Goal: Task Accomplishment & Management: Manage account settings

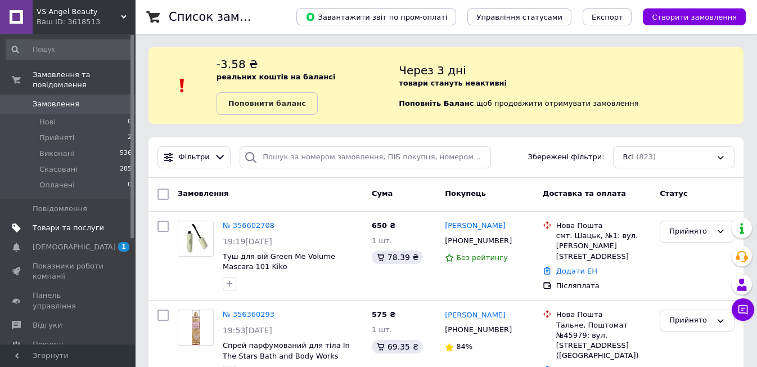
click at [42, 223] on span "Товари та послуги" at bounding box center [68, 228] width 71 height 10
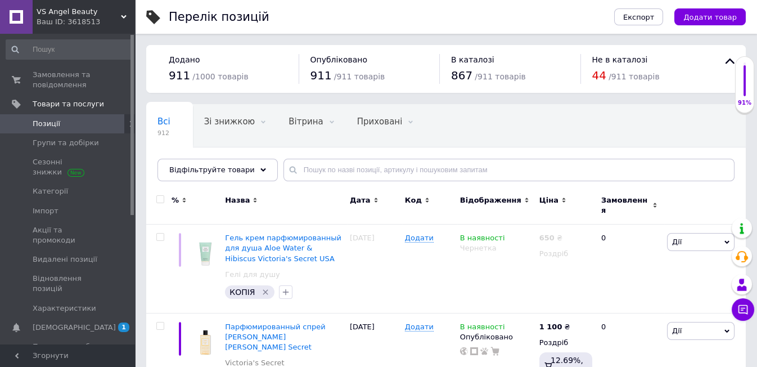
click at [127, 17] on div "Ваш ID: 3618513" at bounding box center [86, 22] width 98 height 10
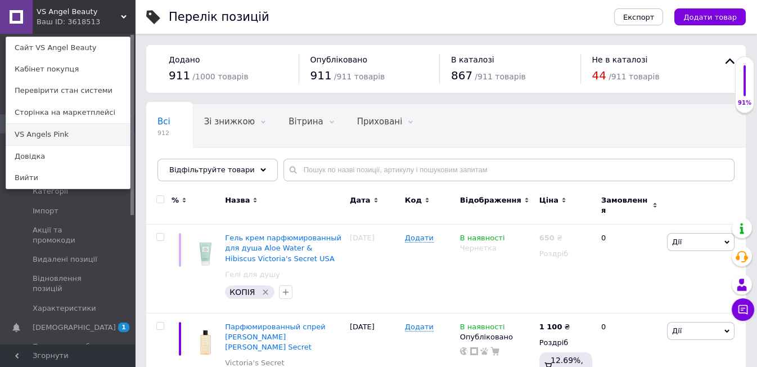
click at [54, 136] on link "VS Angels Pink" at bounding box center [68, 134] width 124 height 21
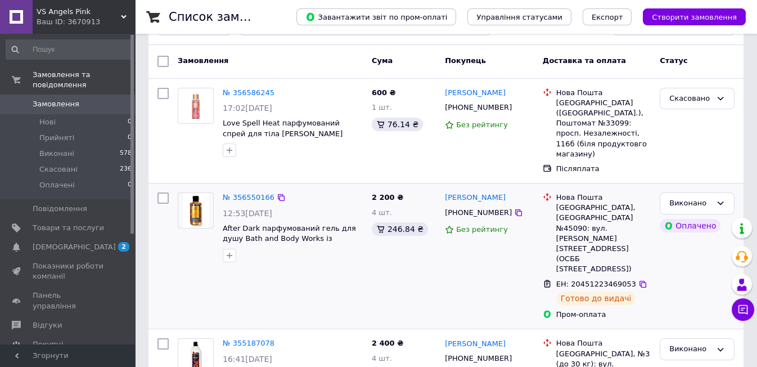
scroll to position [62, 0]
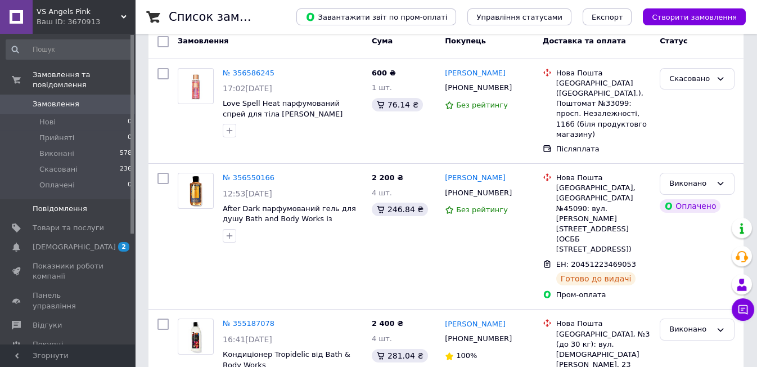
click at [60, 204] on span "Повідомлення" at bounding box center [60, 209] width 55 height 10
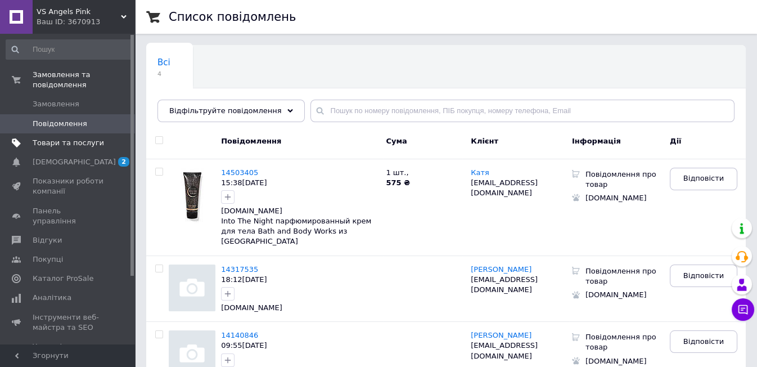
click at [79, 138] on span "Товари та послуги" at bounding box center [68, 143] width 71 height 10
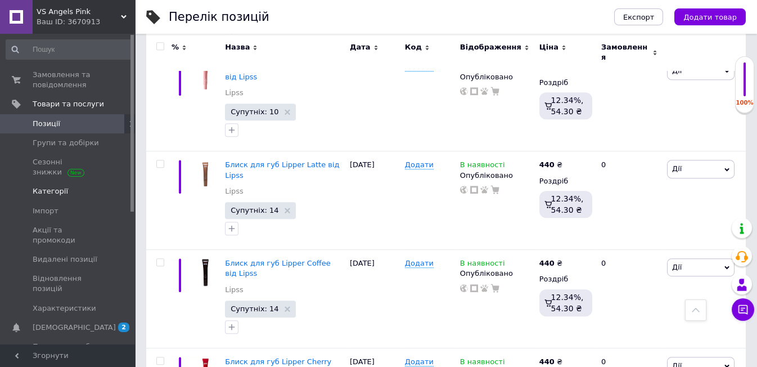
scroll to position [1602, 0]
click at [56, 141] on span "Групи та добірки" at bounding box center [66, 143] width 66 height 10
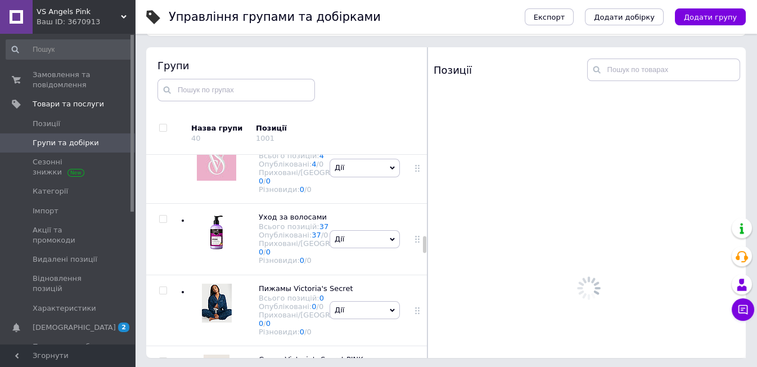
scroll to position [1527, 0]
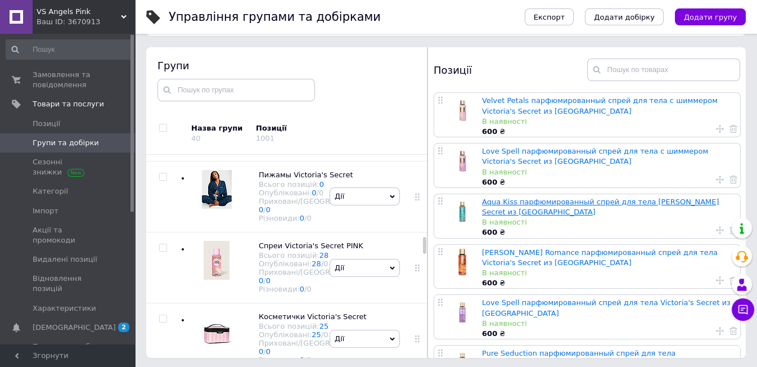
click at [513, 200] on link "Aqua Kiss парфюмированный спрей для тела [PERSON_NAME] Secret из [GEOGRAPHIC_DA…" at bounding box center [600, 207] width 237 height 19
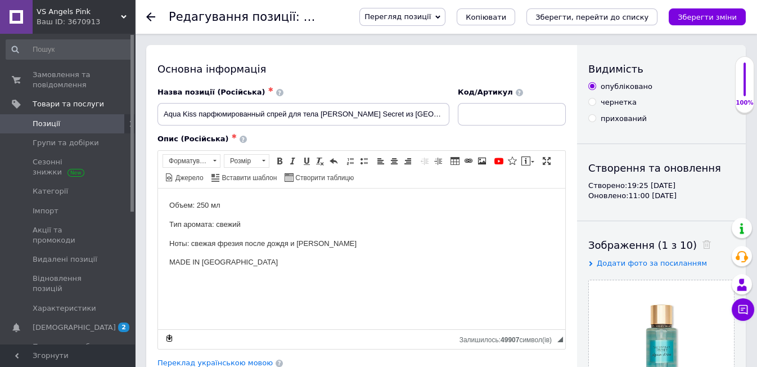
click at [79, 120] on span "Позиції" at bounding box center [68, 124] width 71 height 10
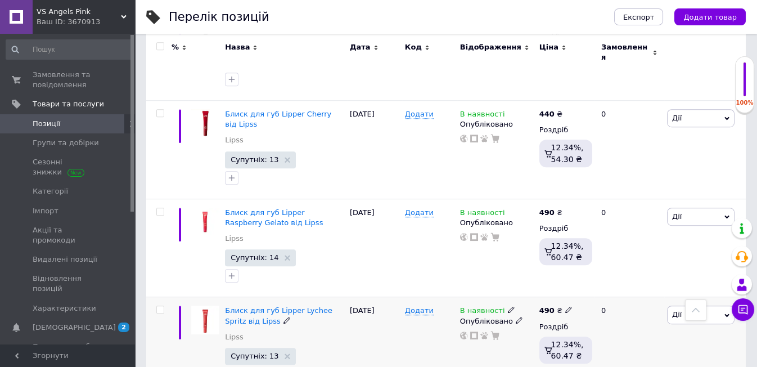
scroll to position [1852, 0]
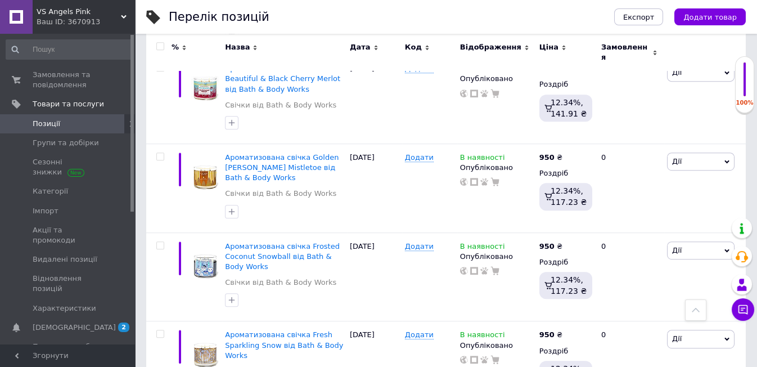
scroll to position [1697, 0]
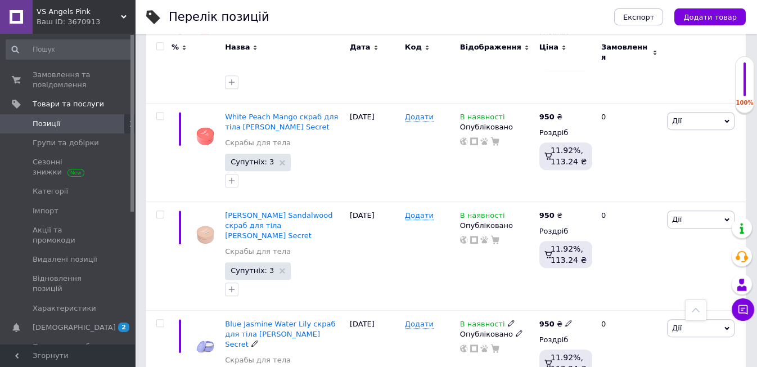
scroll to position [1667, 0]
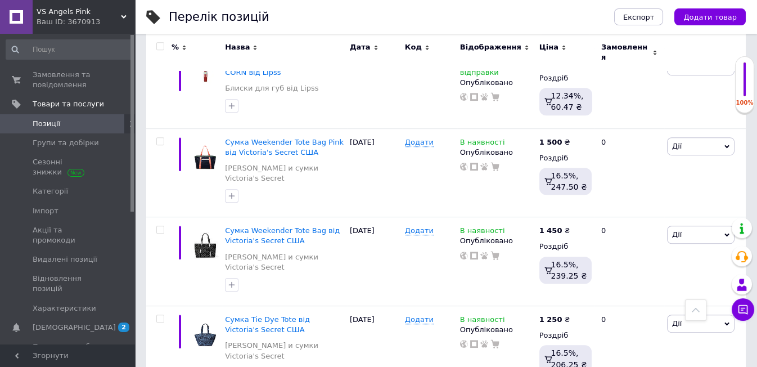
scroll to position [1827, 0]
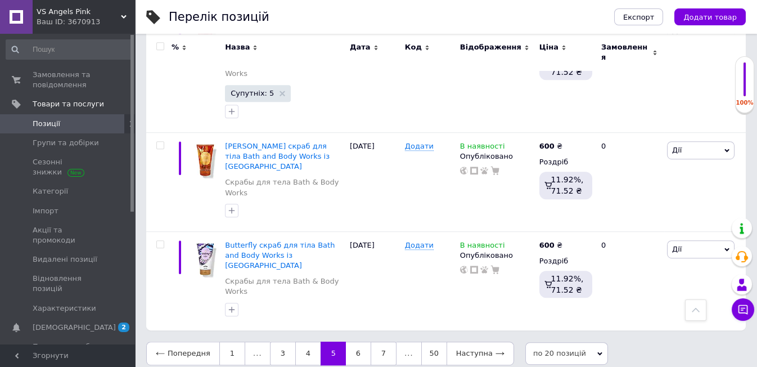
scroll to position [1622, 0]
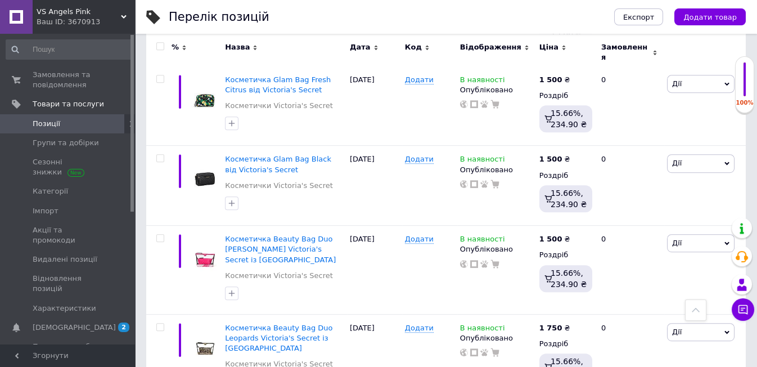
scroll to position [1630, 0]
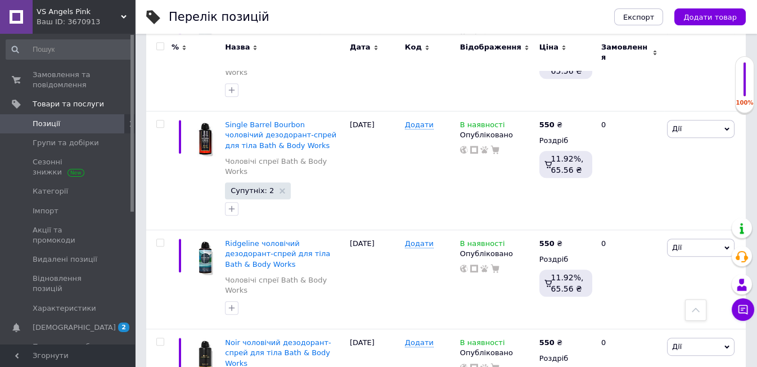
scroll to position [1492, 0]
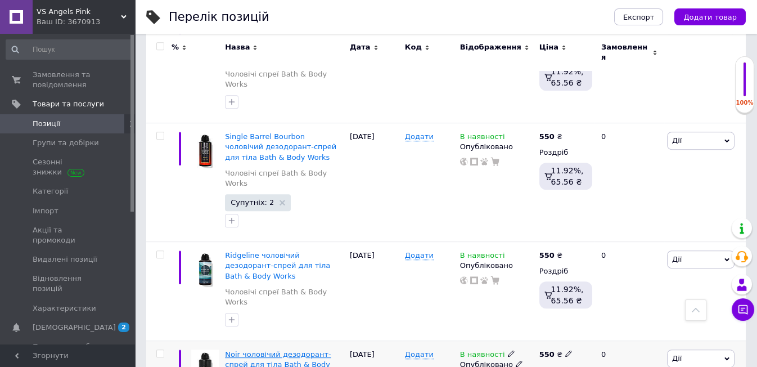
click at [236, 350] on span "Noir чоловічий дезодорант-спрей для тіла Bath & Body Works" at bounding box center [278, 364] width 106 height 29
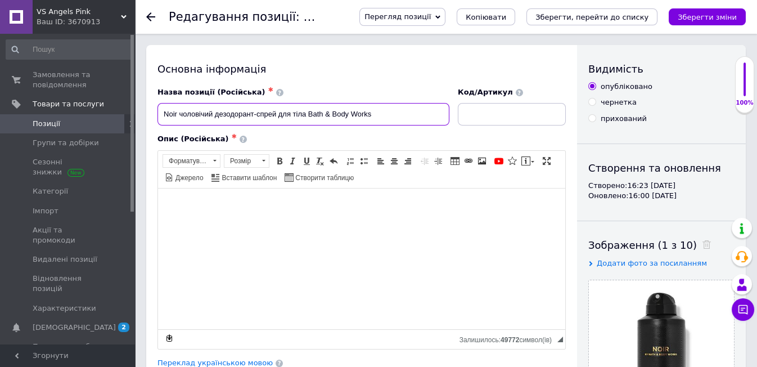
drag, startPoint x: 160, startPoint y: 114, endPoint x: 177, endPoint y: 125, distance: 21.1
click at [177, 125] on div "Назва позиції (Російська) ✱ Noir чоловічий дезодорант-спрей для тіла Bath & Bod…" at bounding box center [304, 106] width 301 height 47
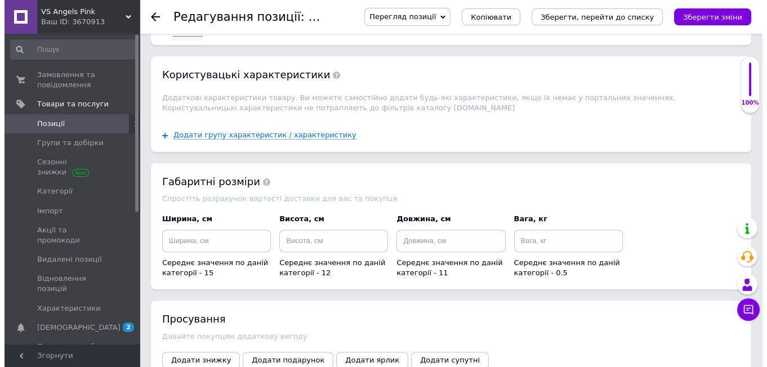
scroll to position [1250, 0]
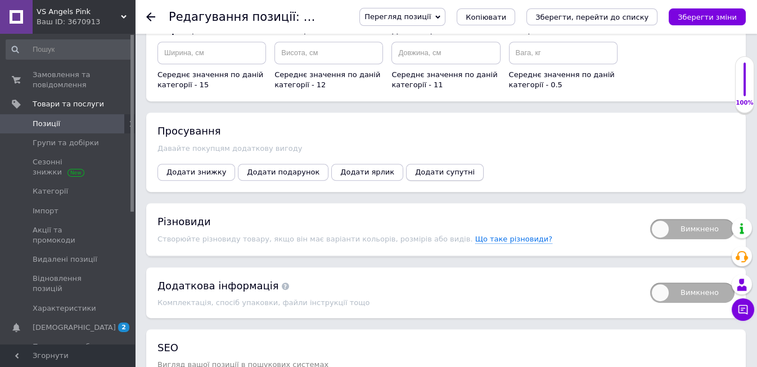
click at [415, 168] on span "Додати супутні" at bounding box center [445, 172] width 60 height 8
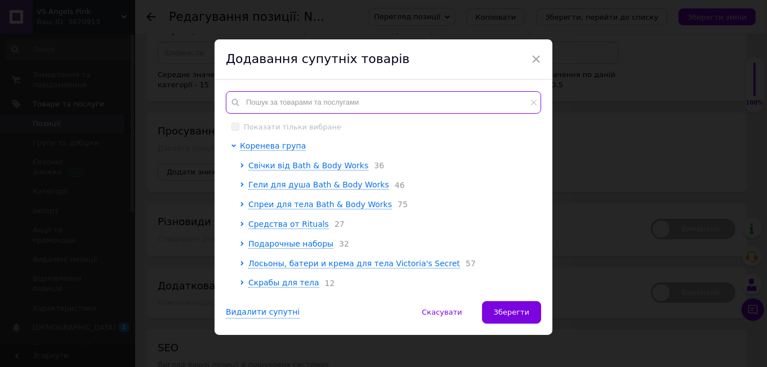
click at [246, 101] on input "text" at bounding box center [383, 102] width 315 height 23
paste input "Noir"
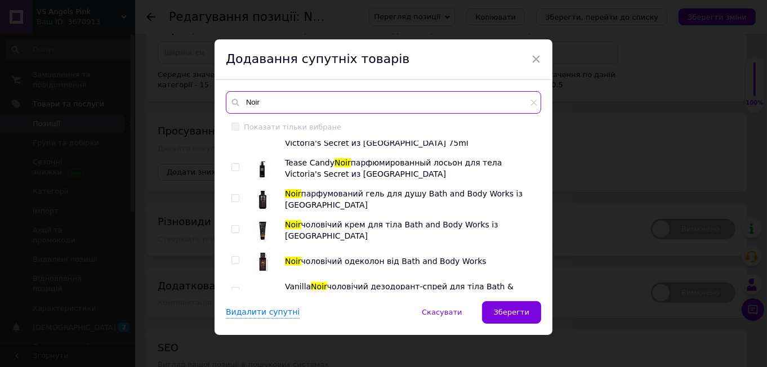
scroll to position [151, 0]
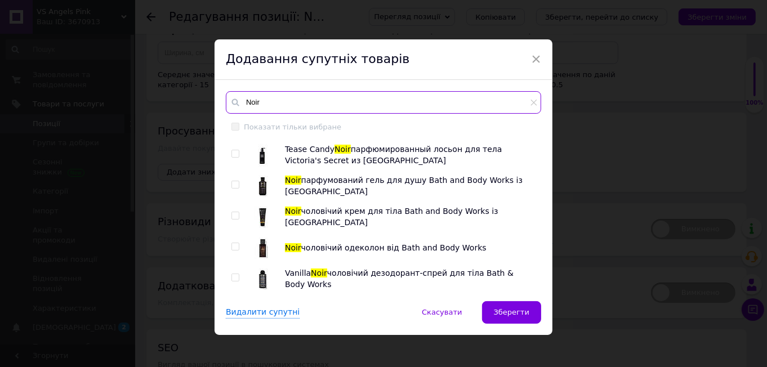
type input "Noir"
click at [235, 183] on input "checkbox" at bounding box center [234, 184] width 7 height 7
checkbox input "true"
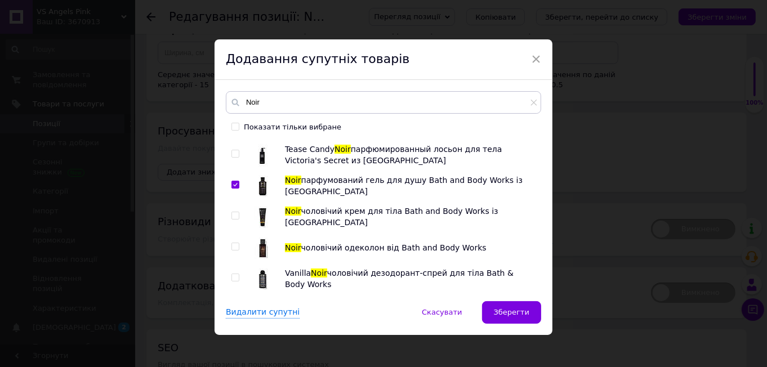
click at [234, 212] on input "checkbox" at bounding box center [234, 215] width 7 height 7
checkbox input "true"
click at [234, 244] on input "checkbox" at bounding box center [234, 246] width 7 height 7
checkbox input "true"
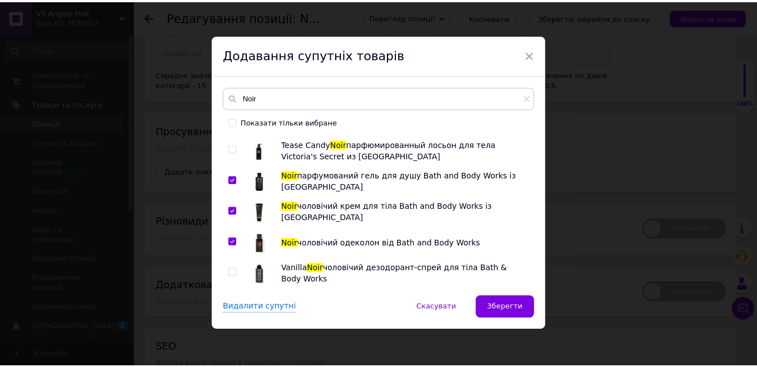
scroll to position [6, 0]
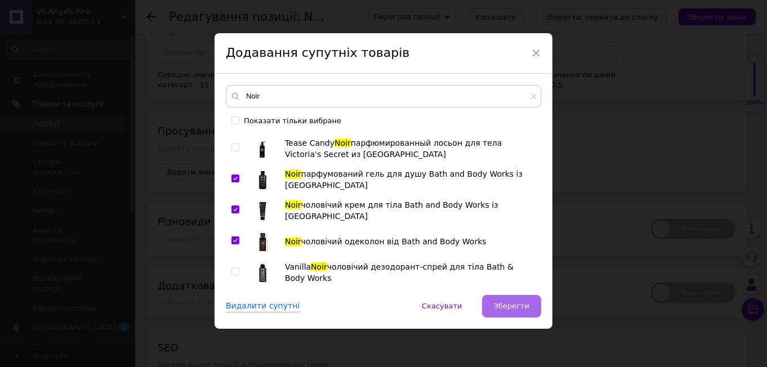
click at [516, 306] on span "Зберегти" at bounding box center [511, 306] width 35 height 8
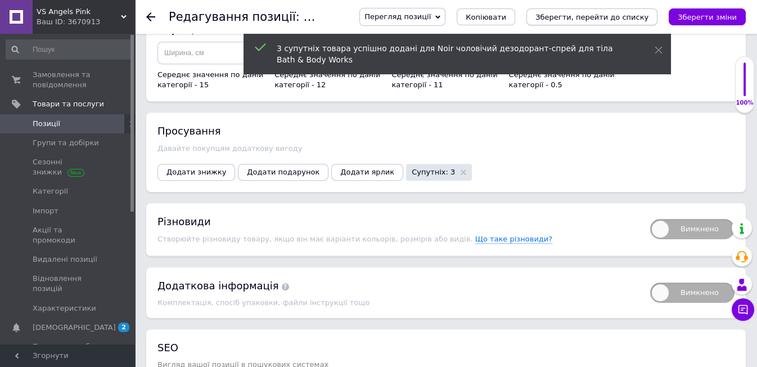
click at [590, 13] on icon "Зберегти, перейти до списку" at bounding box center [592, 17] width 113 height 8
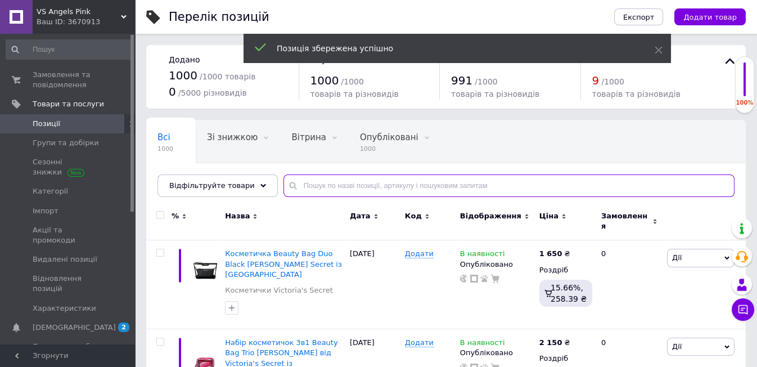
click at [298, 188] on input "text" at bounding box center [509, 185] width 451 height 23
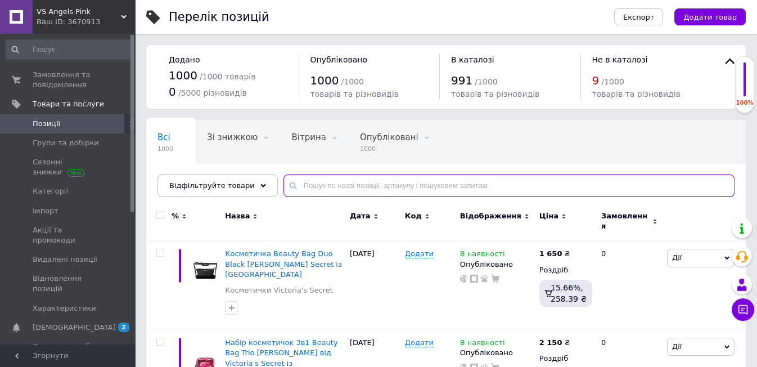
paste input "Noir"
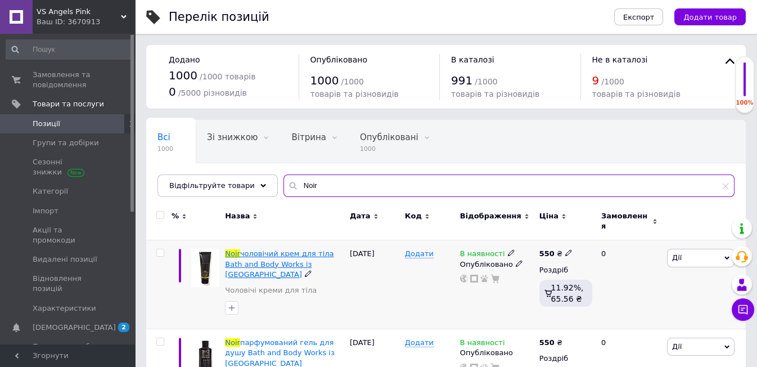
type input "Noir"
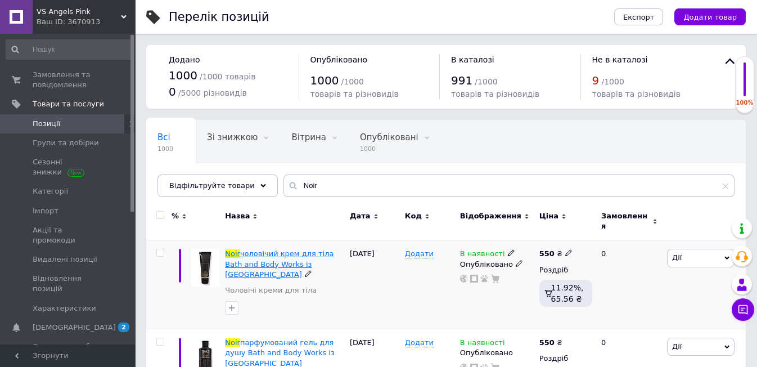
click at [274, 249] on span "чоловічий крем для тіла Bath and Body Works із [GEOGRAPHIC_DATA]" at bounding box center [279, 263] width 109 height 29
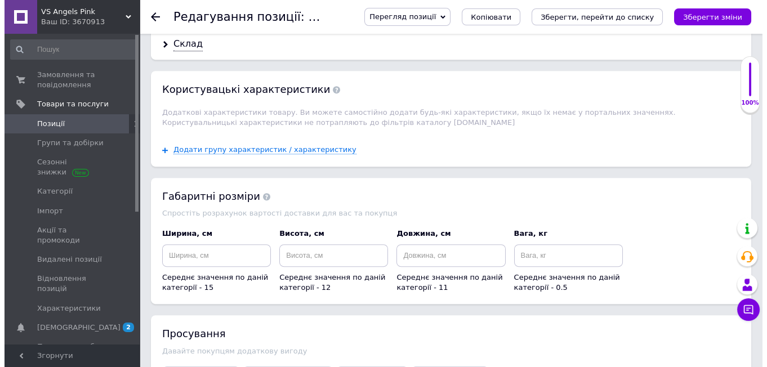
scroll to position [1375, 0]
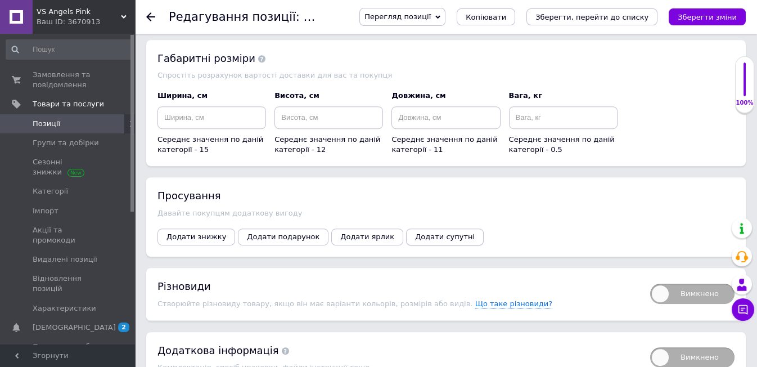
click at [415, 232] on span "Додати супутні" at bounding box center [445, 236] width 60 height 8
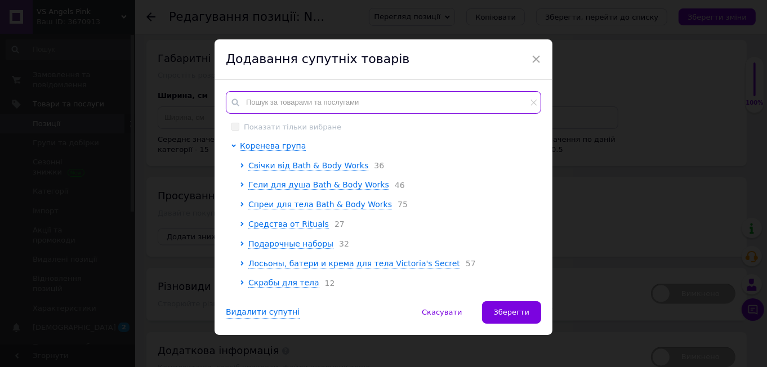
click at [266, 103] on input "text" at bounding box center [383, 102] width 315 height 23
paste input "Noir"
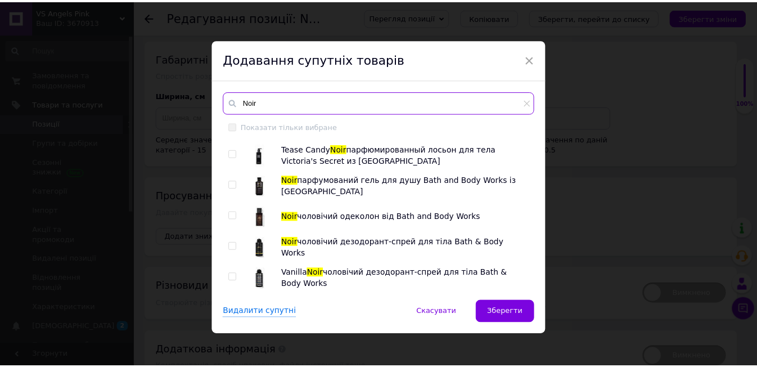
scroll to position [6, 0]
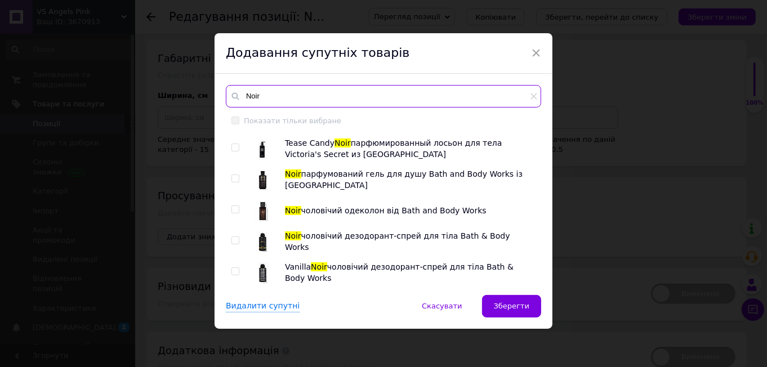
type input "Noir"
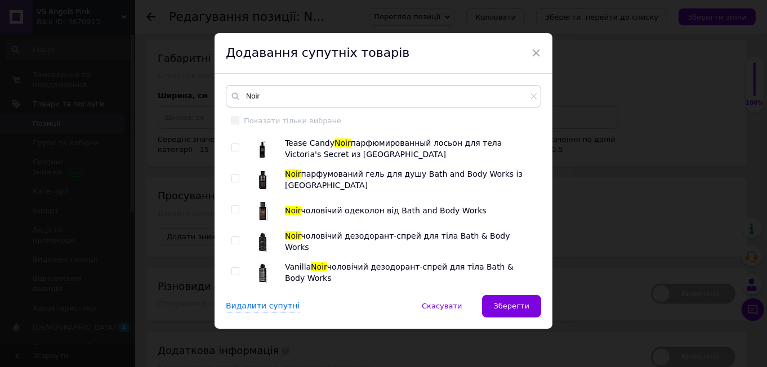
click at [234, 239] on input "checkbox" at bounding box center [234, 240] width 7 height 7
checkbox input "true"
click at [234, 206] on input "checkbox" at bounding box center [234, 209] width 7 height 7
checkbox input "true"
click at [231, 175] on input "checkbox" at bounding box center [234, 178] width 7 height 7
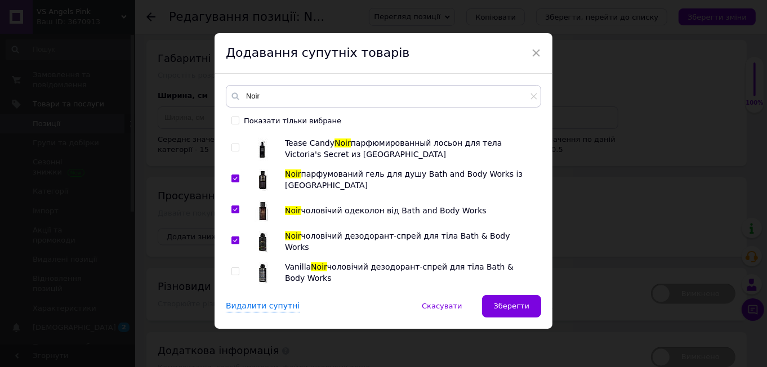
checkbox input "true"
click at [517, 302] on span "Зберегти" at bounding box center [511, 306] width 35 height 8
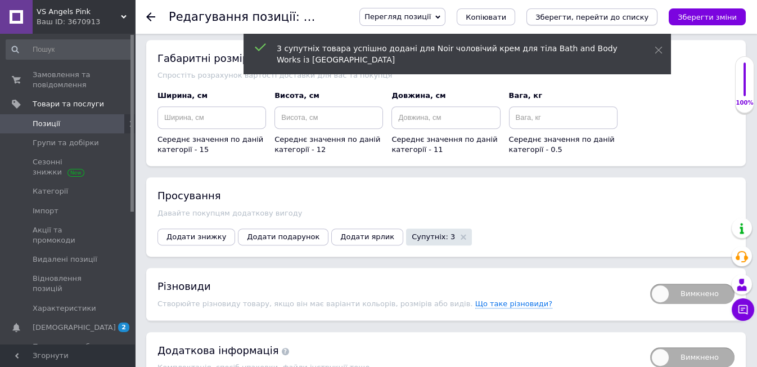
click at [621, 17] on icon "Зберегти, перейти до списку" at bounding box center [592, 17] width 113 height 8
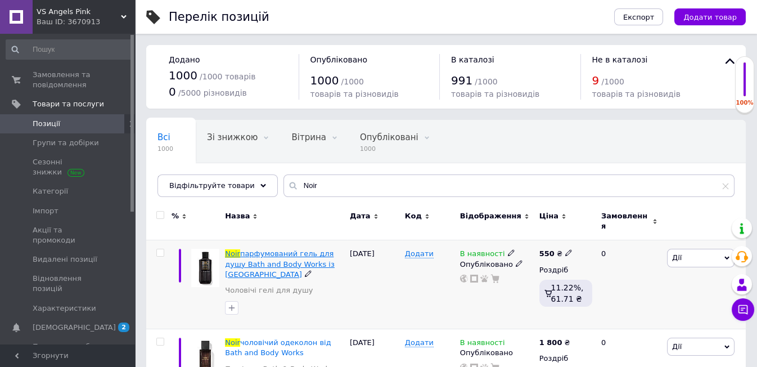
click at [262, 249] on span "парфумований гель для душу Bath and Body Works із [GEOGRAPHIC_DATA]" at bounding box center [280, 263] width 110 height 29
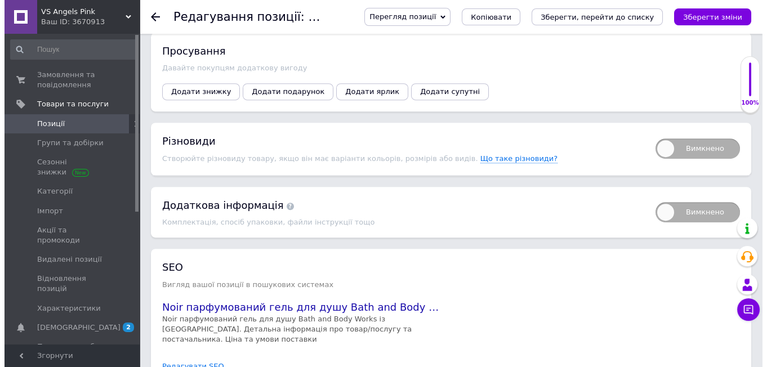
scroll to position [1542, 0]
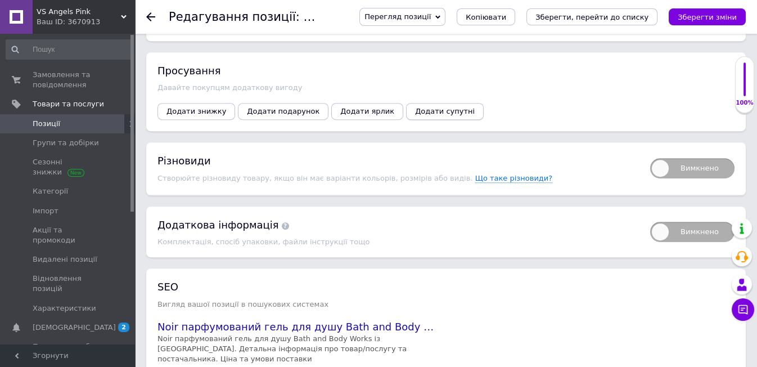
click at [415, 107] on span "Додати супутні" at bounding box center [445, 111] width 60 height 8
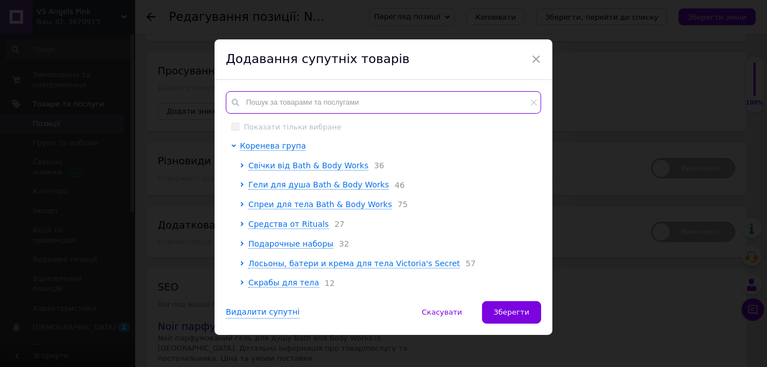
click at [266, 104] on input "text" at bounding box center [383, 102] width 315 height 23
paste input "Noir"
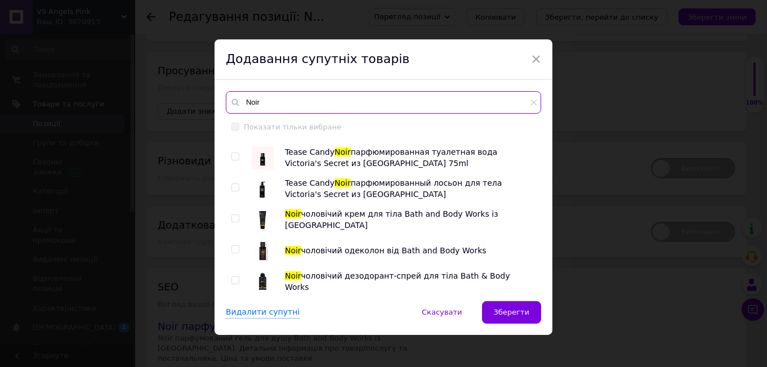
scroll to position [89, 0]
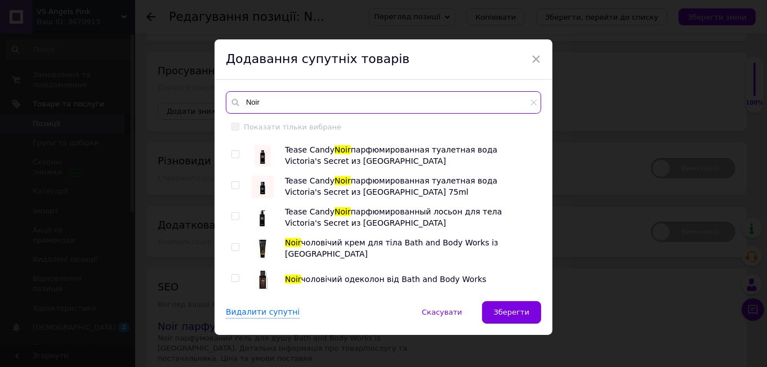
type input "Noir"
click at [232, 244] on input "checkbox" at bounding box center [234, 247] width 7 height 7
checkbox input "true"
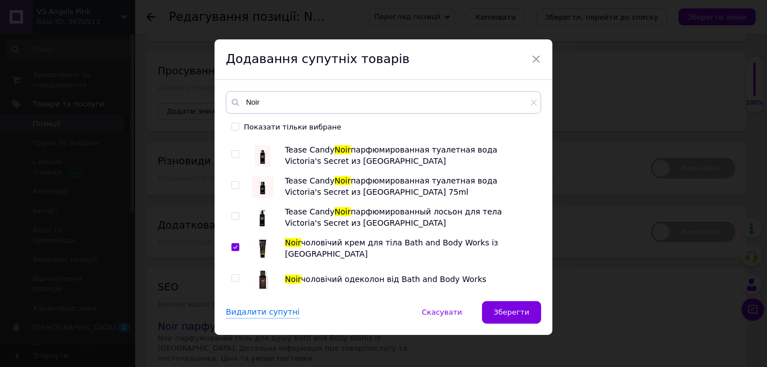
click at [234, 279] on input "checkbox" at bounding box center [234, 278] width 7 height 7
checkbox input "true"
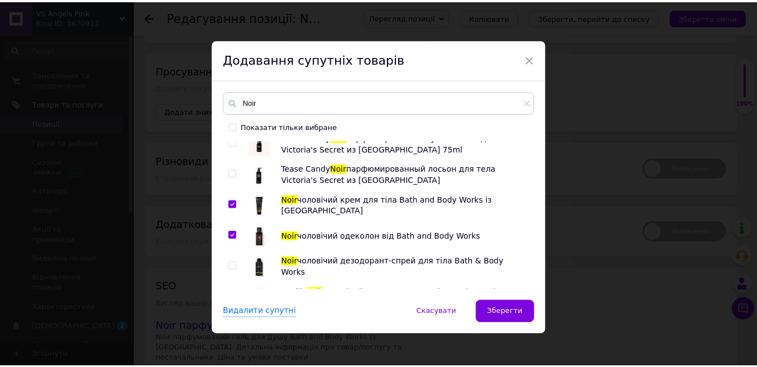
scroll to position [151, 0]
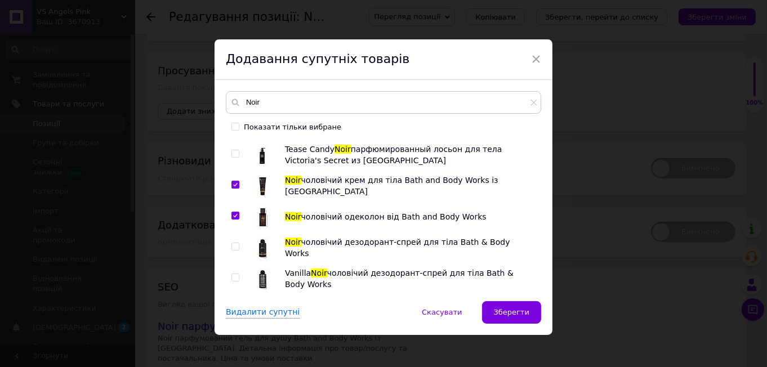
click at [232, 243] on input "checkbox" at bounding box center [234, 246] width 7 height 7
checkbox input "true"
click at [510, 312] on span "Зберегти" at bounding box center [511, 312] width 35 height 8
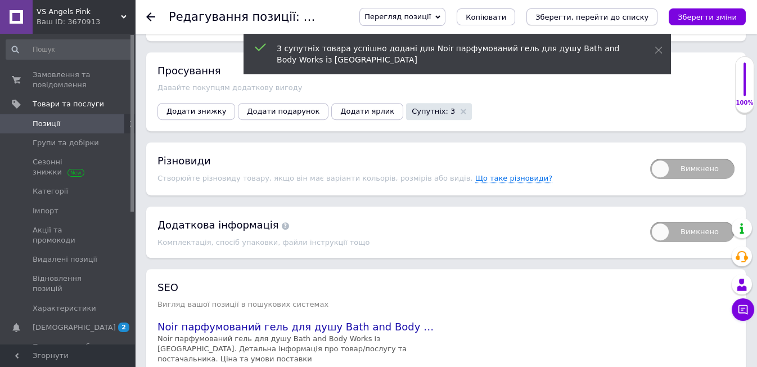
click at [591, 18] on icon "Зберегти, перейти до списку" at bounding box center [592, 17] width 113 height 8
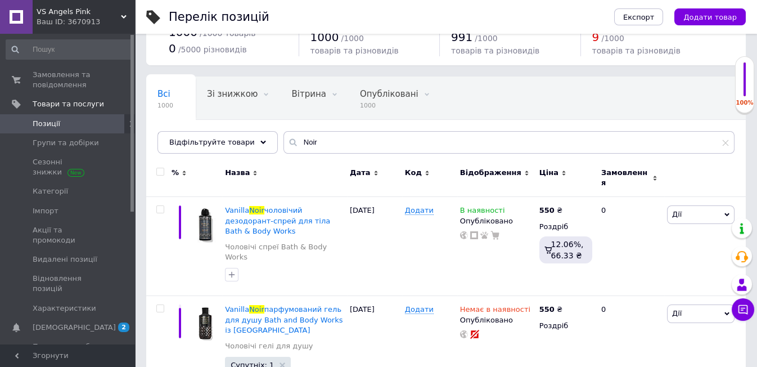
scroll to position [62, 0]
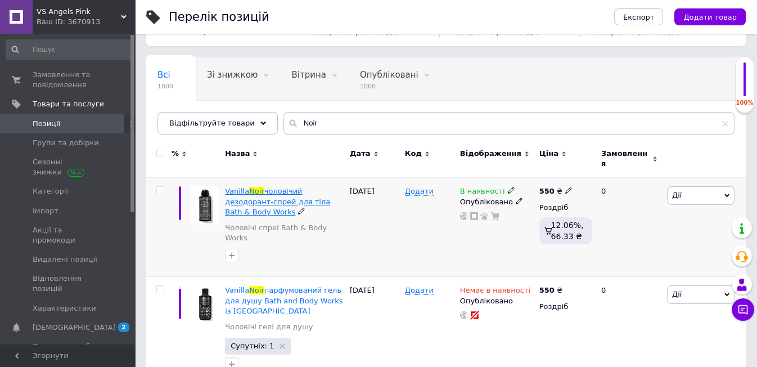
click at [256, 187] on span "Noir" at bounding box center [256, 191] width 15 height 8
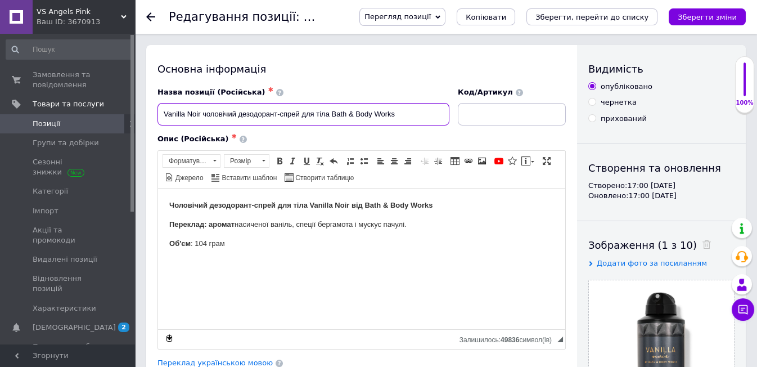
drag, startPoint x: 160, startPoint y: 107, endPoint x: 201, endPoint y: 123, distance: 44.0
click at [201, 123] on input "Vanilla Noir чоловічий дезодорант-спрей для тіла Bath & Body Works" at bounding box center [304, 114] width 292 height 23
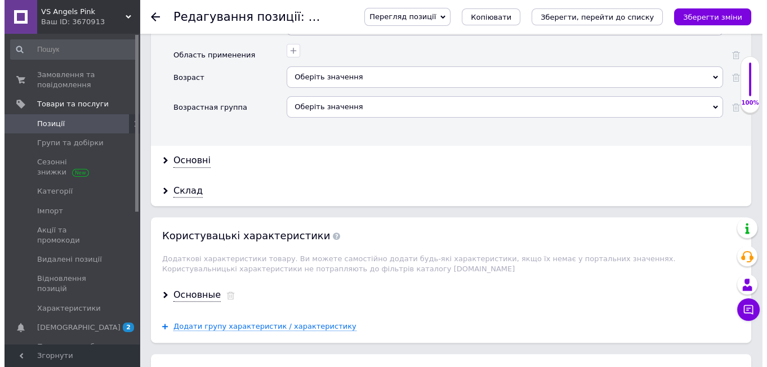
scroll to position [1313, 0]
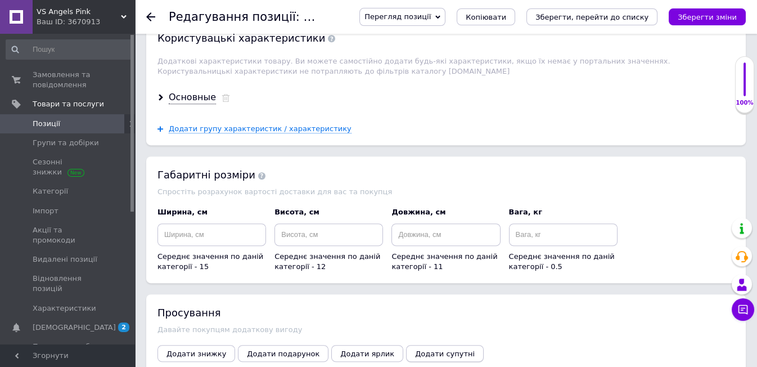
click at [415, 349] on span "Додати супутні" at bounding box center [445, 353] width 60 height 8
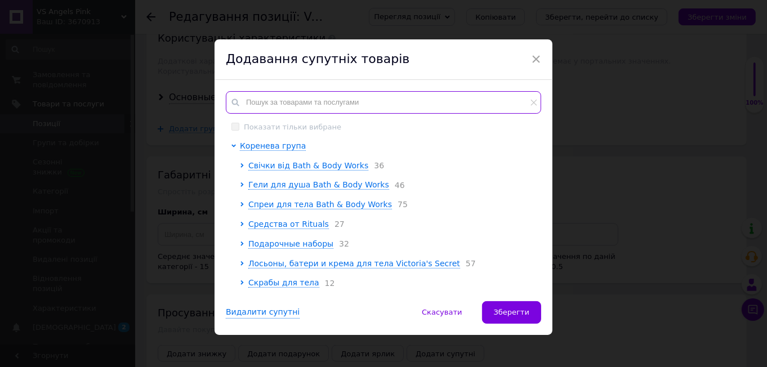
click at [253, 106] on input "text" at bounding box center [383, 102] width 315 height 23
paste input "Vanilla Noir"
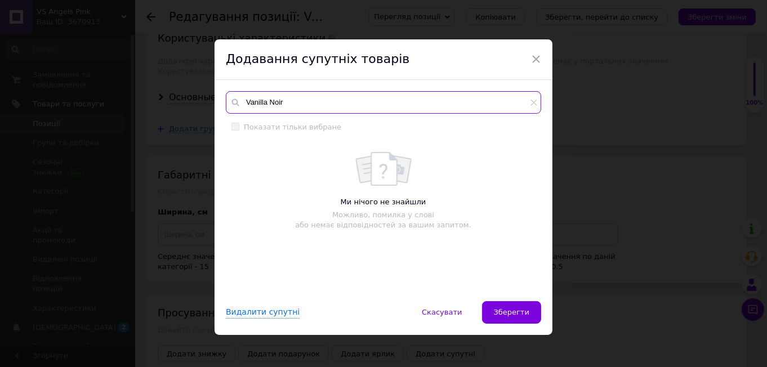
drag, startPoint x: 267, startPoint y: 100, endPoint x: 231, endPoint y: 106, distance: 36.5
click at [231, 105] on div "Vanilla Noir" at bounding box center [383, 102] width 315 height 23
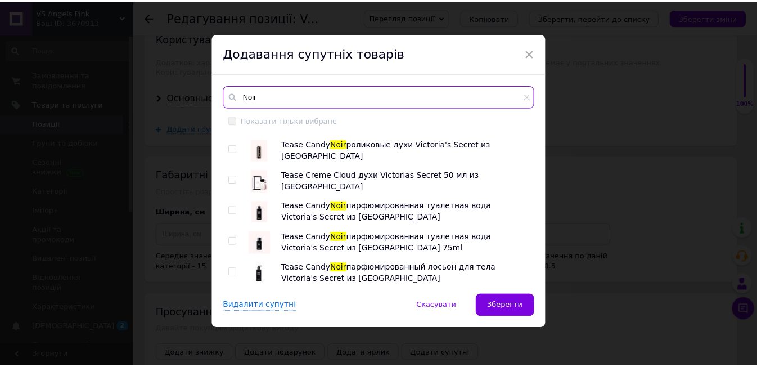
scroll to position [151, 0]
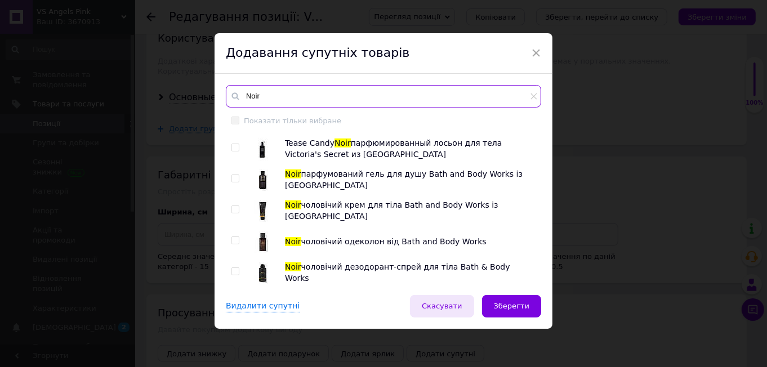
type input "Noir"
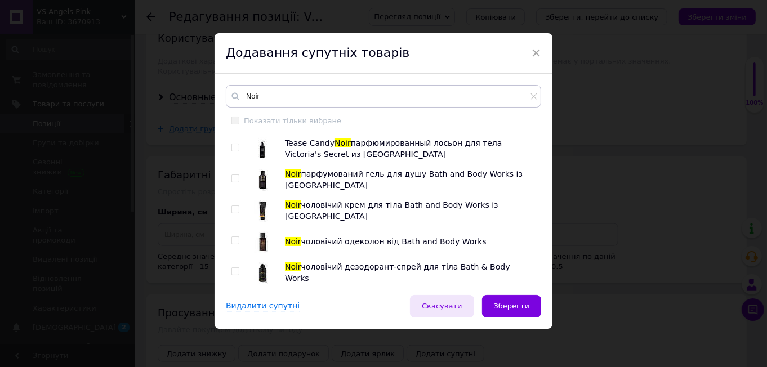
click at [446, 305] on span "Скасувати" at bounding box center [442, 306] width 40 height 8
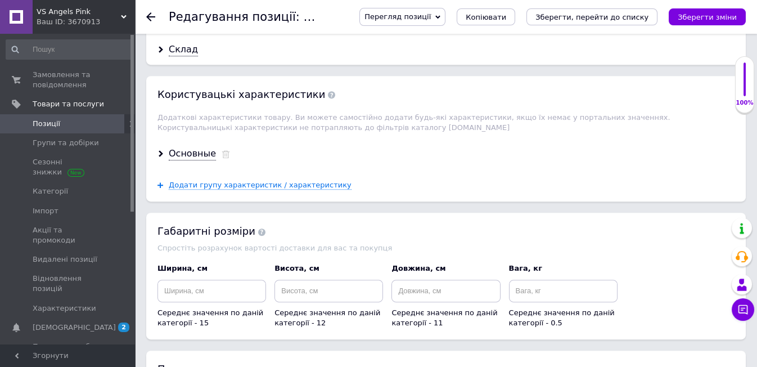
scroll to position [1188, 0]
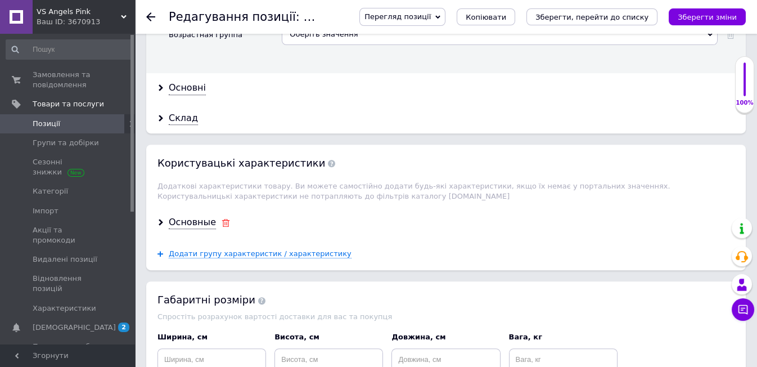
click at [222, 219] on use at bounding box center [226, 223] width 8 height 8
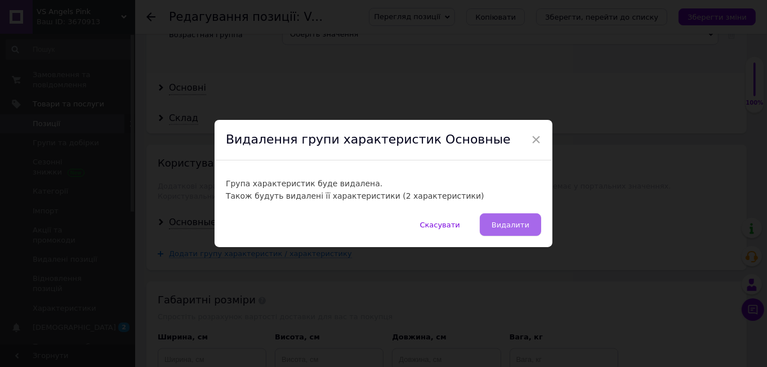
click at [500, 219] on button "Видалити" at bounding box center [509, 224] width 61 height 23
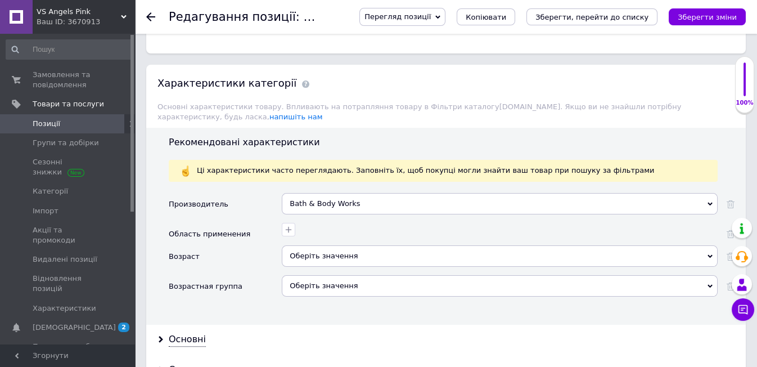
scroll to position [875, 0]
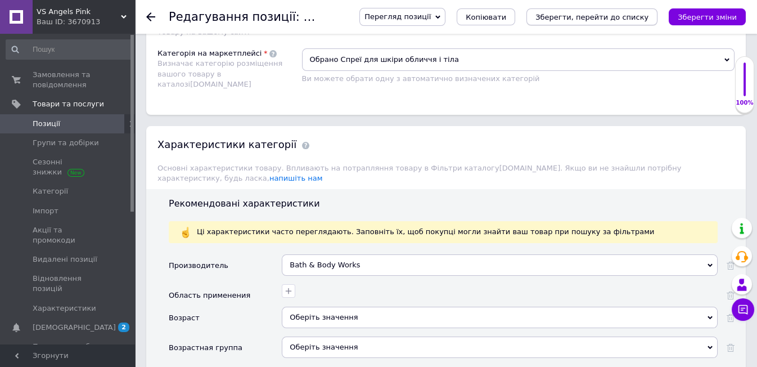
click at [597, 15] on icon "Зберегти, перейти до списку" at bounding box center [592, 17] width 113 height 8
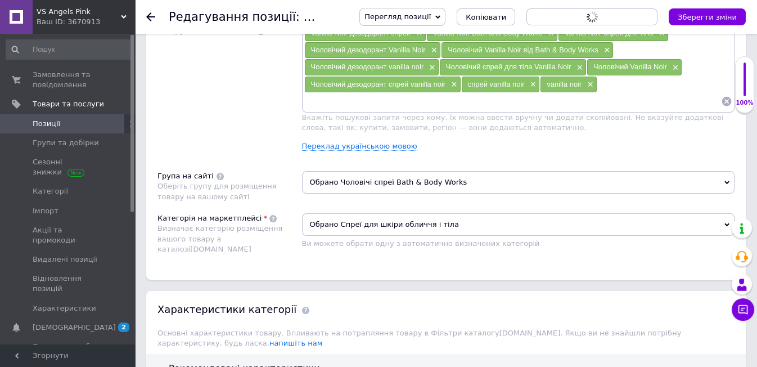
scroll to position [563, 0]
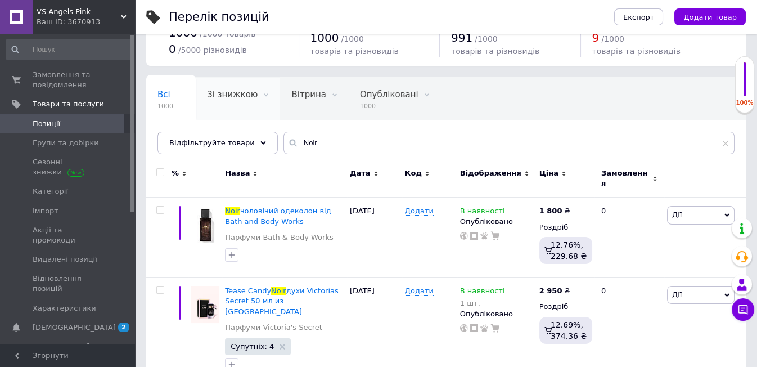
scroll to position [62, 0]
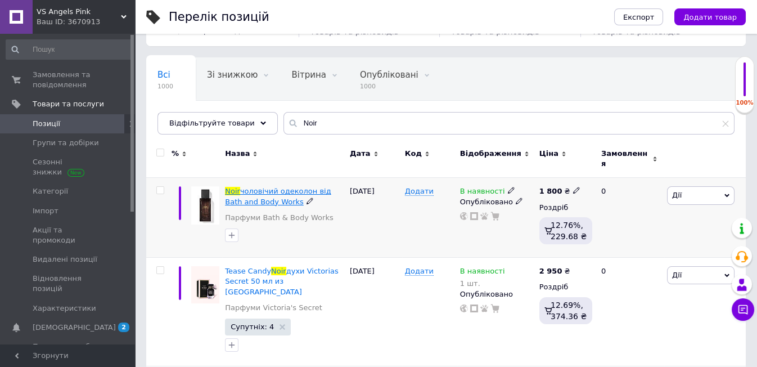
click at [262, 187] on span "чоловічий одеколон від Bath and Body Works" at bounding box center [278, 196] width 106 height 19
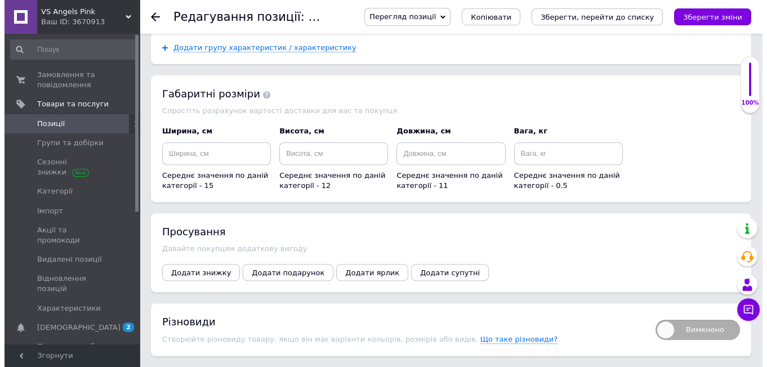
scroll to position [1250, 0]
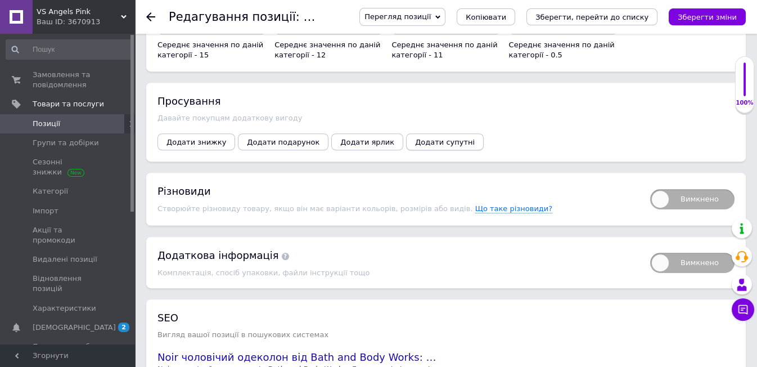
click at [423, 138] on span "Додати супутні" at bounding box center [445, 142] width 60 height 8
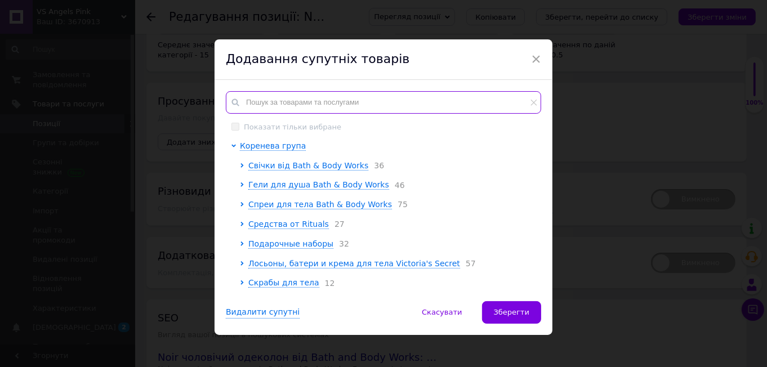
click at [265, 105] on input "text" at bounding box center [383, 102] width 315 height 23
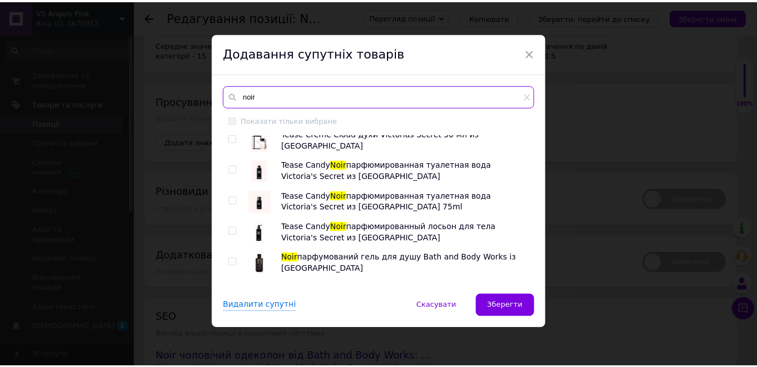
scroll to position [151, 0]
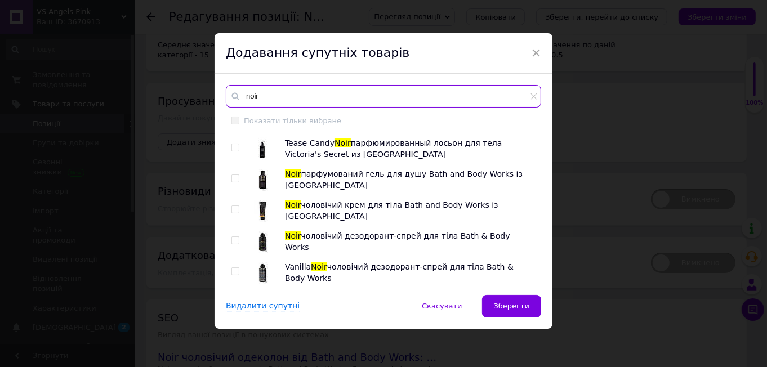
type input "noir"
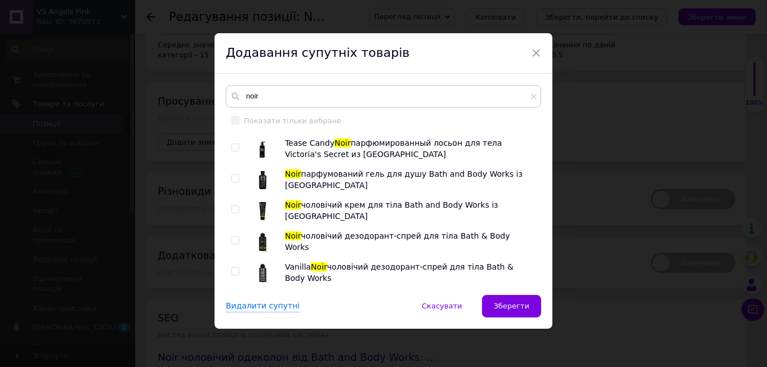
click at [233, 175] on input "checkbox" at bounding box center [234, 178] width 7 height 7
checkbox input "true"
click at [234, 206] on input "checkbox" at bounding box center [234, 209] width 7 height 7
checkbox input "true"
click at [235, 237] on input "checkbox" at bounding box center [234, 240] width 7 height 7
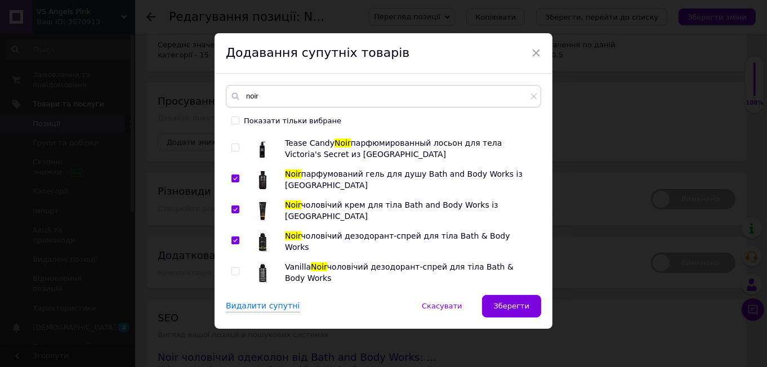
checkbox input "true"
click at [510, 304] on span "Зберегти" at bounding box center [511, 306] width 35 height 8
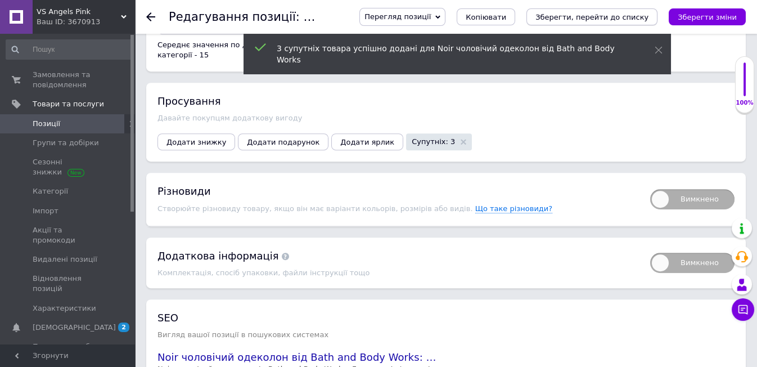
click at [608, 15] on icon "Зберегти, перейти до списку" at bounding box center [592, 17] width 113 height 8
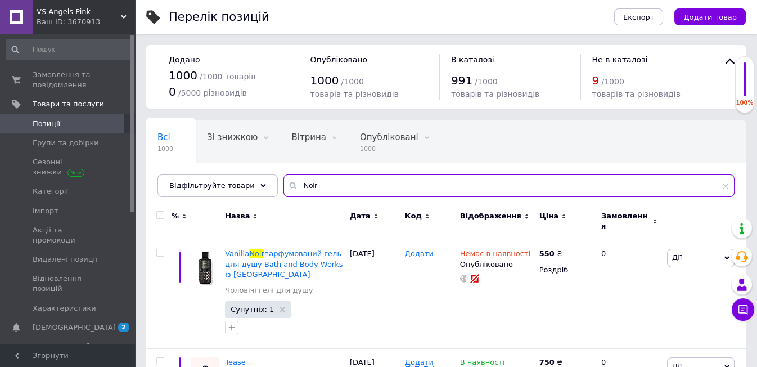
click at [314, 182] on input "Noir" at bounding box center [509, 185] width 451 height 23
type input "N"
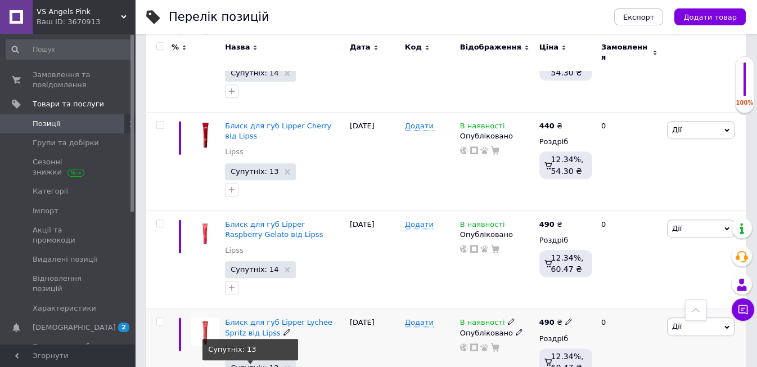
scroll to position [1852, 0]
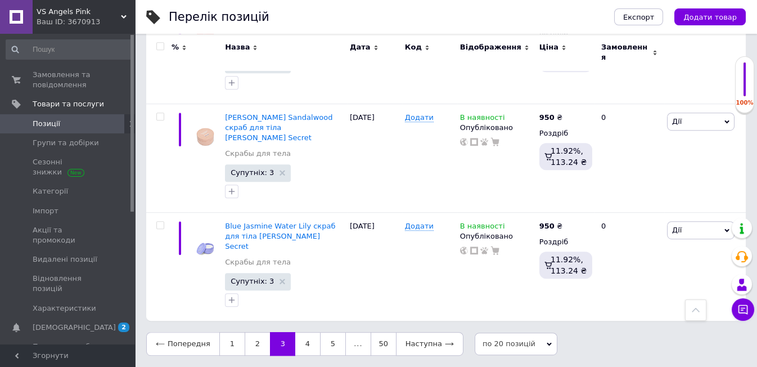
scroll to position [1667, 0]
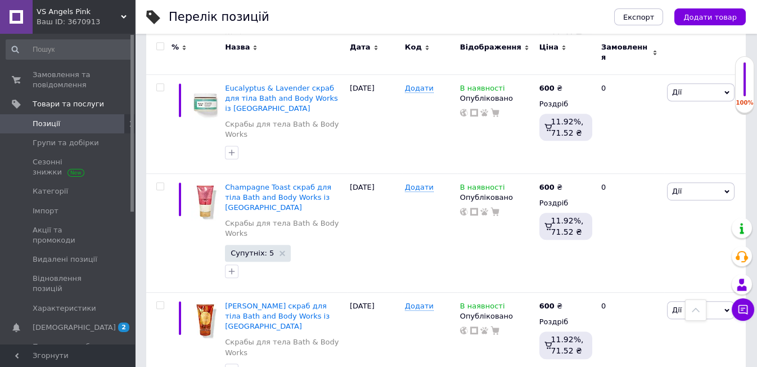
scroll to position [1622, 0]
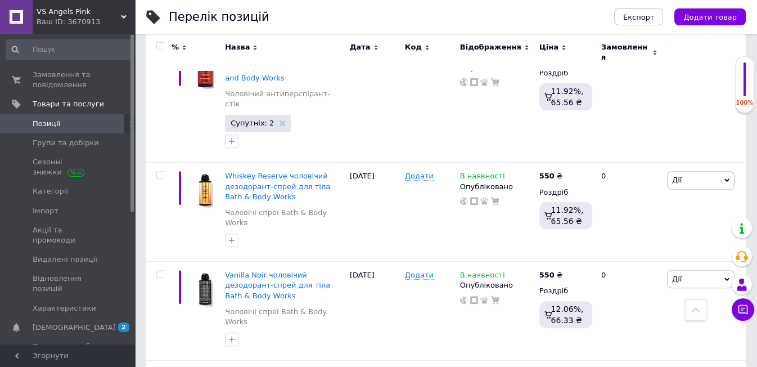
scroll to position [1074, 0]
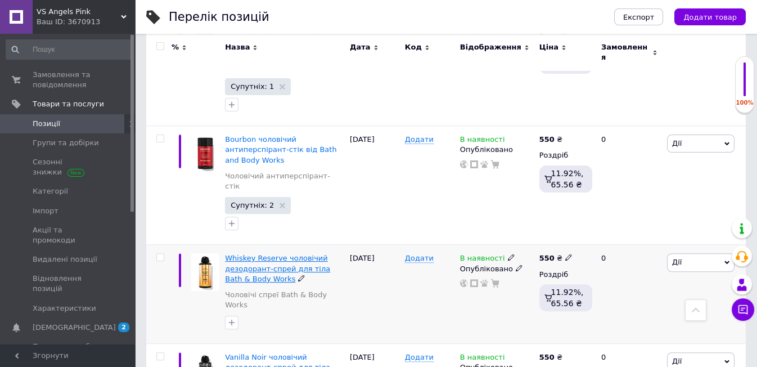
click at [249, 254] on span "Whiskey Reserve чоловічий дезодорант-спрей для тіла Bath & Body Works" at bounding box center [277, 268] width 105 height 29
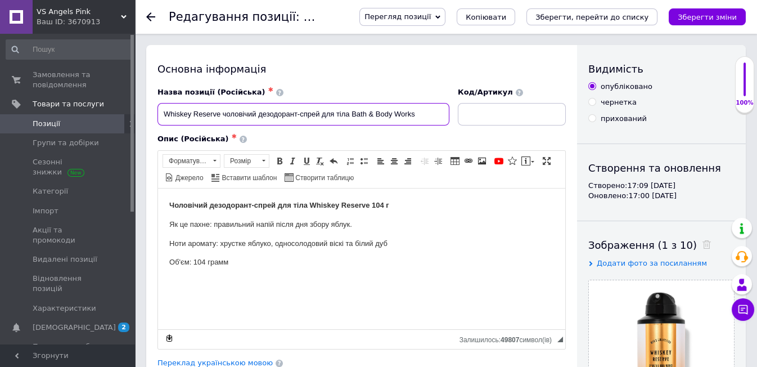
drag, startPoint x: 161, startPoint y: 108, endPoint x: 225, endPoint y: 130, distance: 67.3
click at [225, 130] on div "Назва позиції (Російська) ✱ Whiskey Reserve чоловічий дезодорант-спрей для тіла…" at bounding box center [362, 218] width 409 height 262
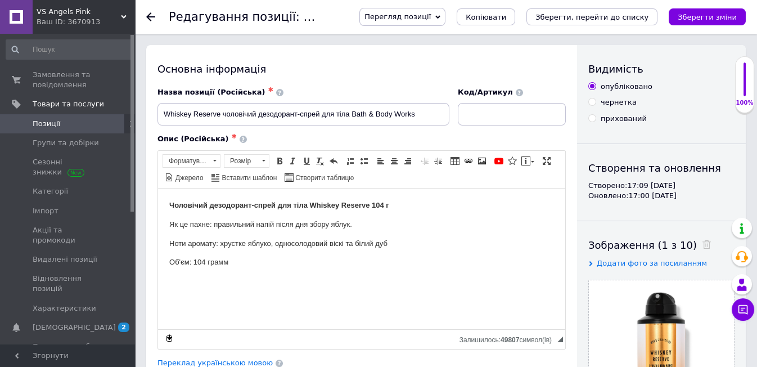
click at [222, 132] on div "Опис (Російська) ✱ Чоловічий дезодорант-спрей для тіла Whiskey Reserve 104 г Як…" at bounding box center [362, 241] width 420 height 226
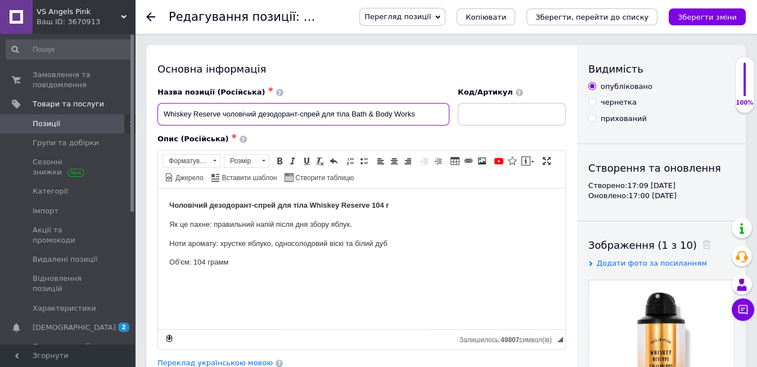
drag, startPoint x: 160, startPoint y: 107, endPoint x: 221, endPoint y: 133, distance: 66.1
click at [221, 133] on div "Назва позиції (Російська) ✱ Whiskey Reserve чоловічий дезодорант-спрей для тіла…" at bounding box center [362, 218] width 409 height 262
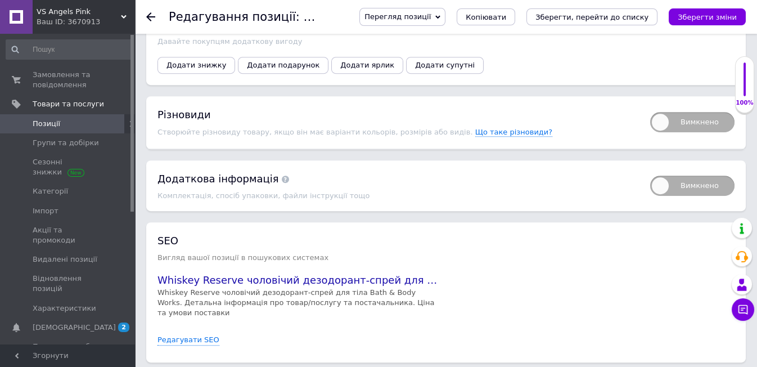
scroll to position [1375, 0]
click at [415, 60] on span "Додати супутні" at bounding box center [445, 64] width 60 height 8
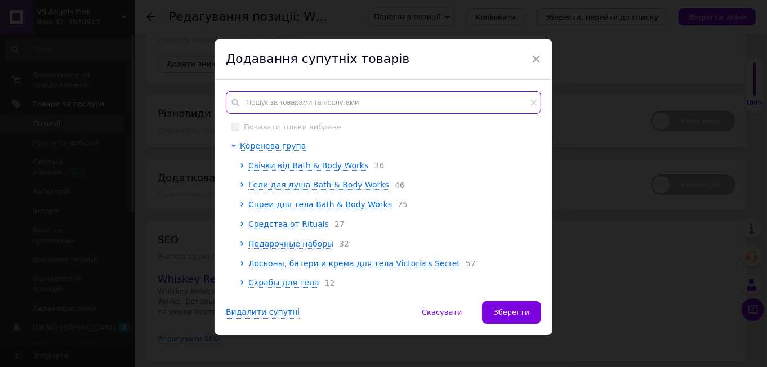
click at [266, 97] on input "text" at bounding box center [383, 102] width 315 height 23
paste input "Whiskey Reserve"
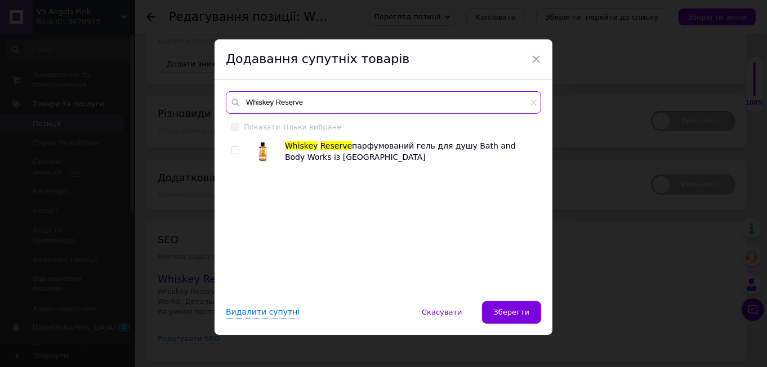
type input "Whiskey Reserve"
click at [233, 150] on input "checkbox" at bounding box center [234, 150] width 7 height 7
checkbox input "true"
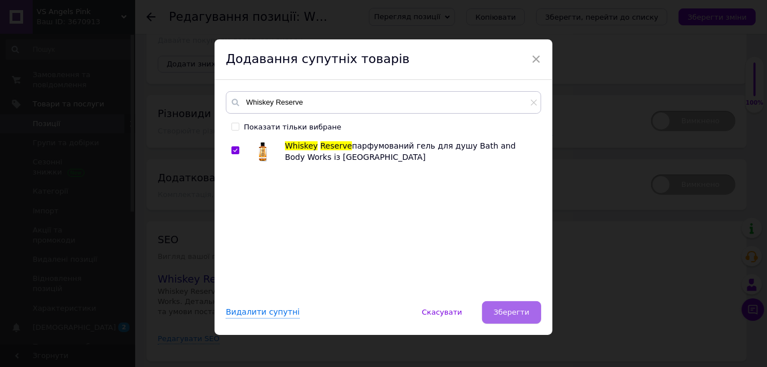
click at [510, 310] on span "Зберегти" at bounding box center [511, 312] width 35 height 8
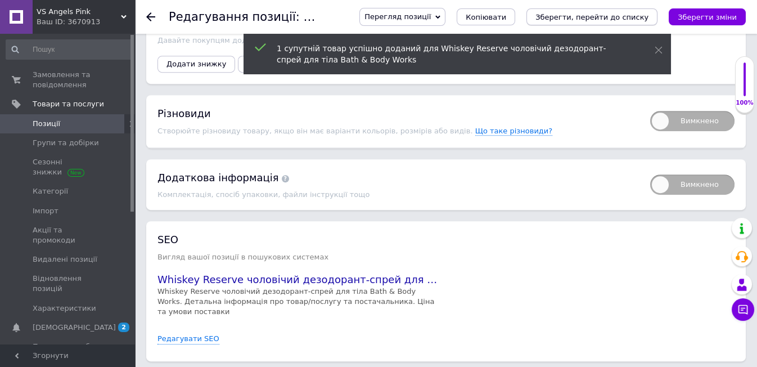
click at [626, 14] on icon "Зберегти, перейти до списку" at bounding box center [592, 17] width 113 height 8
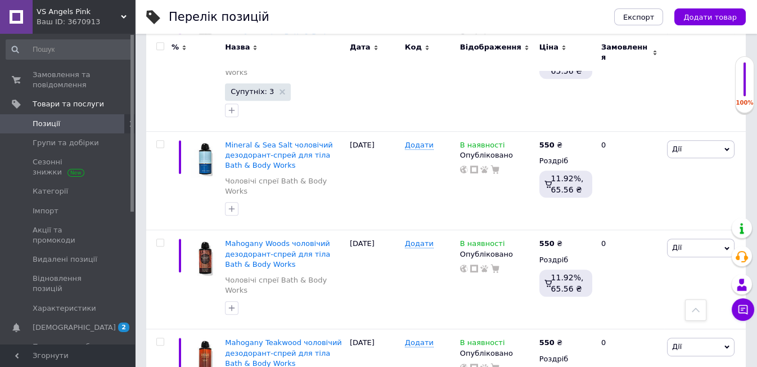
scroll to position [1844, 0]
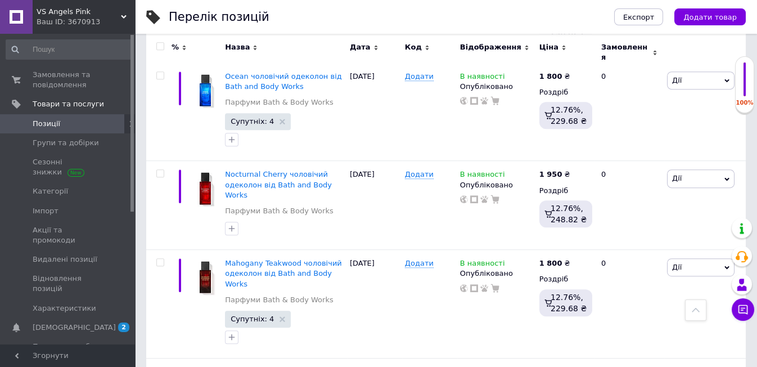
scroll to position [1577, 0]
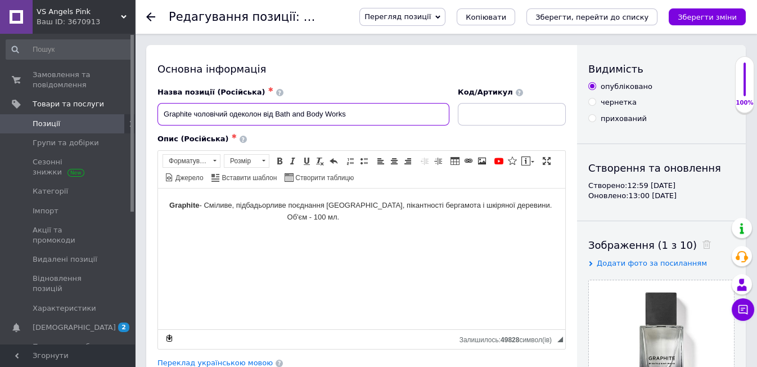
drag, startPoint x: 160, startPoint y: 114, endPoint x: 192, endPoint y: 128, distance: 35.3
click at [192, 128] on div "Назва позиції (Російська) ✱ Graphite чоловічий одеколон від Bath and Body Works…" at bounding box center [362, 218] width 409 height 262
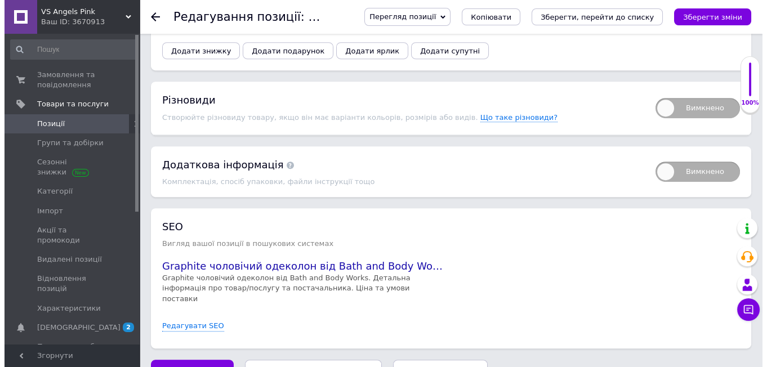
scroll to position [1250, 0]
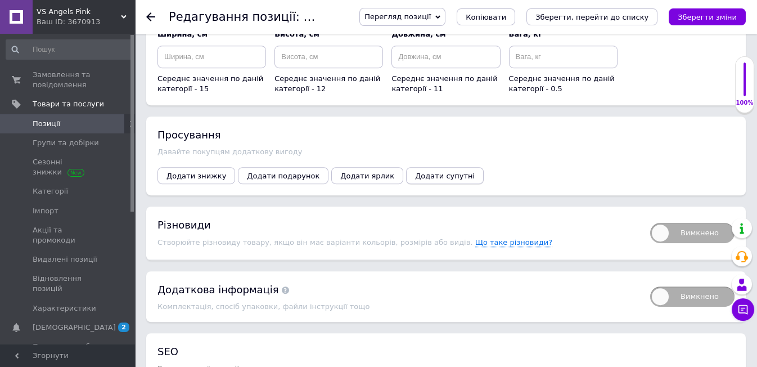
click at [415, 172] on span "Додати супутні" at bounding box center [445, 176] width 60 height 8
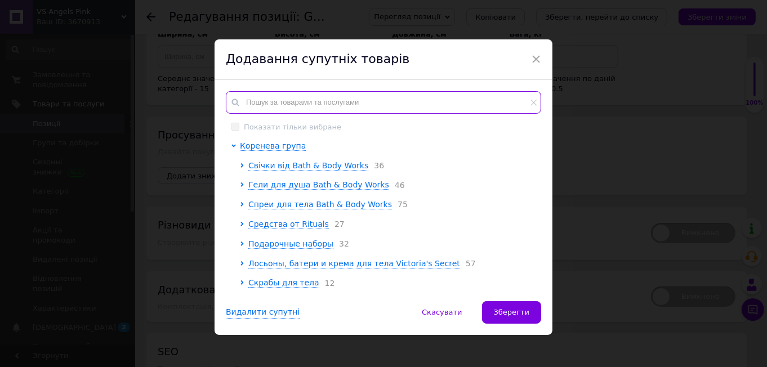
click at [250, 98] on input "text" at bounding box center [383, 102] width 315 height 23
paste input "Graphite"
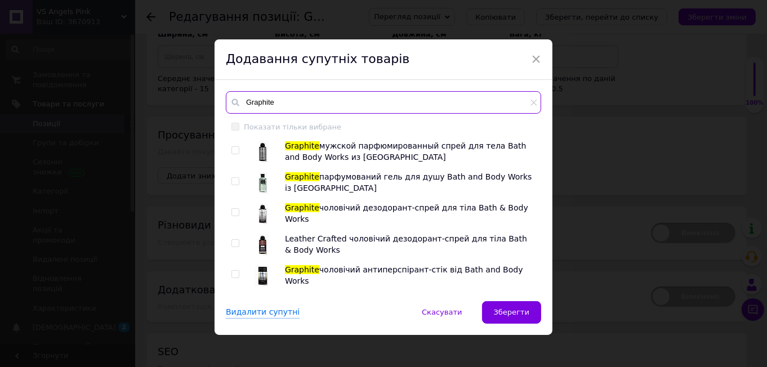
type input "Graphite"
click at [231, 180] on input "checkbox" at bounding box center [234, 181] width 7 height 7
checkbox input "true"
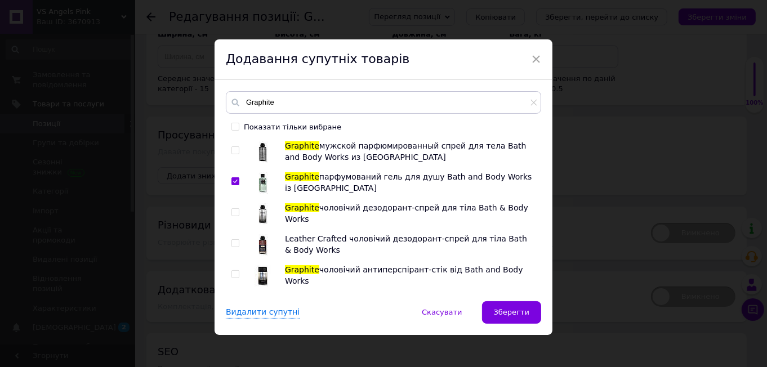
click at [234, 147] on input "checkbox" at bounding box center [234, 150] width 7 height 7
checkbox input "true"
click at [234, 208] on span at bounding box center [235, 212] width 8 height 8
click at [234, 209] on input "checkbox" at bounding box center [234, 212] width 7 height 7
checkbox input "true"
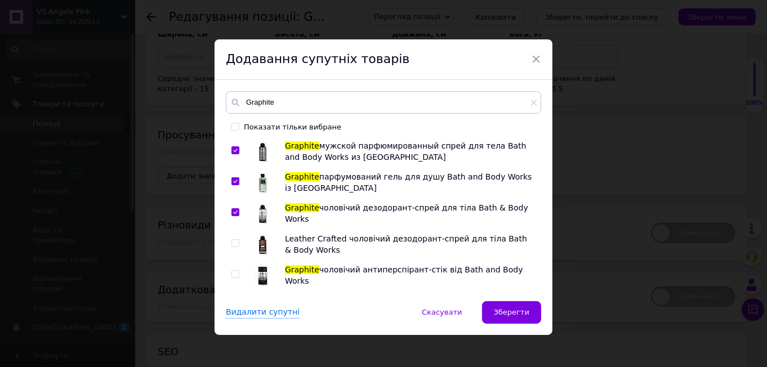
click at [232, 271] on input "checkbox" at bounding box center [234, 274] width 7 height 7
checkbox input "true"
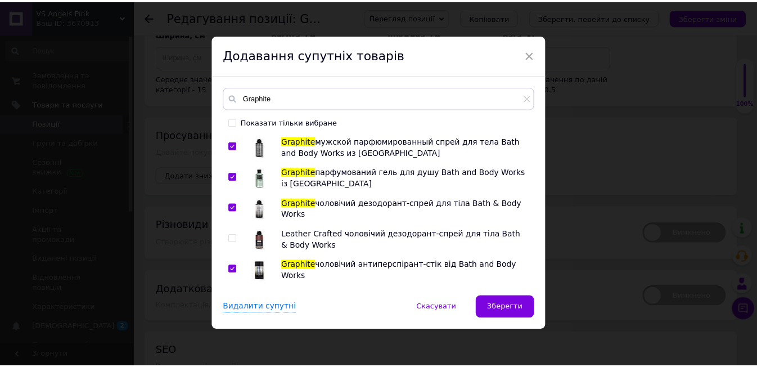
scroll to position [6, 0]
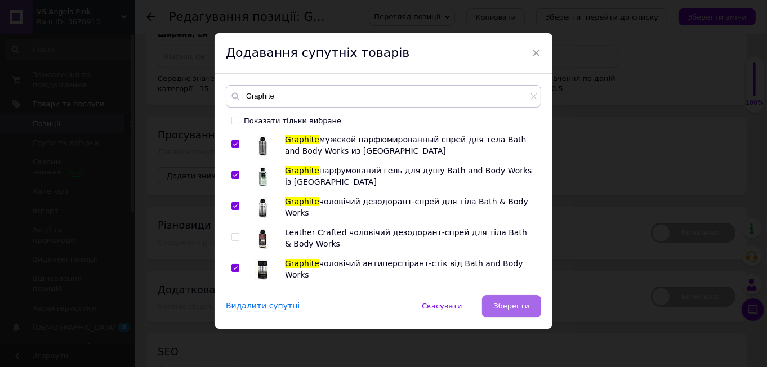
click at [523, 307] on span "Зберегти" at bounding box center [511, 306] width 35 height 8
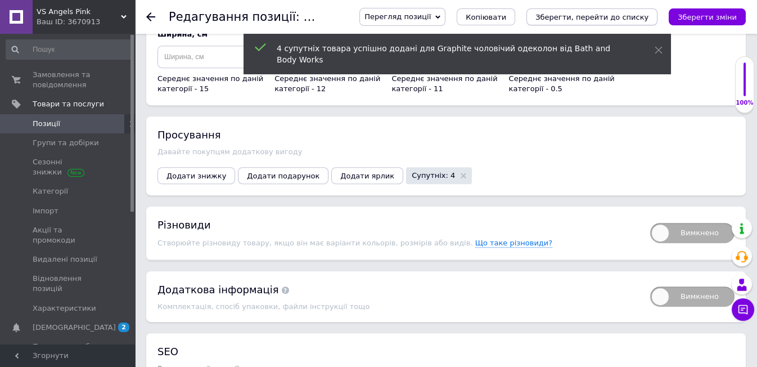
click at [599, 14] on icon "Зберегти, перейти до списку" at bounding box center [592, 17] width 113 height 8
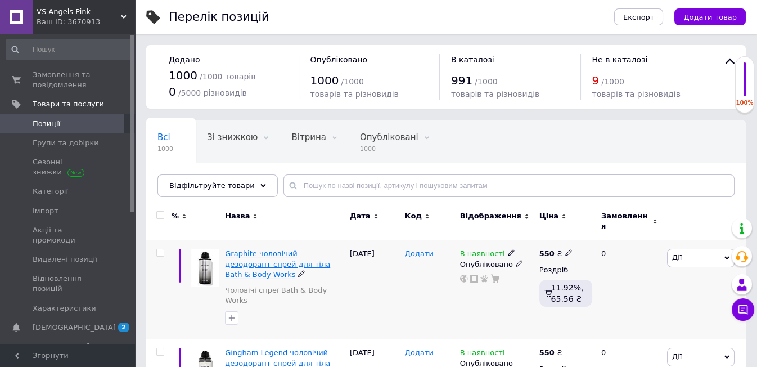
click at [244, 249] on span "Graphite чоловічий дезодорант-спрей для тіла Bath & Body Works" at bounding box center [277, 263] width 105 height 29
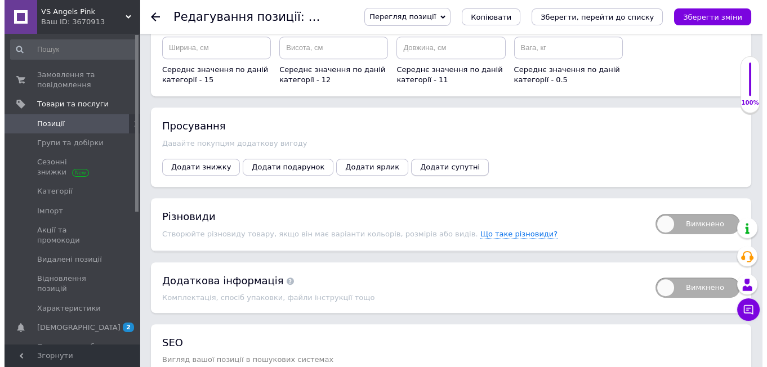
scroll to position [1250, 0]
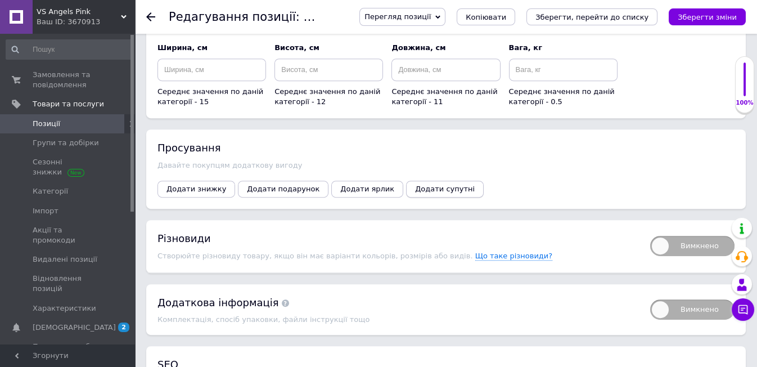
click at [415, 185] on span "Додати супутні" at bounding box center [445, 189] width 60 height 8
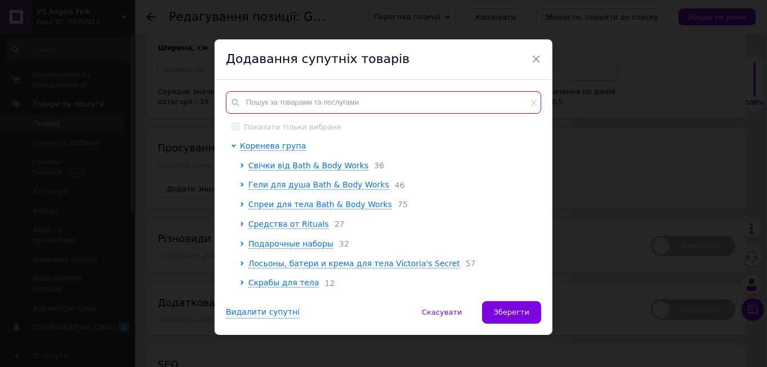
click at [256, 101] on input "text" at bounding box center [383, 102] width 315 height 23
paste input "Graphite"
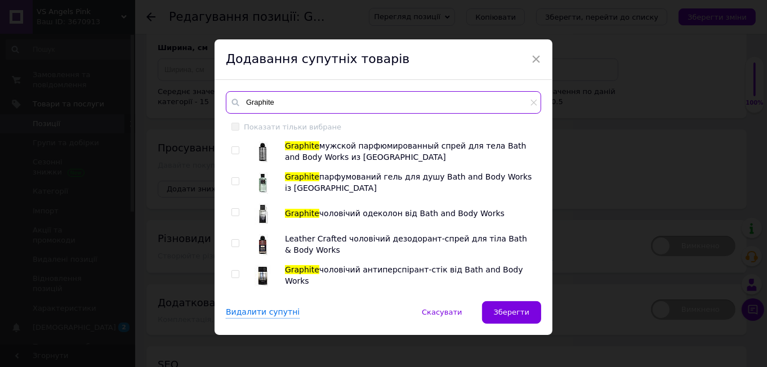
type input "Graphite"
click at [234, 150] on input "checkbox" at bounding box center [234, 150] width 7 height 7
checkbox input "true"
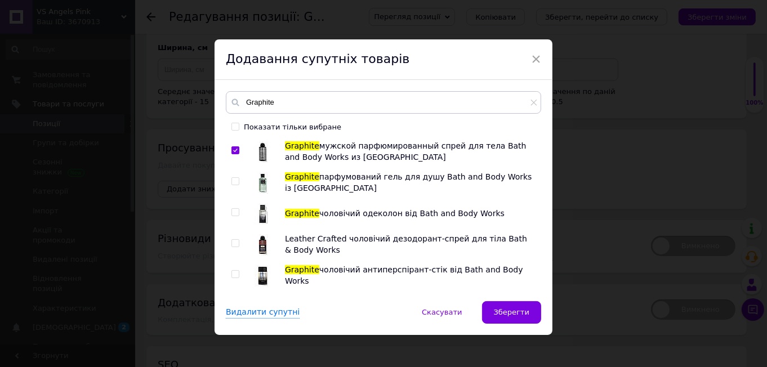
click at [232, 180] on input "checkbox" at bounding box center [234, 181] width 7 height 7
checkbox input "true"
click at [234, 212] on input "checkbox" at bounding box center [234, 212] width 7 height 7
checkbox input "true"
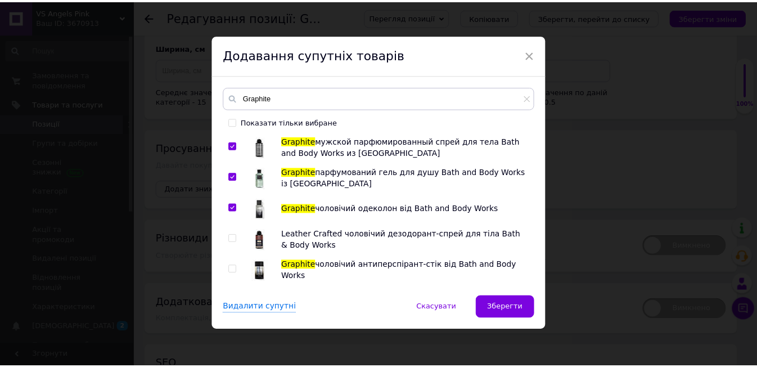
scroll to position [6, 0]
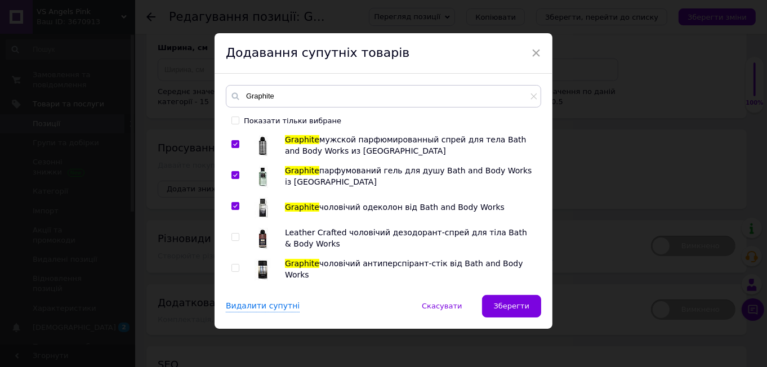
click at [234, 267] on input "checkbox" at bounding box center [234, 268] width 7 height 7
checkbox input "true"
click at [518, 305] on span "Зберегти" at bounding box center [511, 306] width 35 height 8
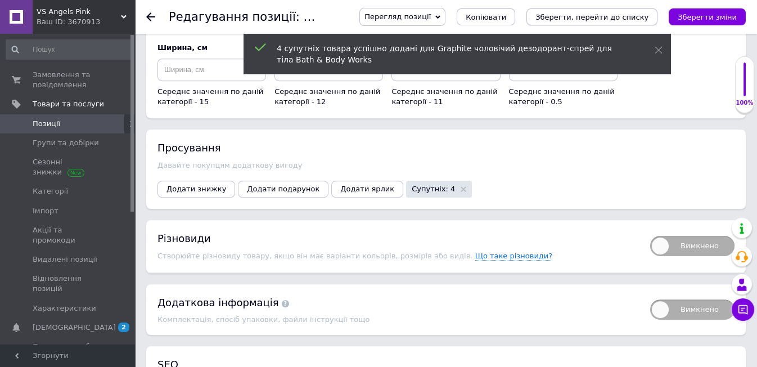
click at [618, 17] on icon "Зберегти, перейти до списку" at bounding box center [592, 17] width 113 height 8
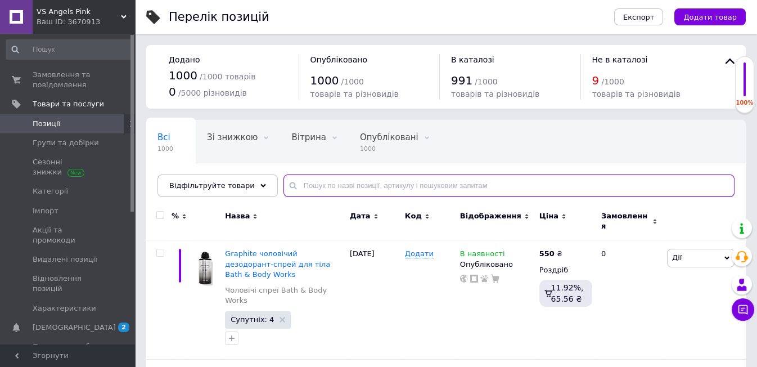
click at [315, 178] on input "text" at bounding box center [509, 185] width 451 height 23
paste input "Graphite"
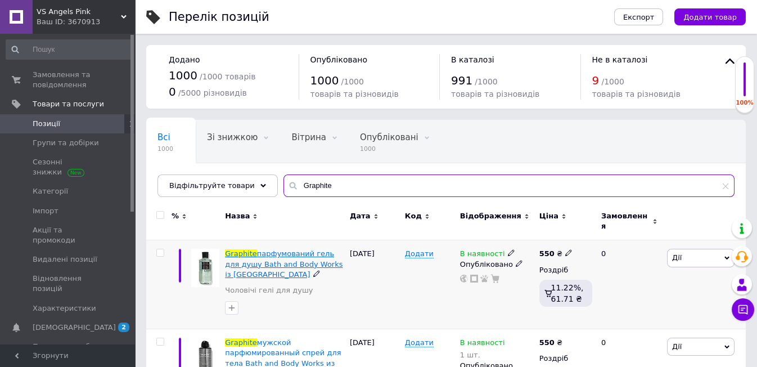
type input "Graphite"
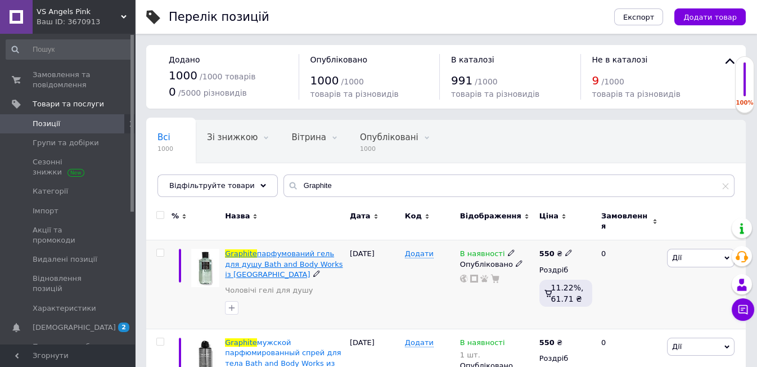
click at [282, 249] on span "парфумований гель для душу Bath and Body Works із [GEOGRAPHIC_DATA]" at bounding box center [284, 263] width 118 height 29
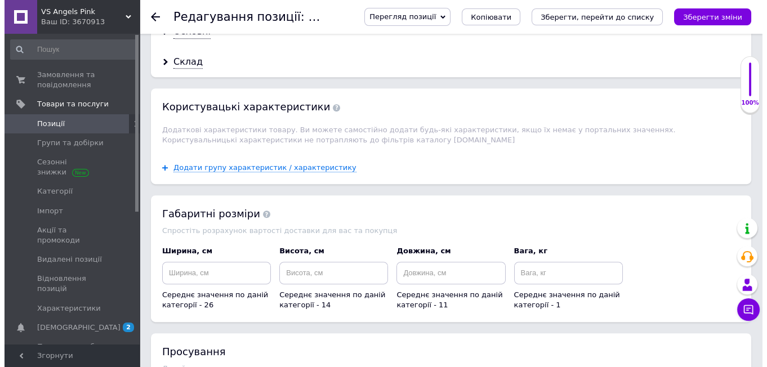
scroll to position [1313, 0]
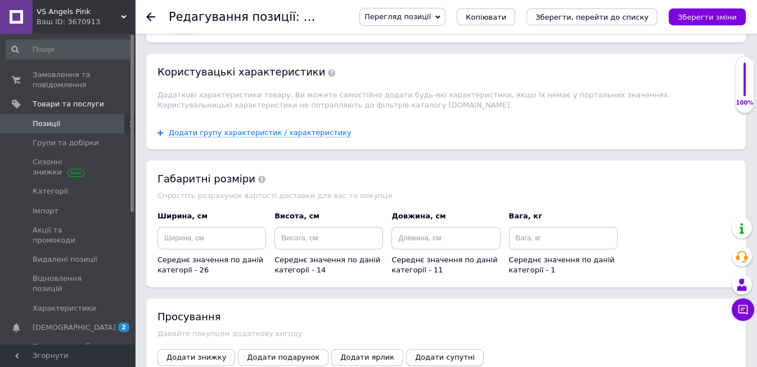
click at [417, 353] on span "Додати супутні" at bounding box center [445, 357] width 60 height 8
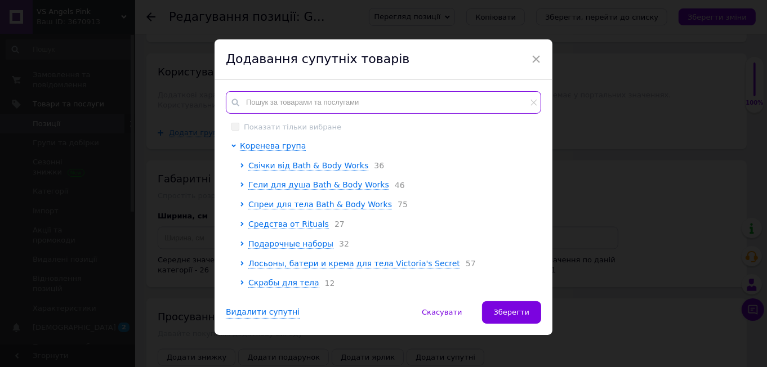
click at [263, 95] on input "text" at bounding box center [383, 102] width 315 height 23
paste input "Graphite"
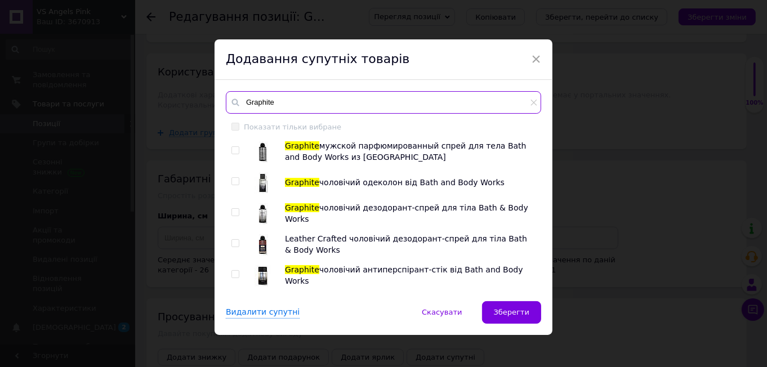
type input "Graphite"
click at [235, 148] on input "checkbox" at bounding box center [234, 150] width 7 height 7
checkbox input "true"
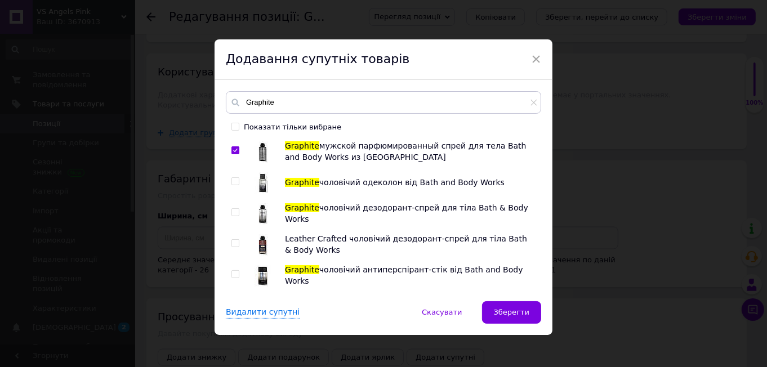
click at [234, 182] on input "checkbox" at bounding box center [234, 181] width 7 height 7
checkbox input "true"
click at [234, 210] on input "checkbox" at bounding box center [234, 212] width 7 height 7
checkbox input "true"
drag, startPoint x: 232, startPoint y: 274, endPoint x: 434, endPoint y: 226, distance: 207.8
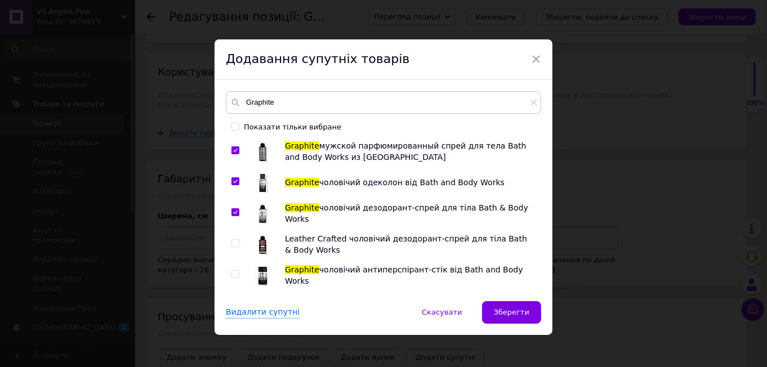
click at [235, 274] on input "checkbox" at bounding box center [234, 274] width 7 height 7
checkbox input "true"
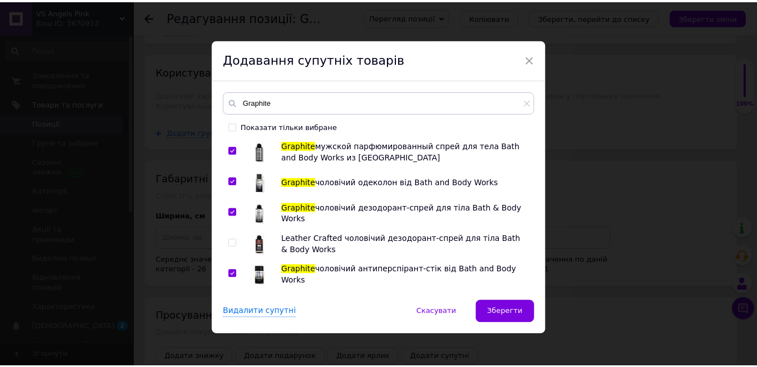
scroll to position [6, 0]
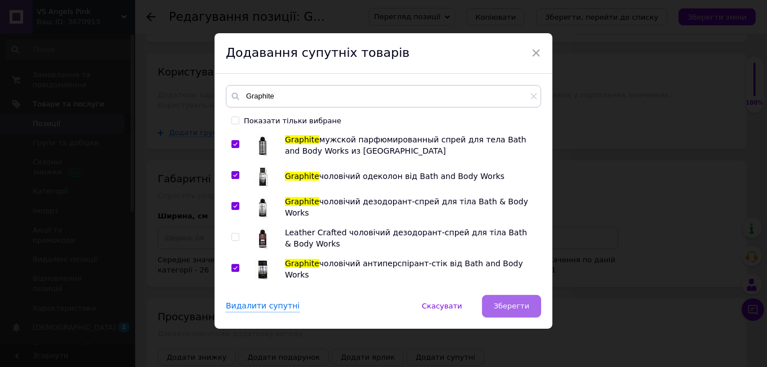
click at [505, 302] on span "Зберегти" at bounding box center [511, 306] width 35 height 8
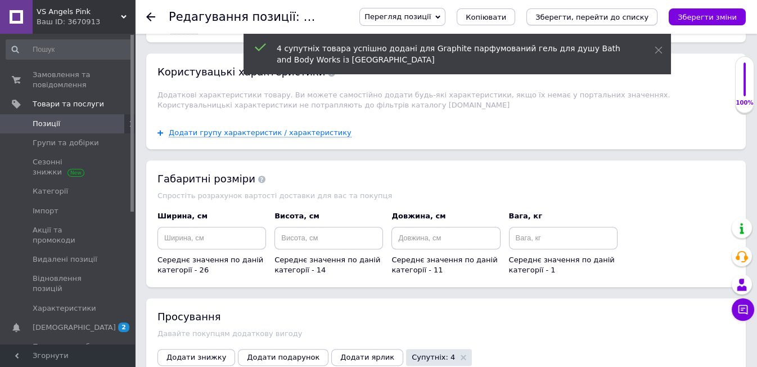
click at [581, 18] on icon "Зберегти, перейти до списку" at bounding box center [592, 17] width 113 height 8
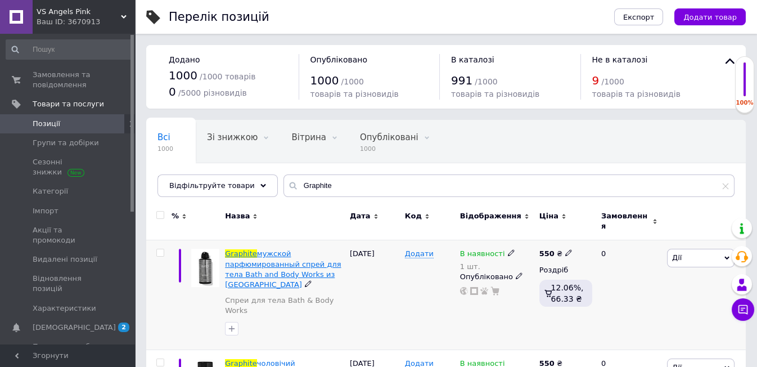
click at [249, 249] on span "Graphite" at bounding box center [241, 253] width 32 height 8
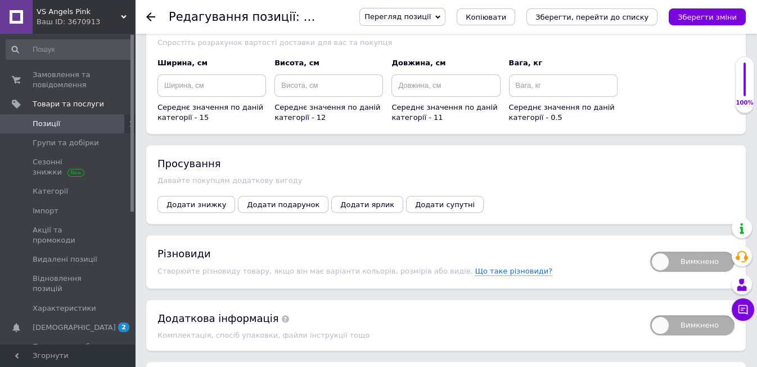
scroll to position [1500, 0]
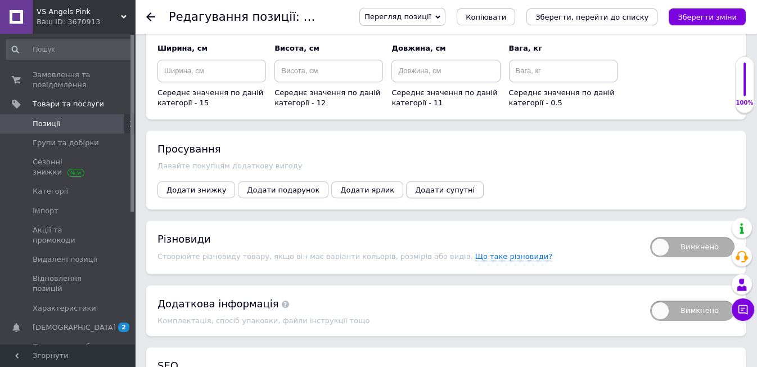
click at [422, 186] on span "Додати супутні" at bounding box center [445, 190] width 60 height 8
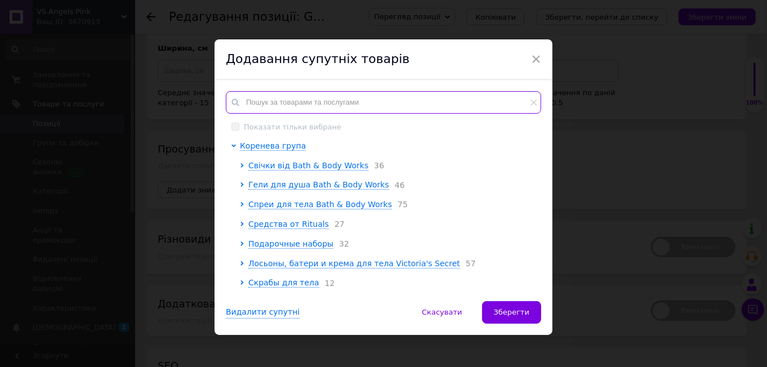
click at [248, 98] on input "text" at bounding box center [383, 102] width 315 height 23
paste input "Graphite"
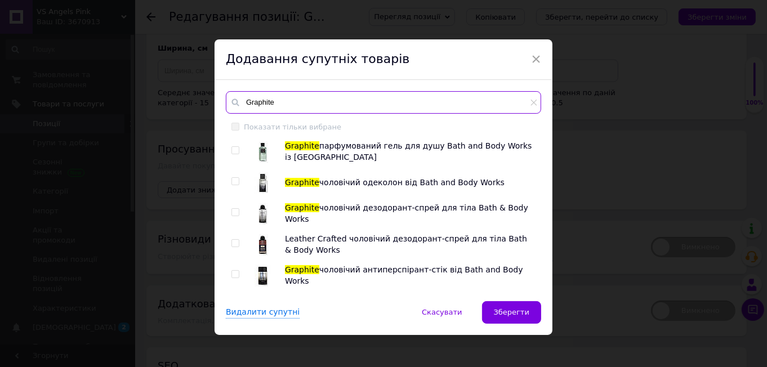
type input "Graphite"
click at [235, 149] on input "checkbox" at bounding box center [234, 150] width 7 height 7
checkbox input "true"
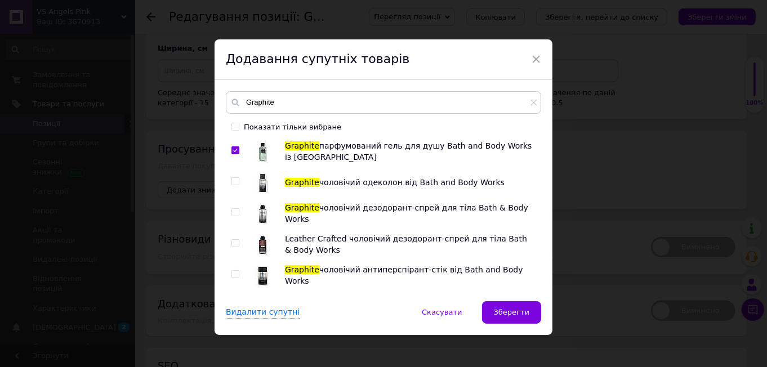
click at [233, 181] on input "checkbox" at bounding box center [234, 181] width 7 height 7
checkbox input "true"
click at [234, 209] on input "checkbox" at bounding box center [234, 212] width 7 height 7
checkbox input "true"
click at [232, 275] on input "checkbox" at bounding box center [234, 274] width 7 height 7
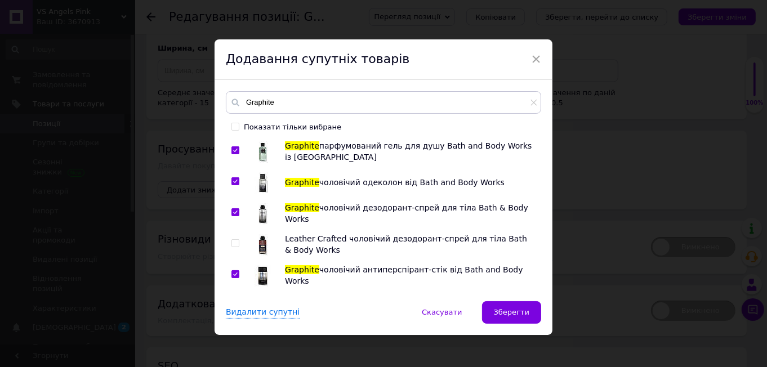
checkbox input "true"
click at [523, 310] on span "Зберегти" at bounding box center [511, 312] width 35 height 8
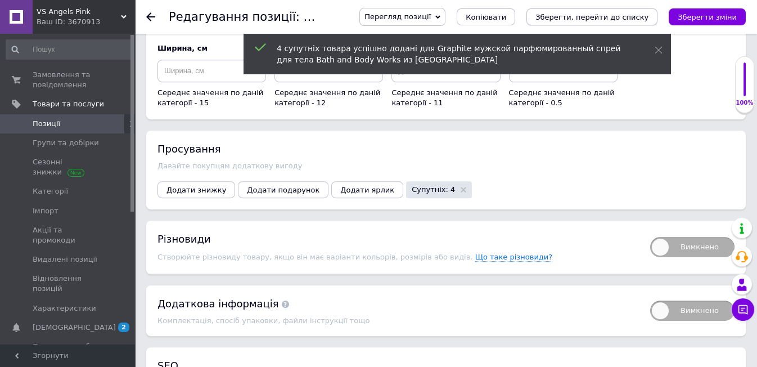
click at [603, 16] on icon "Зберегти, перейти до списку" at bounding box center [592, 17] width 113 height 8
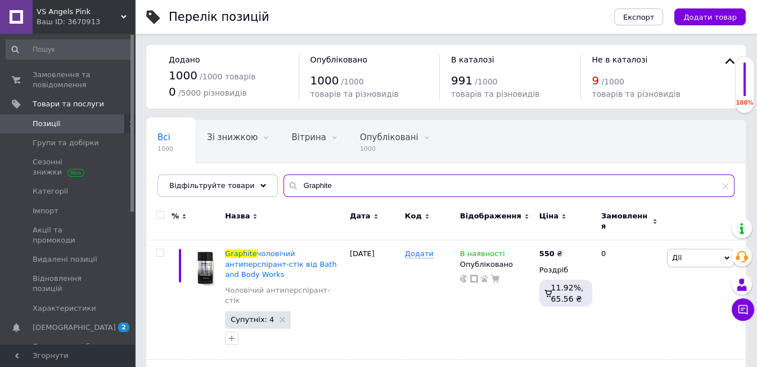
click at [327, 184] on input "Graphite" at bounding box center [509, 185] width 451 height 23
type input "G"
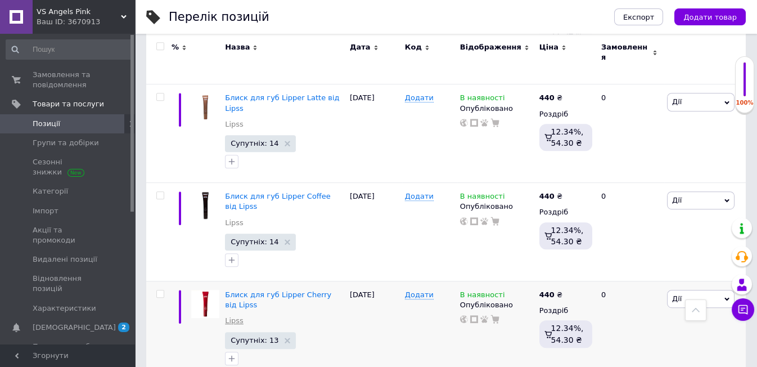
scroll to position [1852, 0]
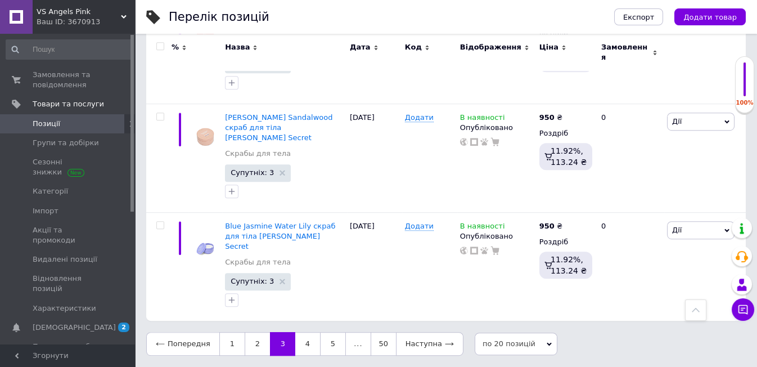
scroll to position [1667, 0]
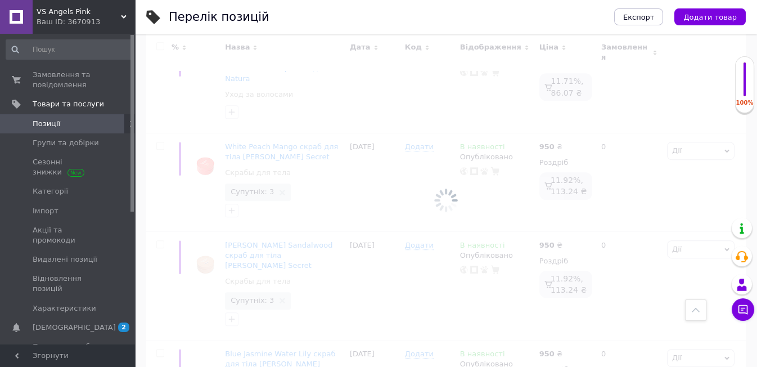
scroll to position [1622, 0]
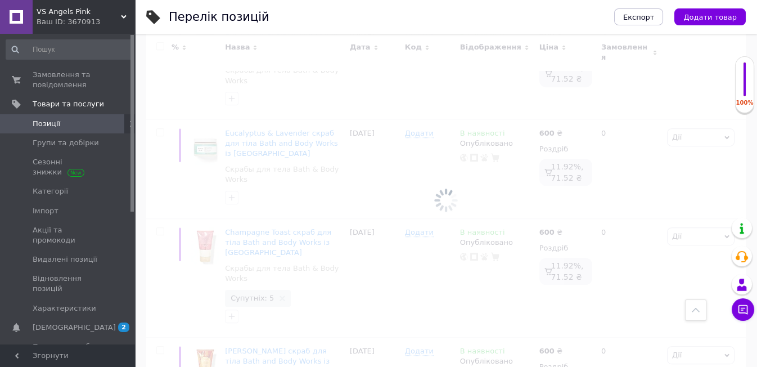
scroll to position [1844, 0]
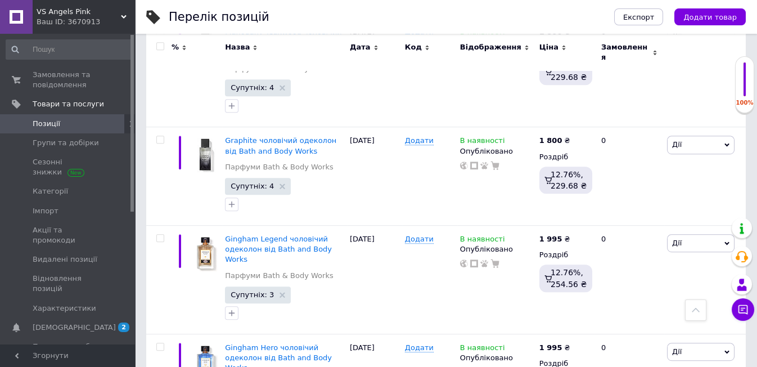
scroll to position [1803, 0]
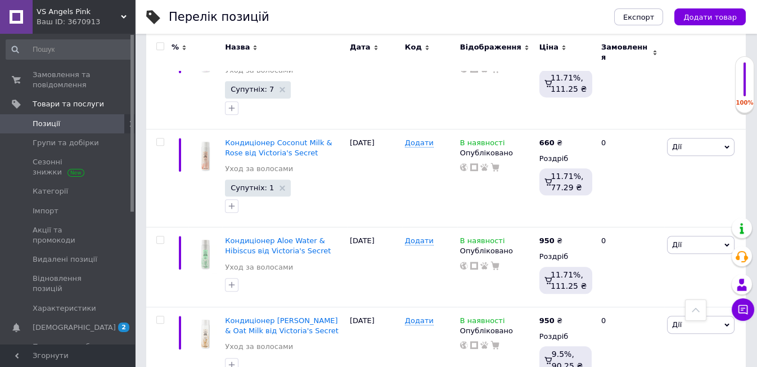
scroll to position [1316, 0]
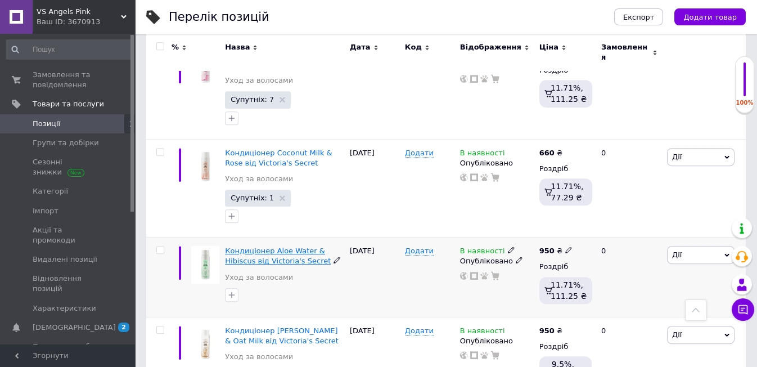
click at [240, 246] on span "Кондиціонер Aloe Water & Hibiscus від Victoria's Secret" at bounding box center [278, 255] width 106 height 19
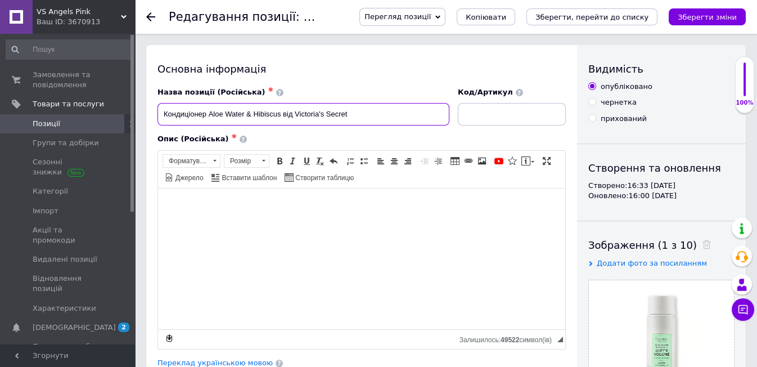
drag, startPoint x: 208, startPoint y: 114, endPoint x: 280, endPoint y: 138, distance: 76.5
click at [280, 138] on div "Назва позиції (Російська) ✱ Кондиціонер Aloe Water & Hibiscus від Victoria's Se…" at bounding box center [362, 218] width 409 height 262
drag, startPoint x: 283, startPoint y: 111, endPoint x: 209, endPoint y: 111, distance: 74.3
click at [209, 111] on input "Кондиціонер Aloe Water & Hibiscus від Victoria's Secret" at bounding box center [304, 114] width 292 height 23
drag, startPoint x: 209, startPoint y: 111, endPoint x: 280, endPoint y: 120, distance: 71.5
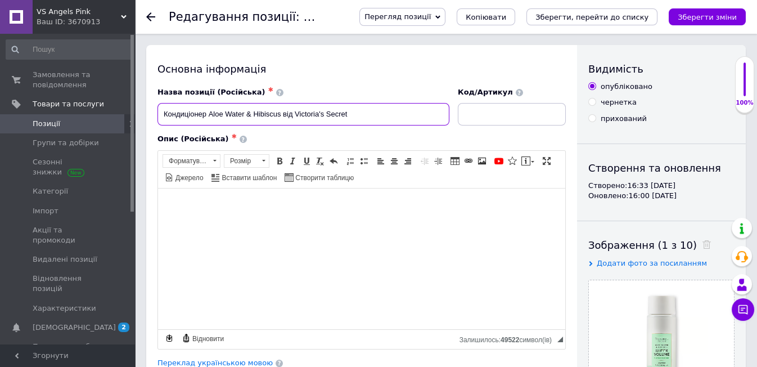
click at [280, 120] on input "Кондиціонер Aloe Water & Hibiscus від Victoria's Secret" at bounding box center [304, 114] width 292 height 23
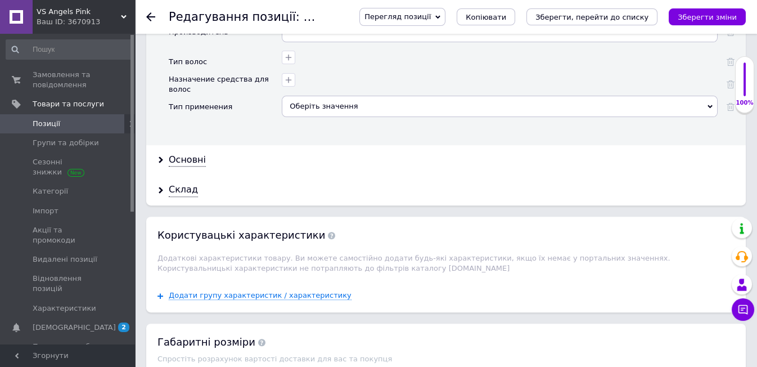
scroll to position [1375, 0]
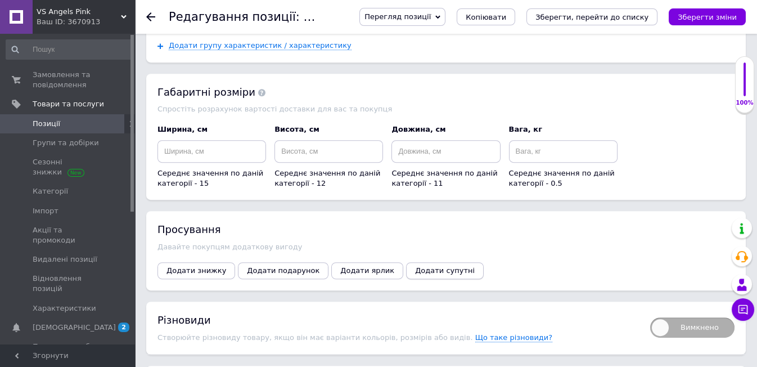
click at [415, 266] on span "Додати супутні" at bounding box center [445, 270] width 60 height 8
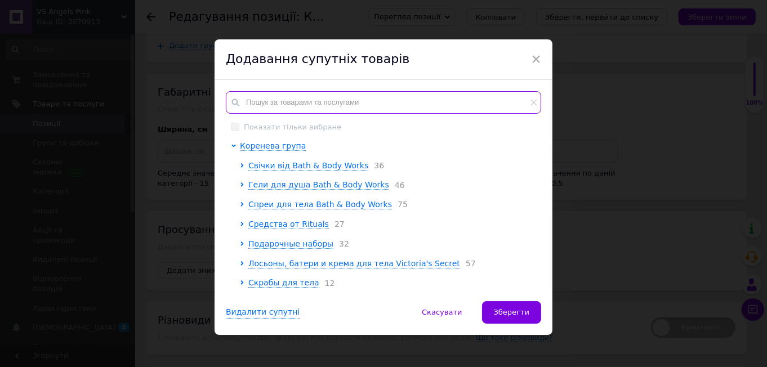
click at [254, 95] on input "text" at bounding box center [383, 102] width 315 height 23
paste input "Aloe Water & Hibiscus"
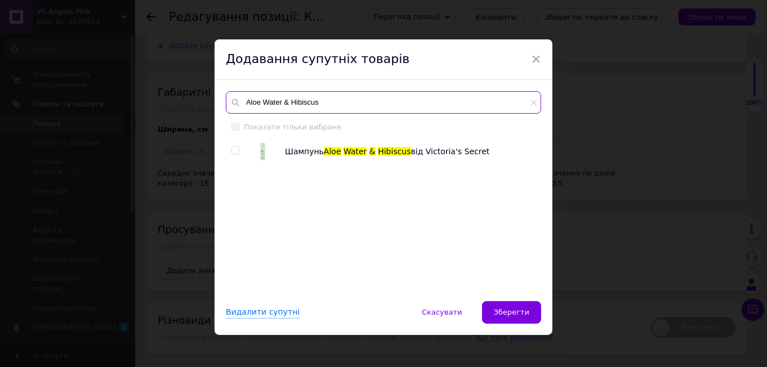
type input "Aloe Water & Hibiscus"
click at [232, 151] on input "checkbox" at bounding box center [234, 150] width 7 height 7
checkbox input "true"
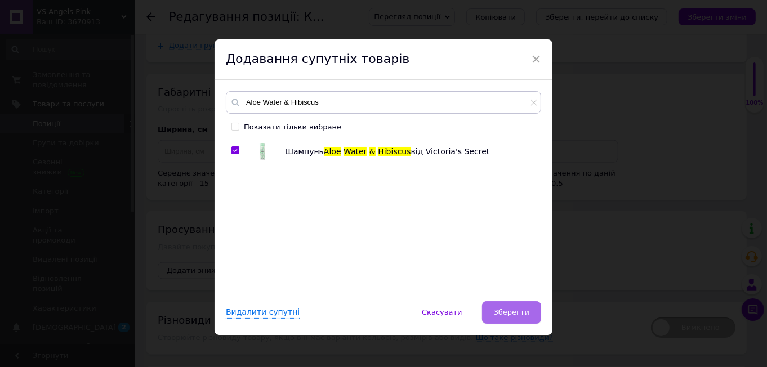
click at [514, 308] on span "Зберегти" at bounding box center [511, 312] width 35 height 8
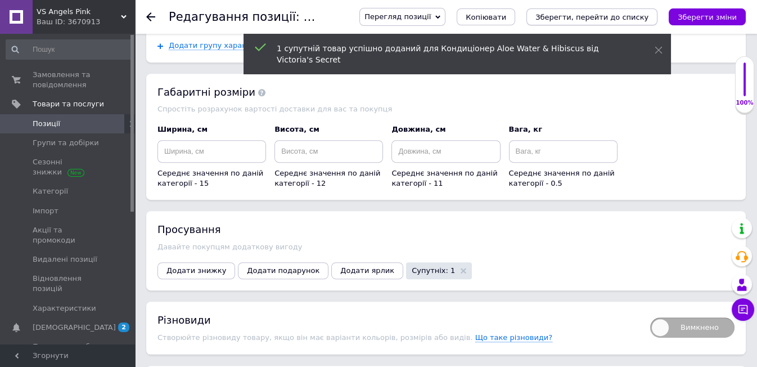
click at [587, 16] on icon "Зберегти, перейти до списку" at bounding box center [592, 17] width 113 height 8
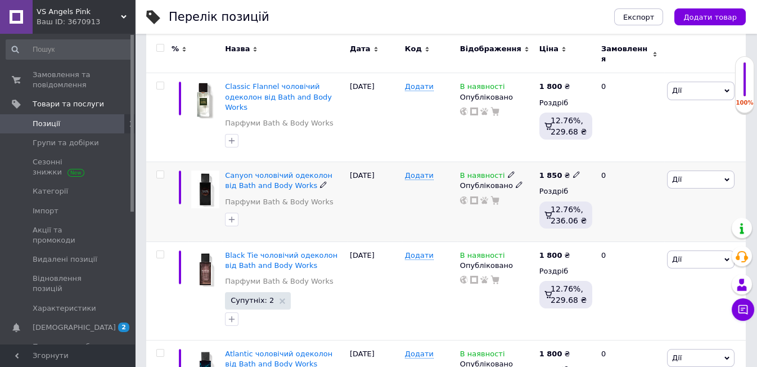
scroll to position [187, 0]
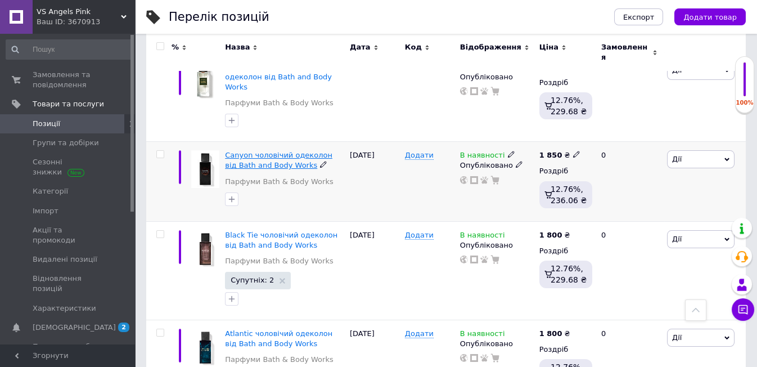
click at [237, 151] on span "Canyon чоловічий одеколон від Bath and Body Works" at bounding box center [278, 160] width 107 height 19
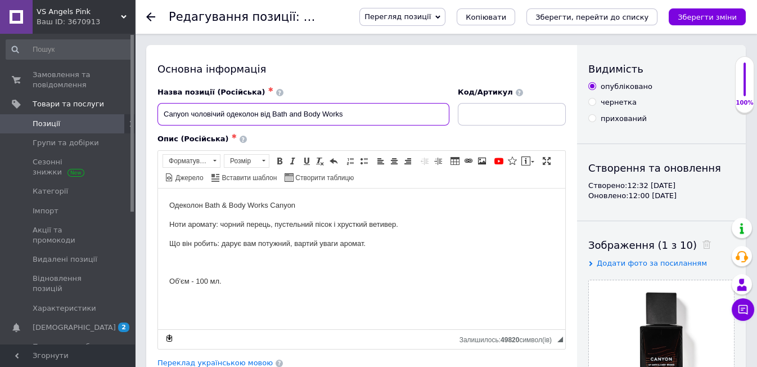
drag, startPoint x: 161, startPoint y: 113, endPoint x: 192, endPoint y: 123, distance: 32.6
click at [192, 123] on input "Canyon чоловічий одеколон від Bath and Body Works" at bounding box center [304, 114] width 292 height 23
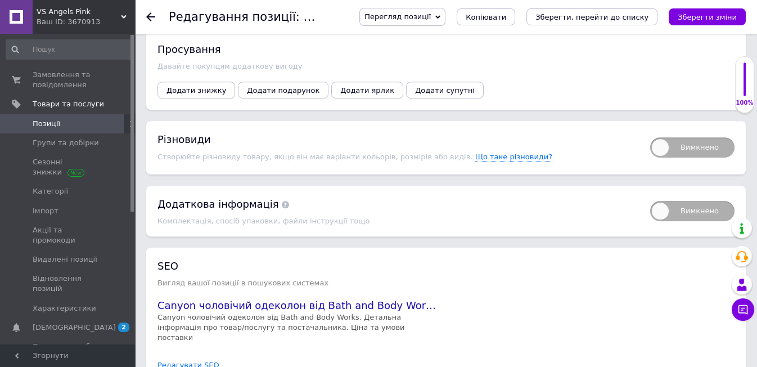
scroll to position [1283, 0]
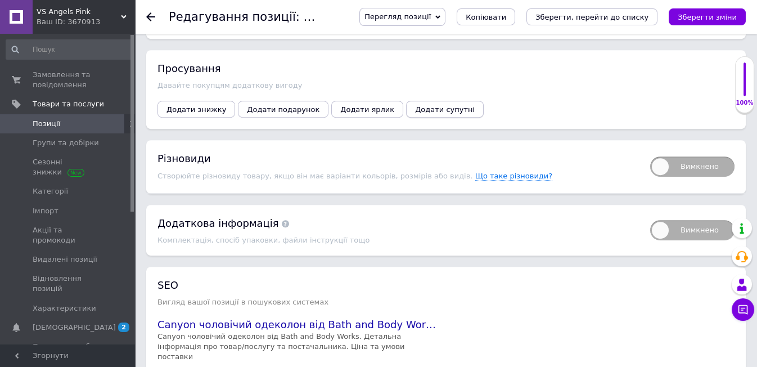
click at [430, 105] on span "Додати супутні" at bounding box center [445, 109] width 60 height 8
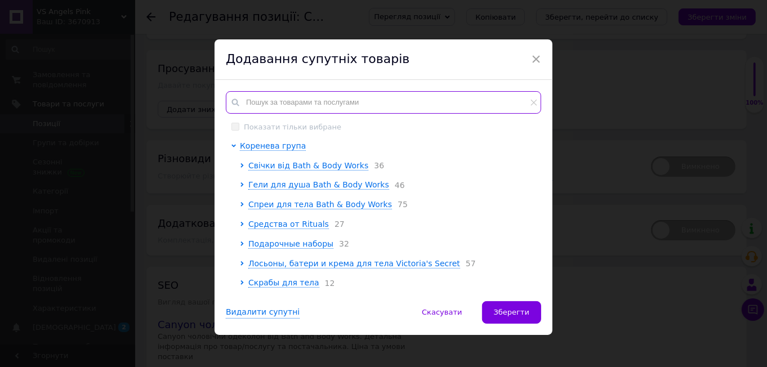
click at [267, 99] on input "text" at bounding box center [383, 102] width 315 height 23
paste input "Canyon"
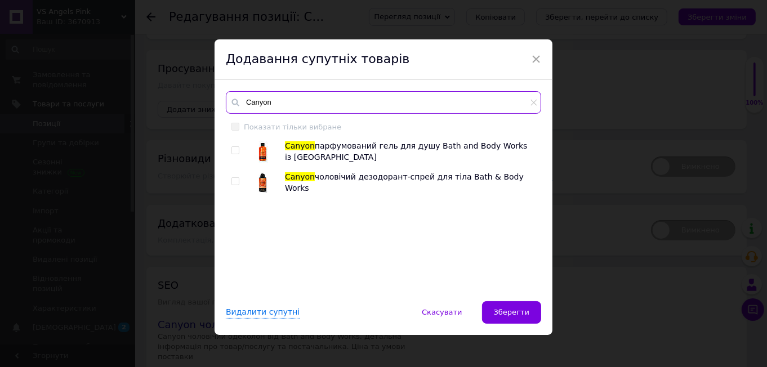
type input "Canyon"
click at [235, 147] on input "checkbox" at bounding box center [234, 150] width 7 height 7
checkbox input "true"
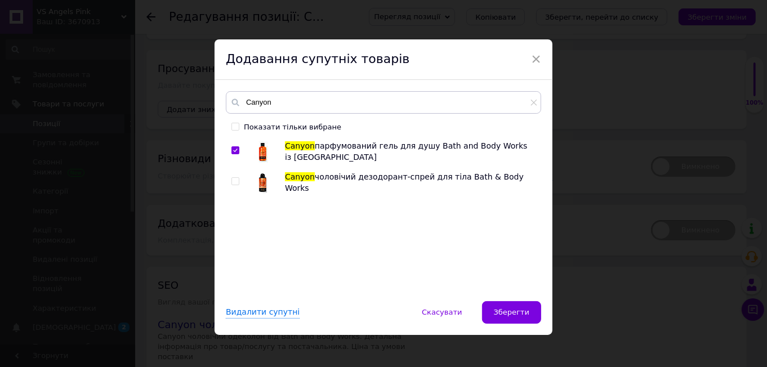
click at [232, 181] on input "checkbox" at bounding box center [234, 181] width 7 height 7
checkbox input "true"
click at [522, 310] on span "Зберегти" at bounding box center [511, 312] width 35 height 8
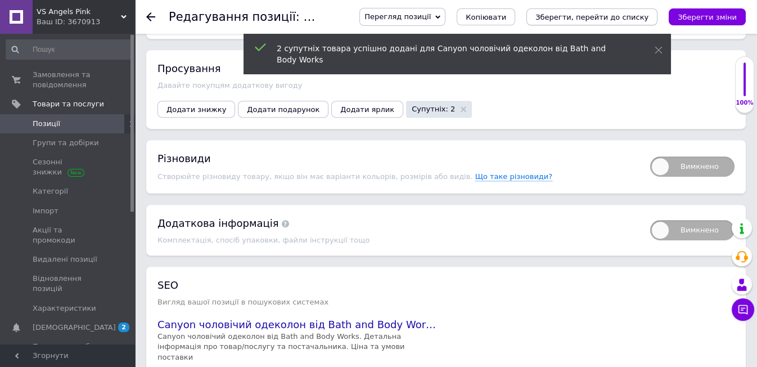
click at [577, 17] on icon "Зберегти, перейти до списку" at bounding box center [592, 17] width 113 height 8
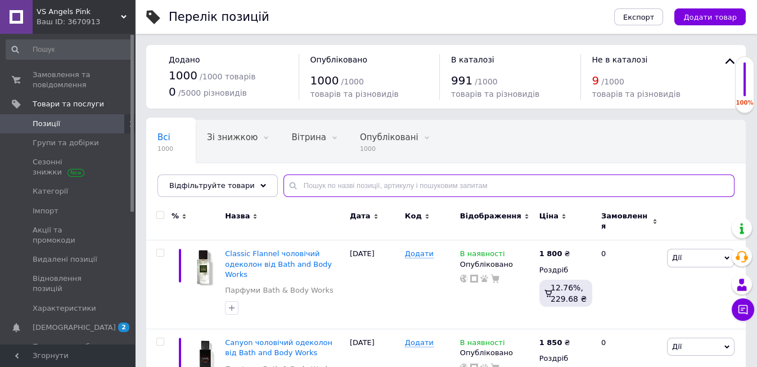
click at [304, 189] on input "text" at bounding box center [509, 185] width 451 height 23
paste input "Canyon"
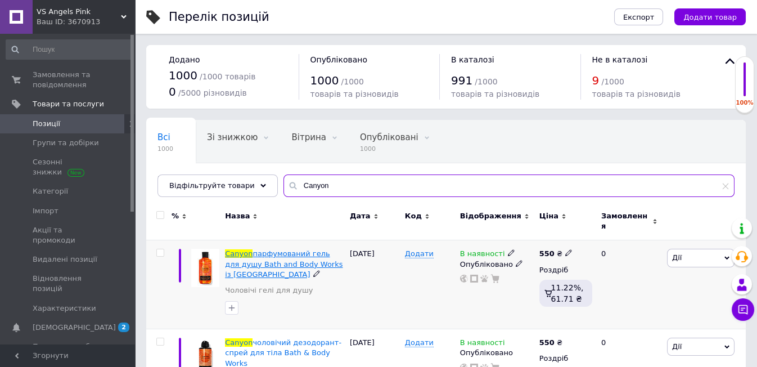
type input "Canyon"
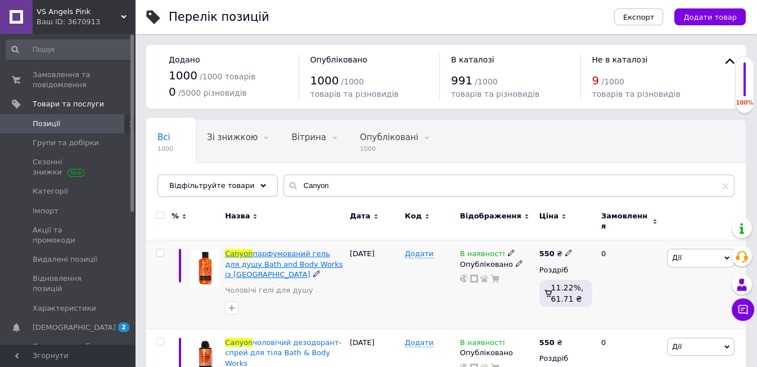
click at [268, 249] on span "парфумований гель для душу Bath and Body Works із [GEOGRAPHIC_DATA]" at bounding box center [284, 263] width 118 height 29
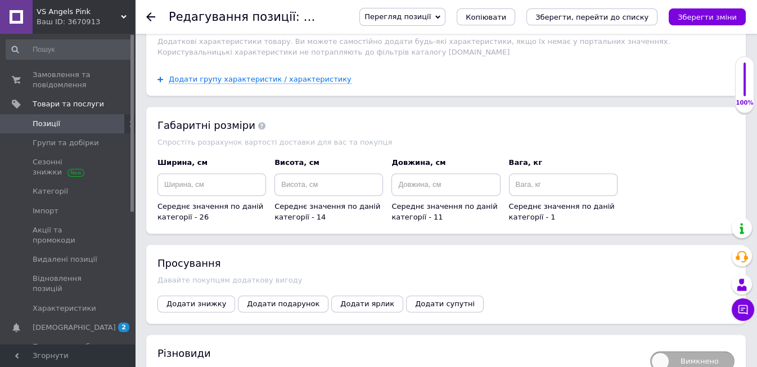
scroll to position [1500, 0]
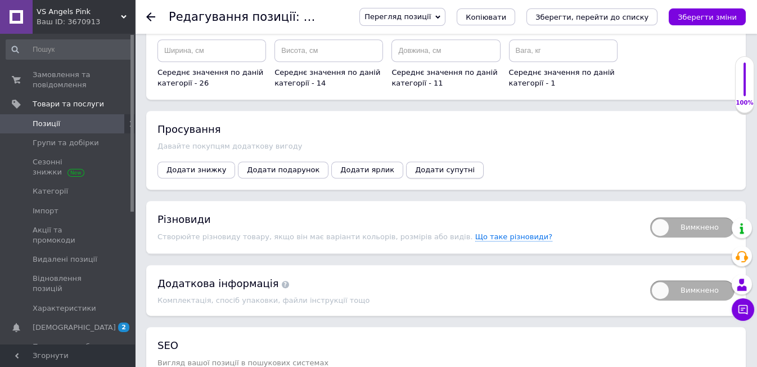
click at [406, 162] on button "Додати супутні" at bounding box center [445, 170] width 78 height 17
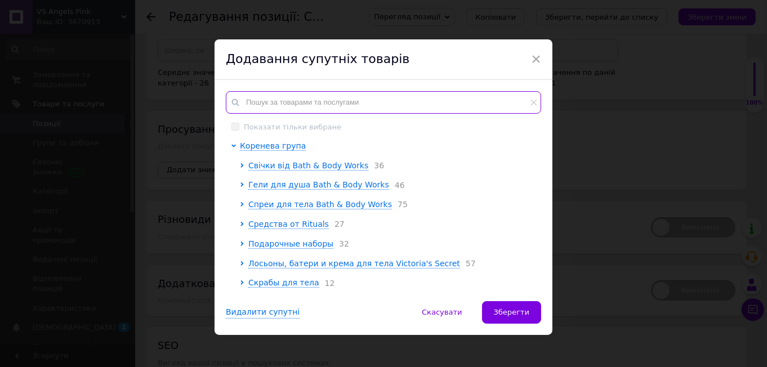
click at [271, 107] on input "text" at bounding box center [383, 102] width 315 height 23
paste input "Canyon"
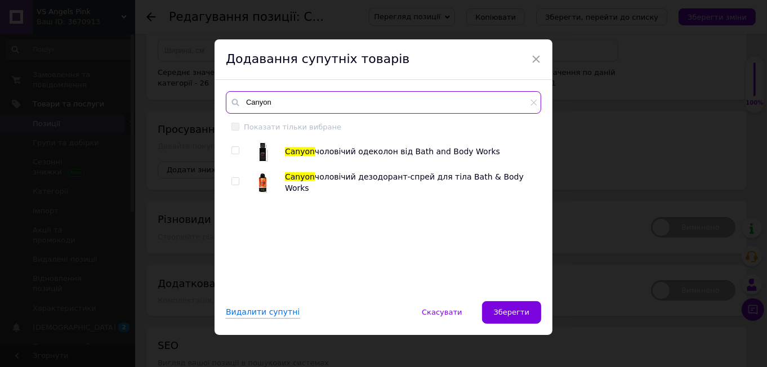
type input "Canyon"
click at [231, 147] on input "checkbox" at bounding box center [234, 150] width 7 height 7
checkbox input "true"
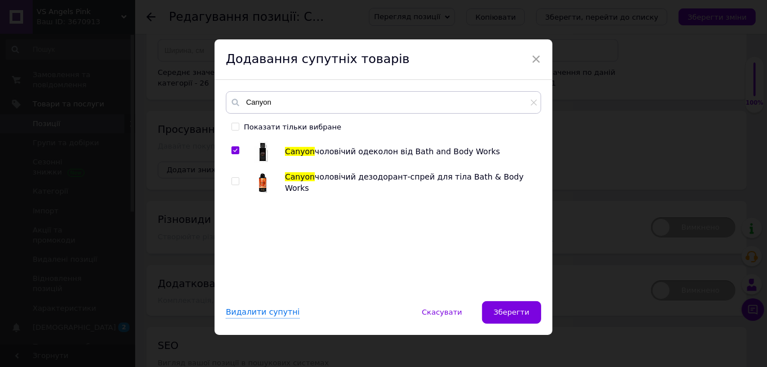
click at [233, 180] on input "checkbox" at bounding box center [234, 181] width 7 height 7
checkbox input "true"
click at [500, 312] on span "Зберегти" at bounding box center [511, 312] width 35 height 8
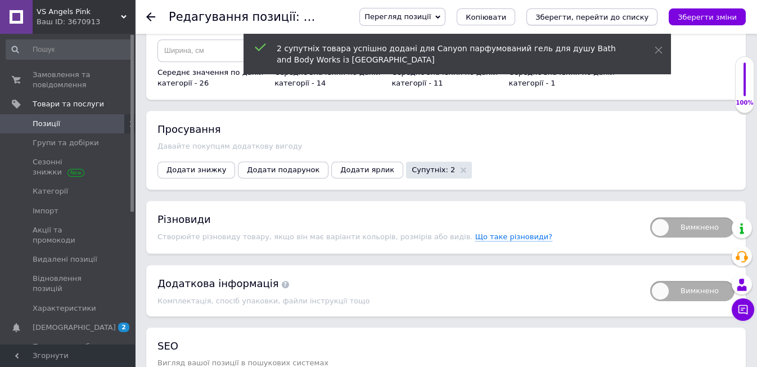
click at [602, 21] on icon "Зберегти, перейти до списку" at bounding box center [592, 17] width 113 height 8
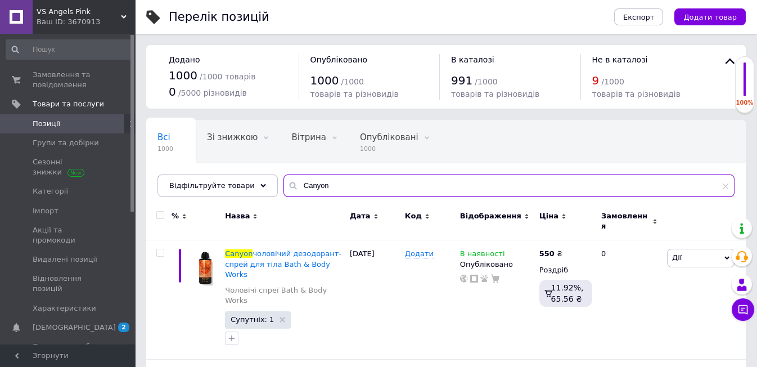
click at [319, 184] on input "Canyon" at bounding box center [509, 185] width 451 height 23
type input "C"
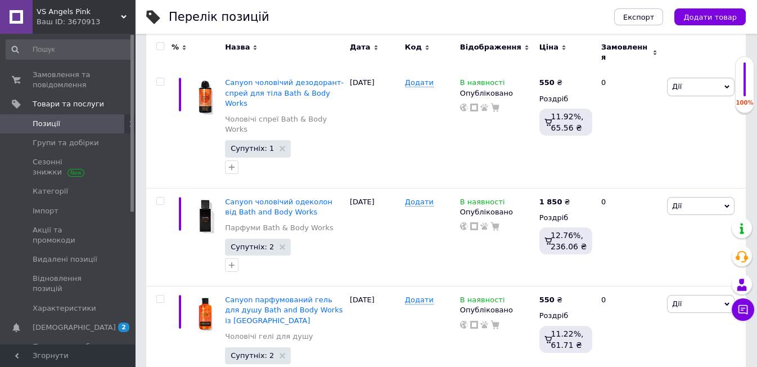
click at [97, 122] on span "Позиції" at bounding box center [68, 124] width 71 height 10
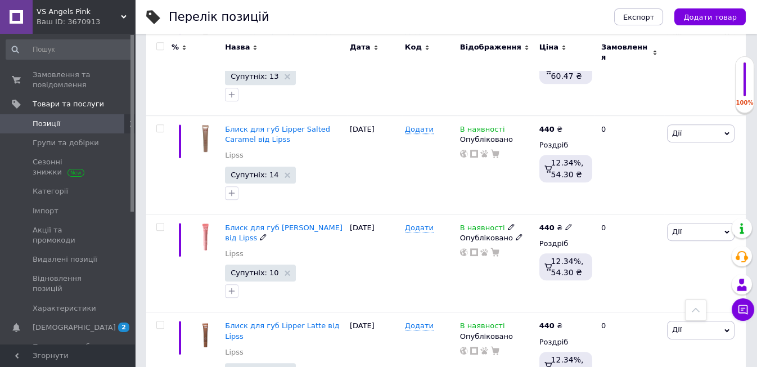
scroll to position [1852, 0]
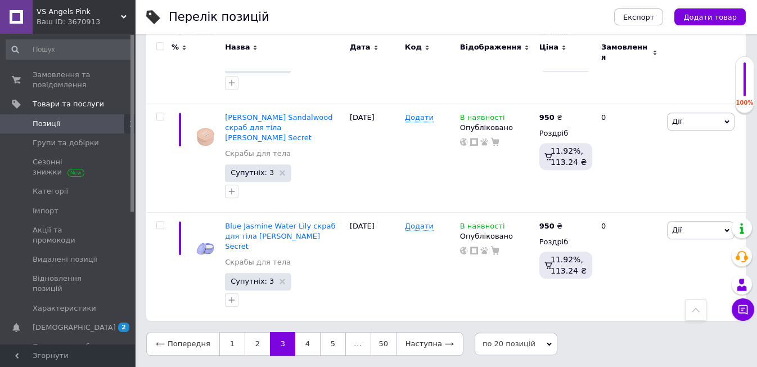
scroll to position [1667, 0]
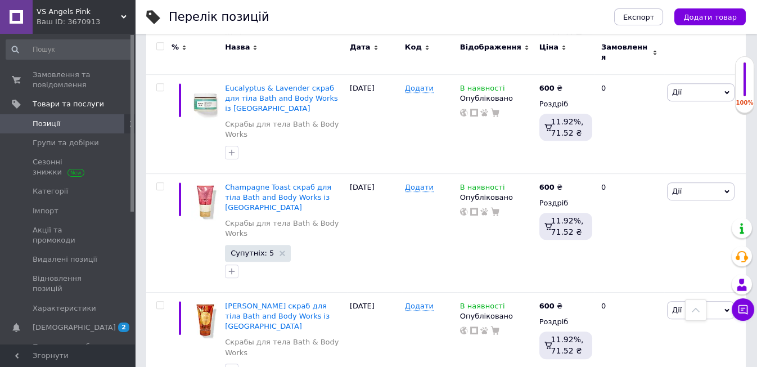
scroll to position [1622, 0]
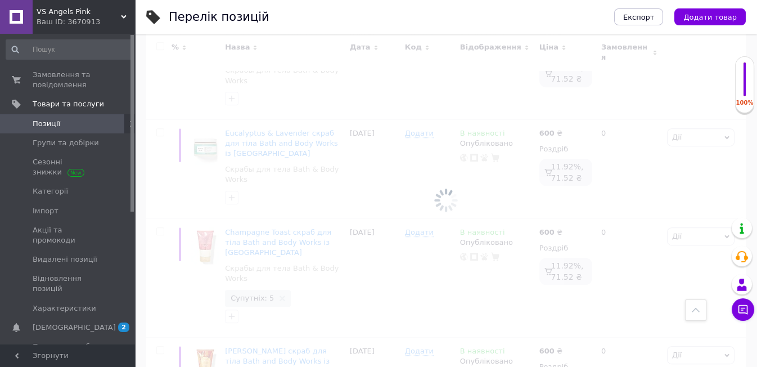
scroll to position [1844, 0]
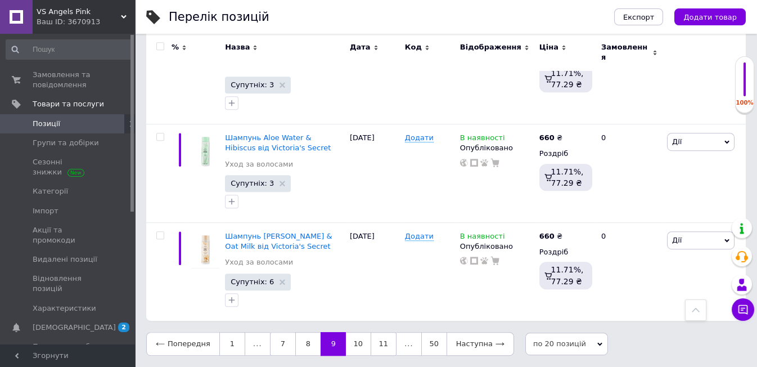
scroll to position [1791, 0]
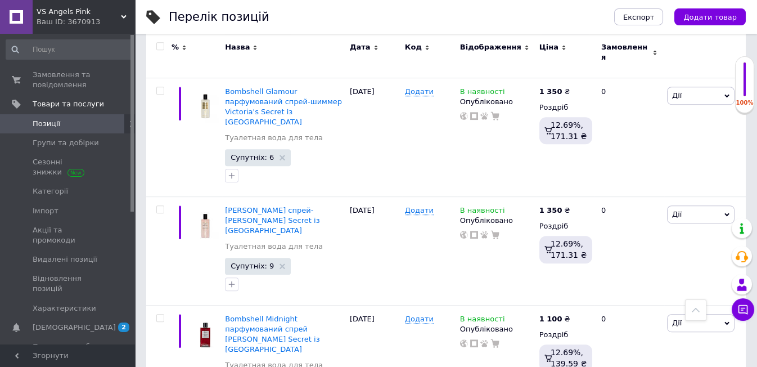
scroll to position [1852, 0]
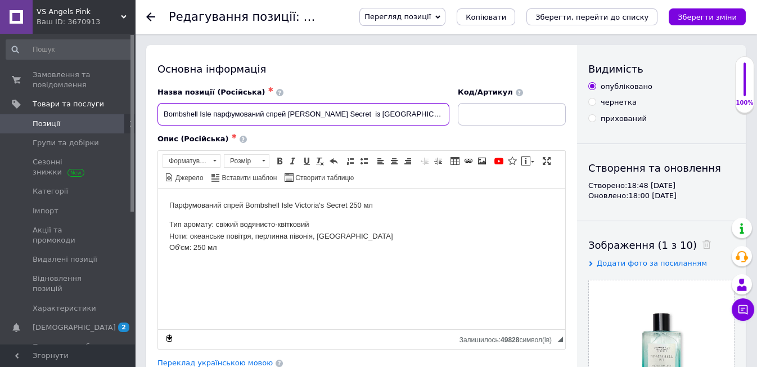
drag, startPoint x: 162, startPoint y: 114, endPoint x: 213, endPoint y: 127, distance: 52.8
click at [213, 127] on div "Назва позиції (Російська) ✱ Bombshell Isle парфумований спрей Victoria's Secret…" at bounding box center [304, 106] width 301 height 47
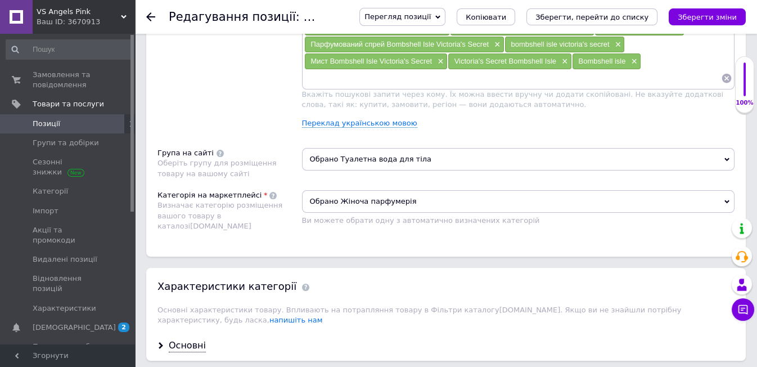
scroll to position [1063, 0]
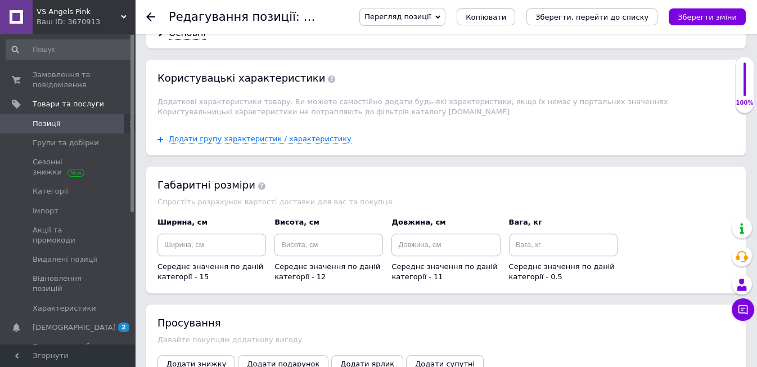
click at [415, 360] on span "Додати супутні" at bounding box center [445, 364] width 60 height 8
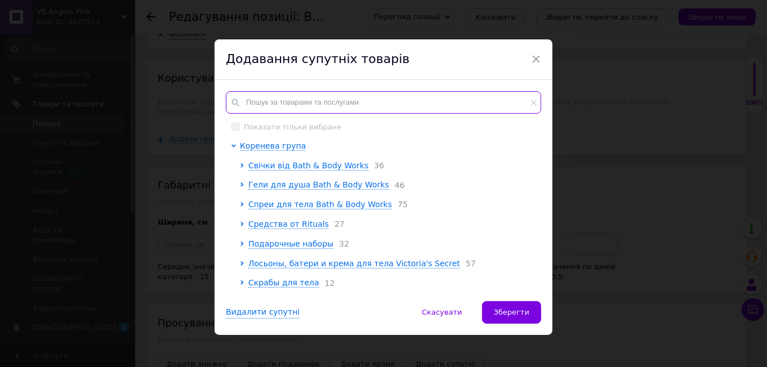
click at [246, 105] on input "text" at bounding box center [383, 102] width 315 height 23
paste input "Bombshell Isle"
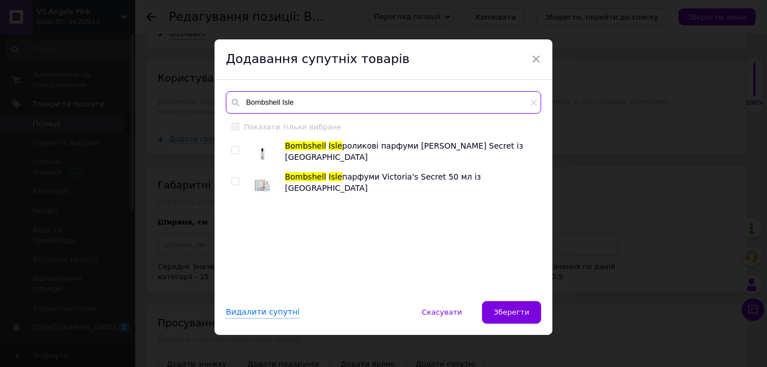
type input "Bombshell Isle"
click at [232, 147] on input "checkbox" at bounding box center [234, 150] width 7 height 7
checkbox input "true"
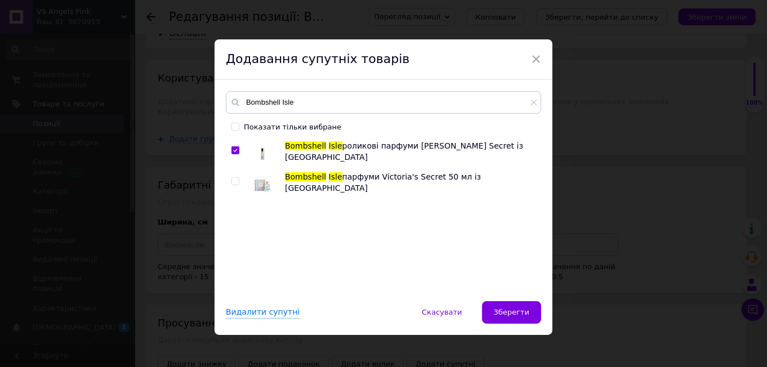
click at [231, 182] on input "checkbox" at bounding box center [234, 181] width 7 height 7
checkbox input "true"
click at [520, 313] on span "Зберегти" at bounding box center [511, 312] width 35 height 8
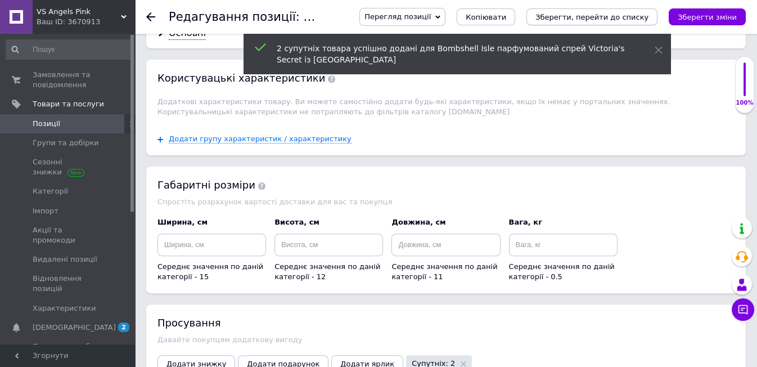
click at [584, 18] on icon "Зберегти, перейти до списку" at bounding box center [592, 17] width 113 height 8
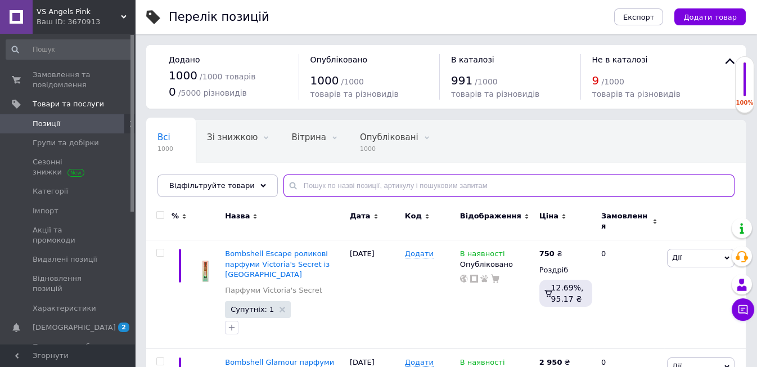
click at [292, 191] on input "text" at bounding box center [509, 185] width 451 height 23
paste input "Bombshell Isle"
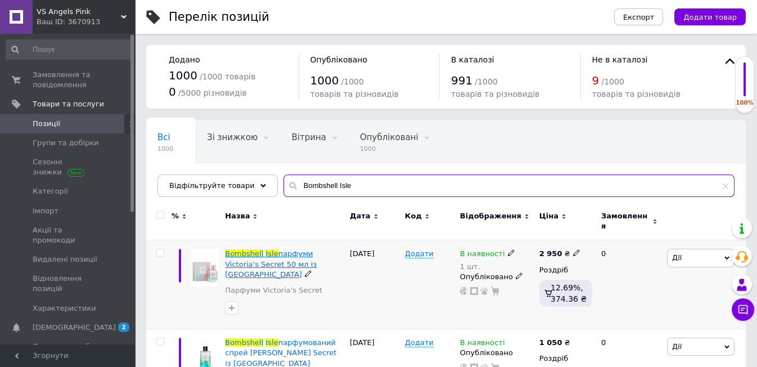
type input "Bombshell Isle"
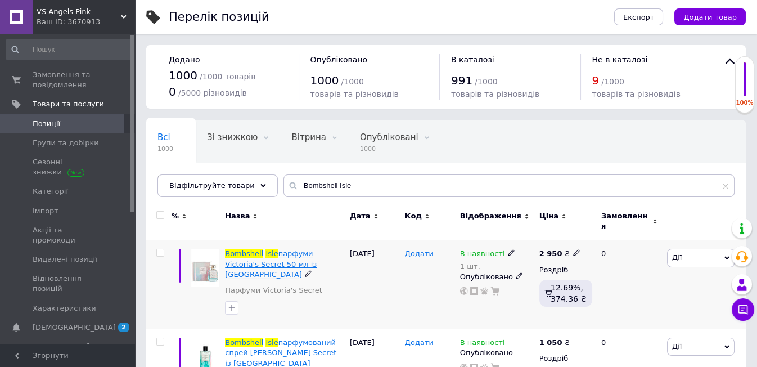
click at [268, 249] on span "Isle" at bounding box center [272, 253] width 12 height 8
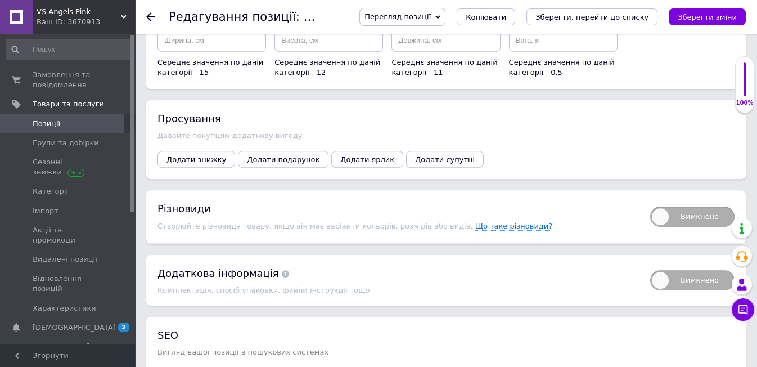
scroll to position [1250, 0]
click at [415, 155] on span "Додати супутні" at bounding box center [445, 159] width 60 height 8
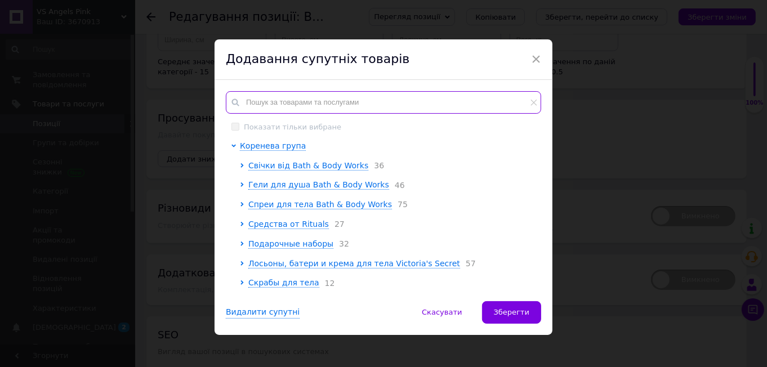
click at [257, 104] on input "text" at bounding box center [383, 102] width 315 height 23
paste input "Bombshell Isle"
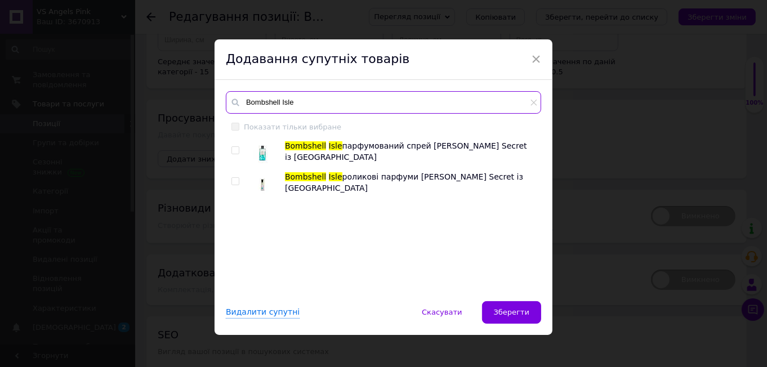
type input "Bombshell Isle"
click at [233, 147] on input "checkbox" at bounding box center [234, 150] width 7 height 7
checkbox input "true"
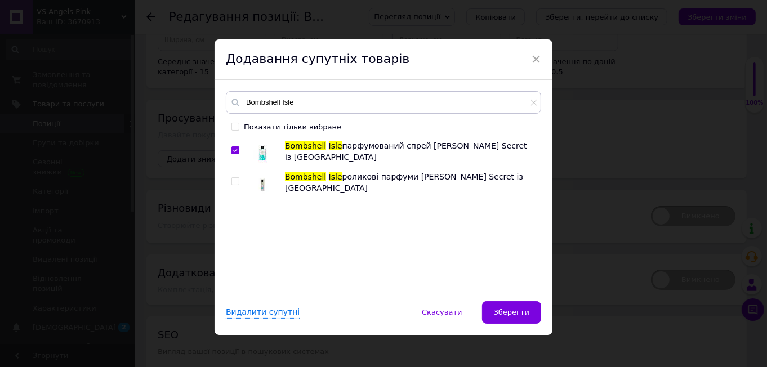
click at [232, 181] on input "checkbox" at bounding box center [234, 181] width 7 height 7
checkbox input "true"
click at [500, 308] on span "Зберегти" at bounding box center [511, 312] width 35 height 8
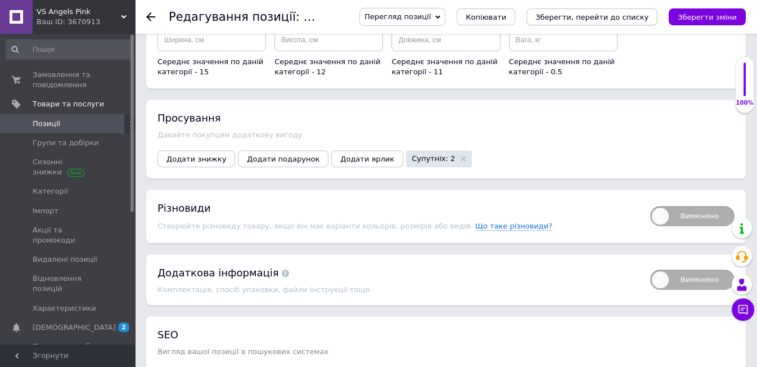
click at [624, 14] on icon "Зберегти, перейти до списку" at bounding box center [592, 17] width 113 height 8
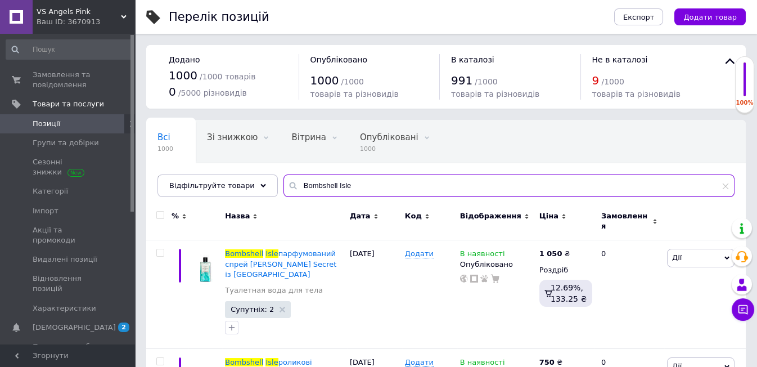
drag, startPoint x: 347, startPoint y: 185, endPoint x: 280, endPoint y: 185, distance: 67.0
click at [284, 185] on div "Bombshell Isle" at bounding box center [509, 185] width 451 height 23
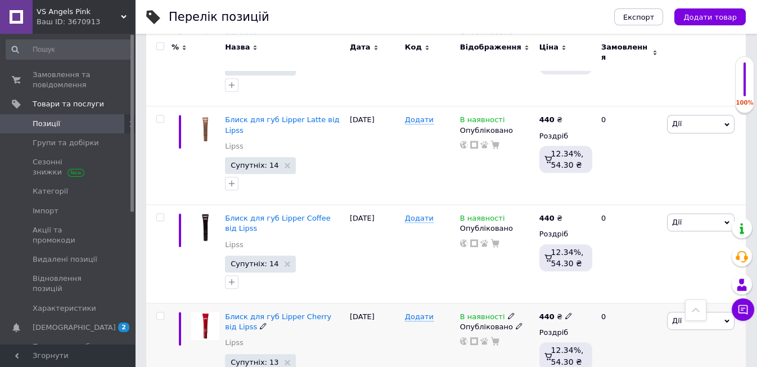
scroll to position [1852, 0]
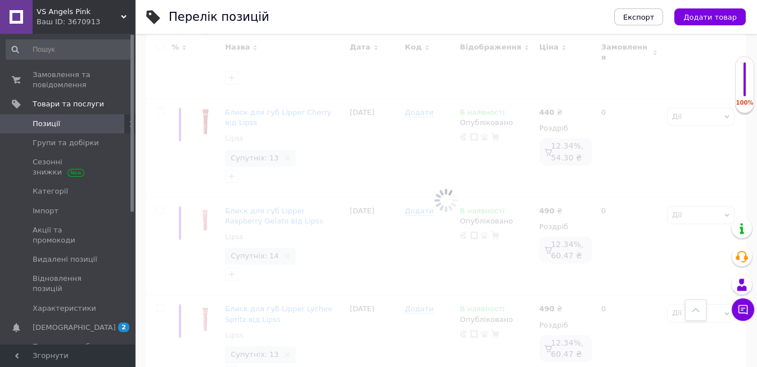
scroll to position [1667, 0]
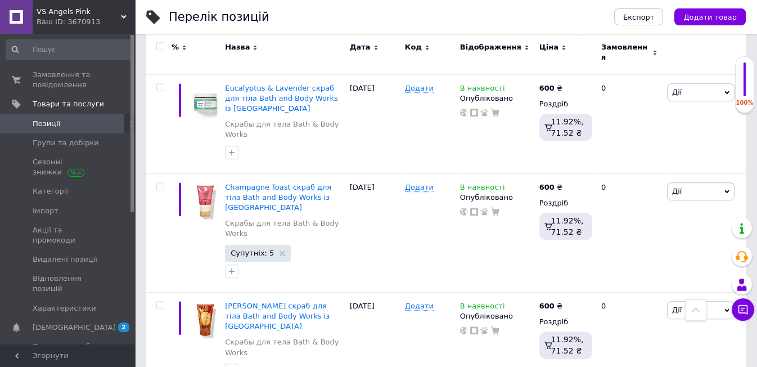
scroll to position [1622, 0]
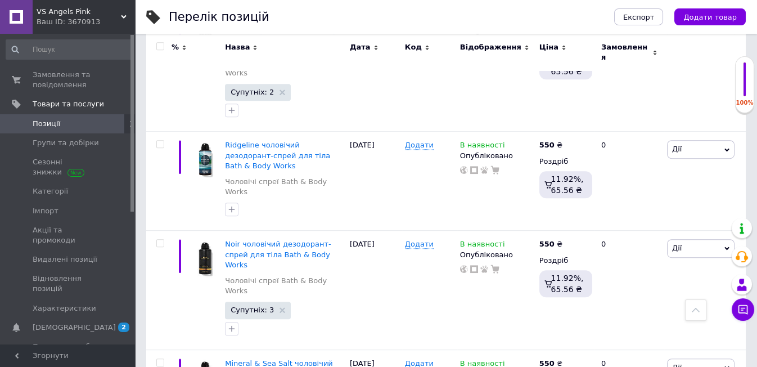
scroll to position [1844, 0]
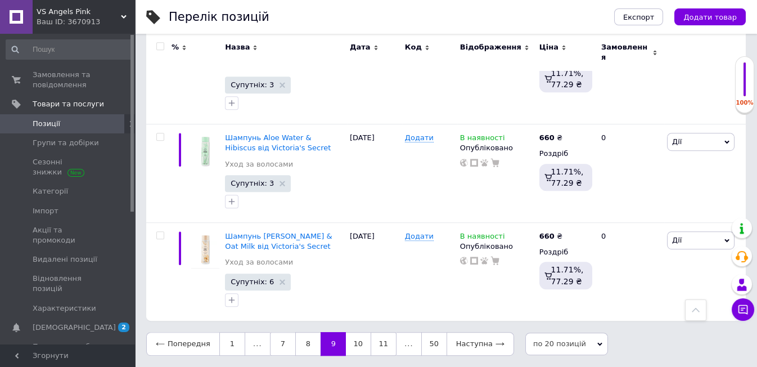
scroll to position [1791, 0]
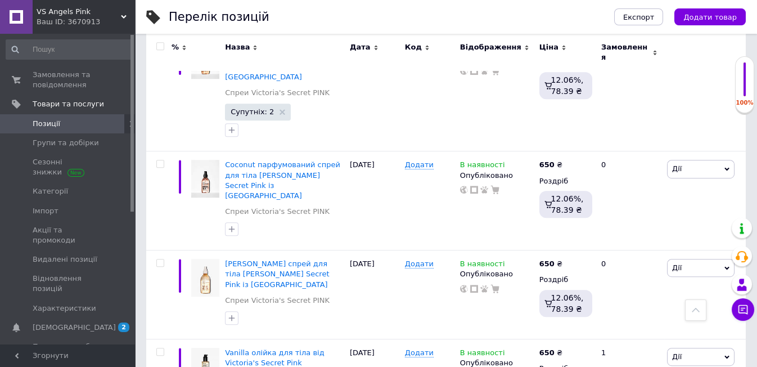
scroll to position [1765, 0]
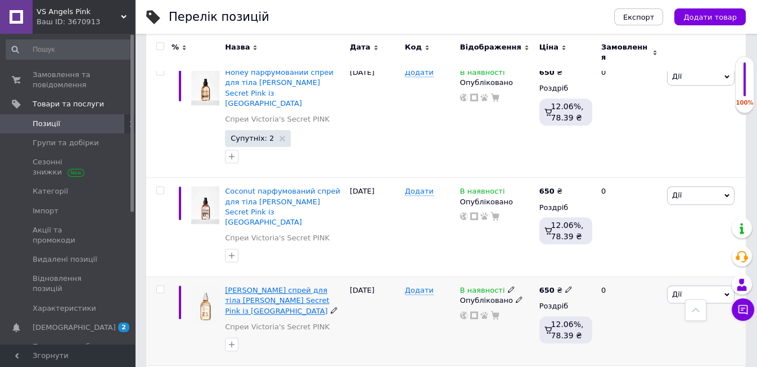
click at [240, 286] on span "[PERSON_NAME] спрей для тіла [PERSON_NAME] Secret Pink із [GEOGRAPHIC_DATA]" at bounding box center [277, 300] width 104 height 29
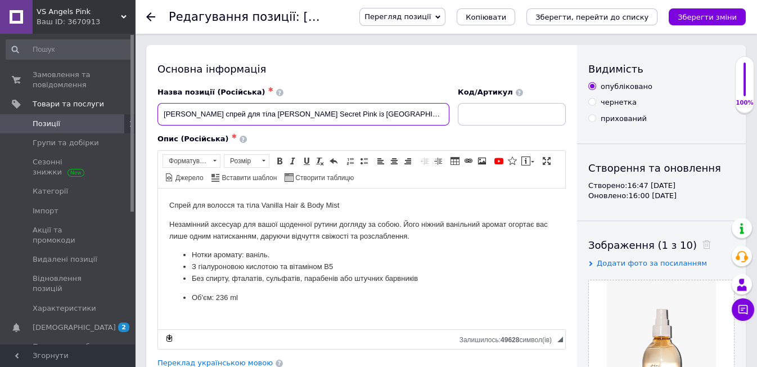
drag, startPoint x: 160, startPoint y: 114, endPoint x: 187, endPoint y: 121, distance: 28.0
click at [187, 121] on input "[PERSON_NAME] спрей для тіла [PERSON_NAME] Secret Pink із [GEOGRAPHIC_DATA]" at bounding box center [304, 114] width 292 height 23
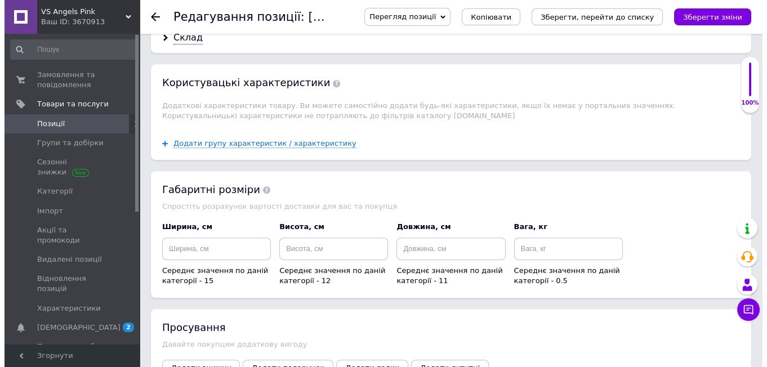
scroll to position [1313, 0]
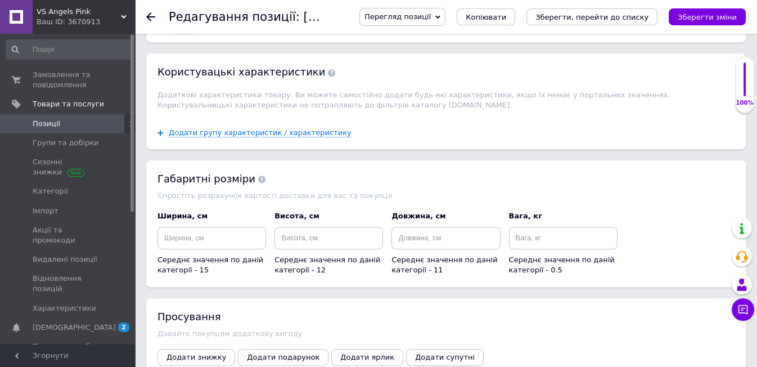
click at [415, 353] on span "Додати супутні" at bounding box center [445, 357] width 60 height 8
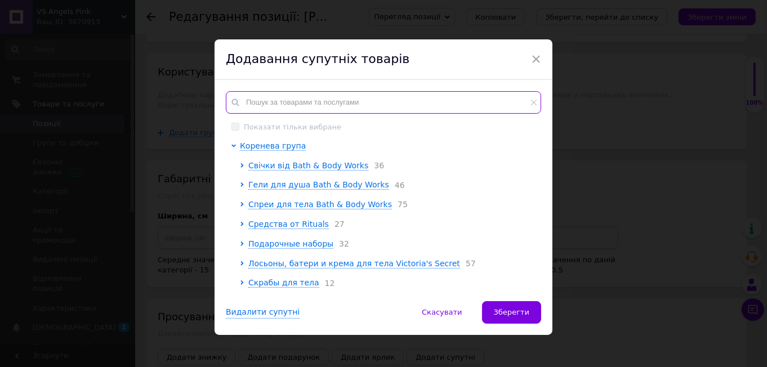
click at [263, 98] on input "text" at bounding box center [383, 102] width 315 height 23
paste input "Vanilla"
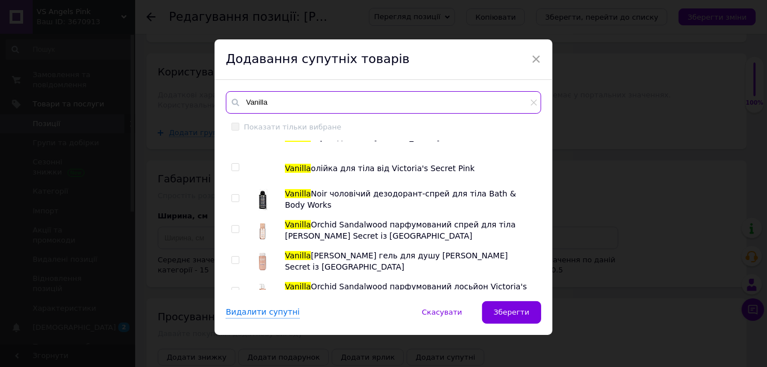
scroll to position [1759, 0]
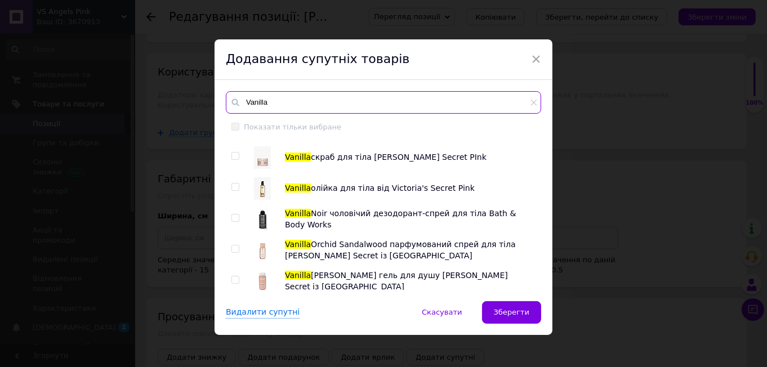
type input "Vanilla"
click at [235, 185] on input "checkbox" at bounding box center [234, 186] width 7 height 7
checkbox input "true"
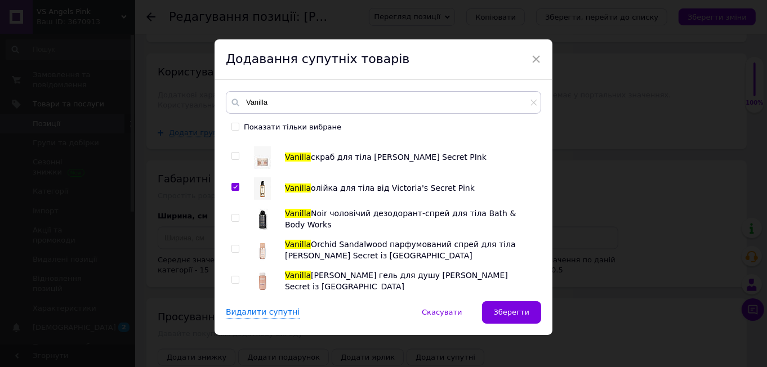
click at [234, 154] on input "checkbox" at bounding box center [234, 156] width 7 height 7
checkbox input "true"
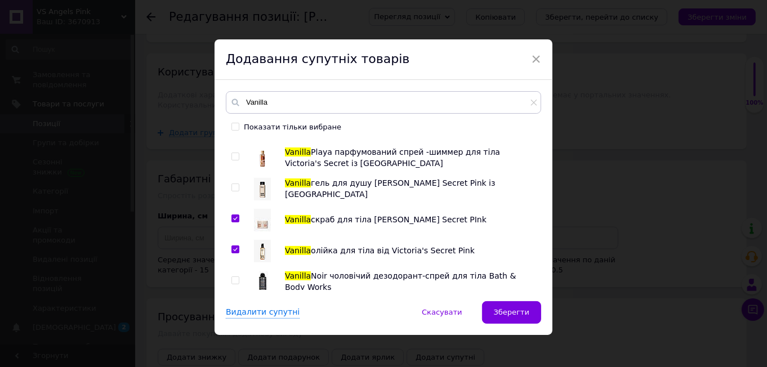
click at [232, 186] on input "checkbox" at bounding box center [234, 187] width 7 height 7
checkbox input "true"
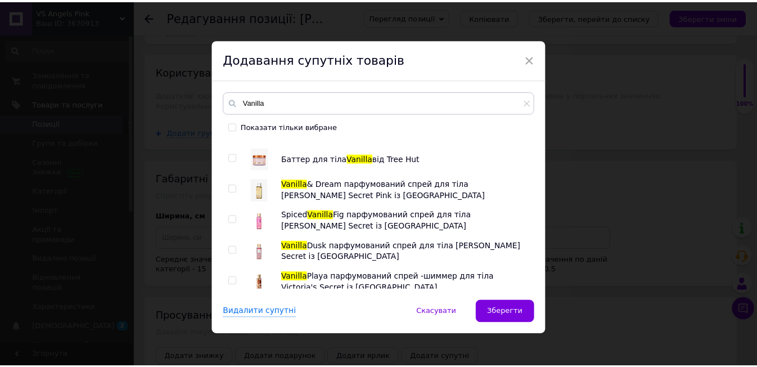
scroll to position [1509, 0]
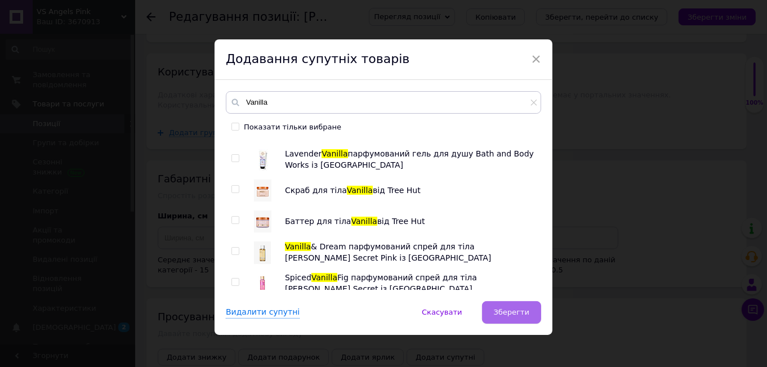
click at [513, 315] on span "Зберегти" at bounding box center [511, 312] width 35 height 8
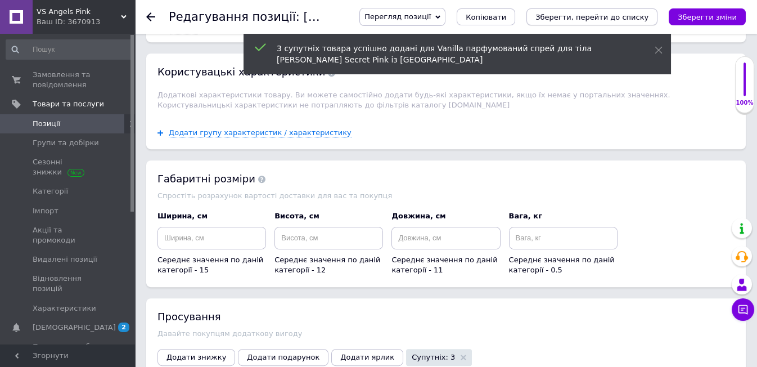
click at [599, 14] on icon "Зберегти, перейти до списку" at bounding box center [592, 17] width 113 height 8
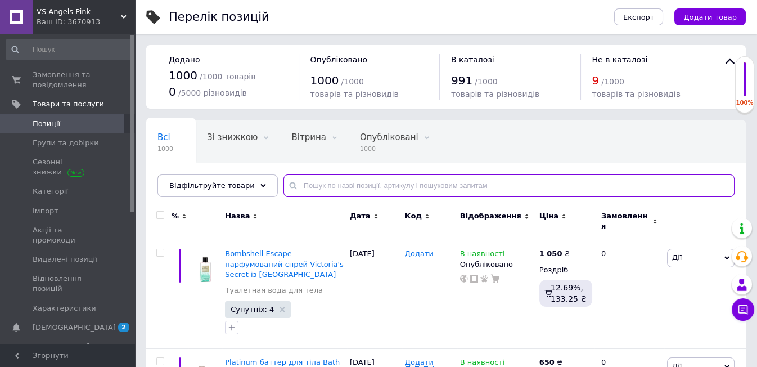
click at [304, 186] on input "text" at bounding box center [509, 185] width 451 height 23
paste input "Vanilla"
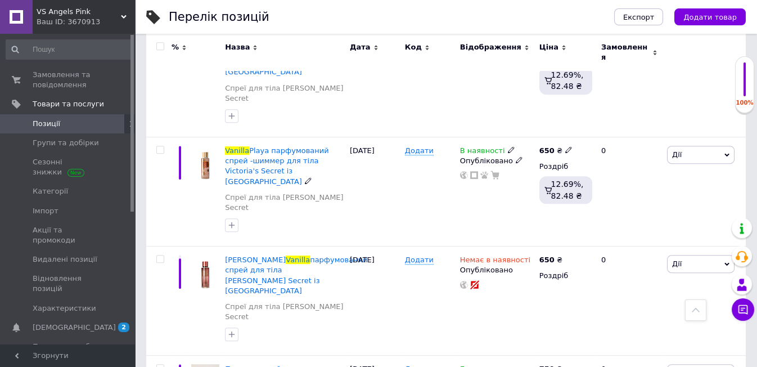
scroll to position [1313, 0]
type input "Vanilla"
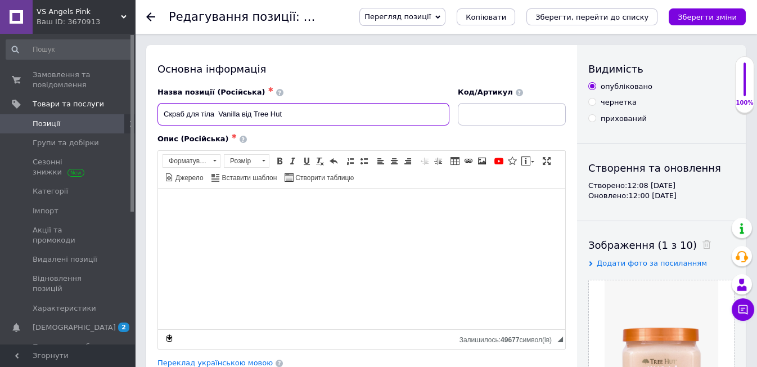
drag, startPoint x: 217, startPoint y: 113, endPoint x: 241, endPoint y: 118, distance: 24.8
click at [241, 118] on input "Скраб для тіла Vanilla від Tree Hut" at bounding box center [304, 114] width 292 height 23
drag, startPoint x: 214, startPoint y: 108, endPoint x: 241, endPoint y: 125, distance: 31.9
click at [241, 125] on input "Скраб для тіла Vanilla від Tree Hut" at bounding box center [304, 114] width 292 height 23
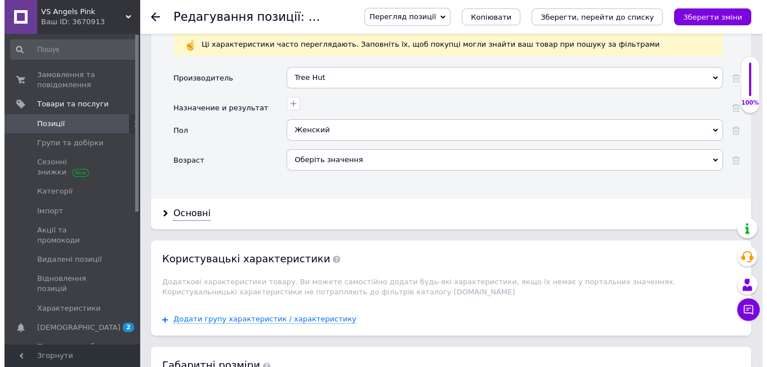
scroll to position [1375, 0]
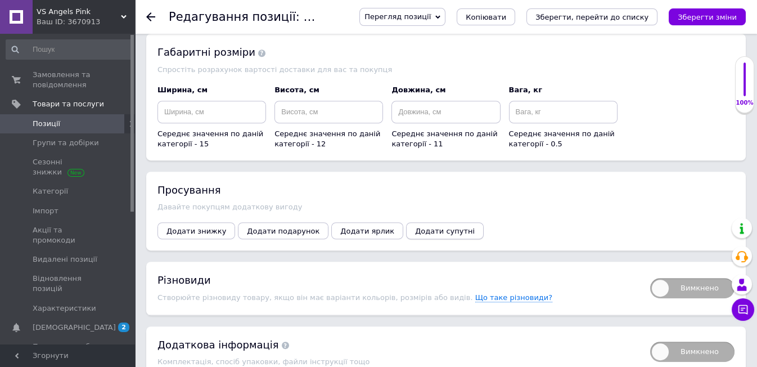
click at [420, 227] on span "Додати супутні" at bounding box center [445, 231] width 60 height 8
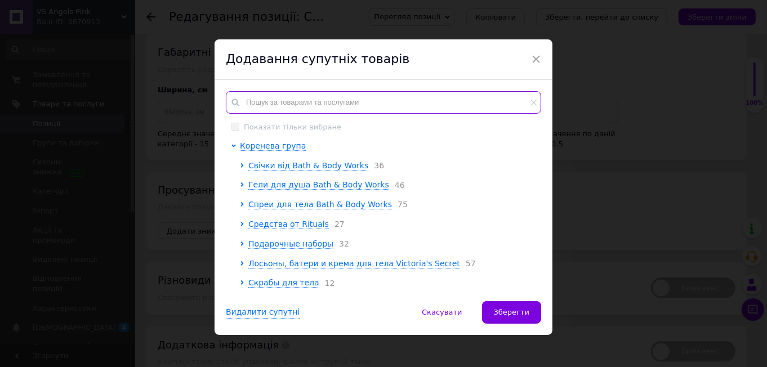
click at [263, 102] on input "text" at bounding box center [383, 102] width 315 height 23
paste input "Vanilla"
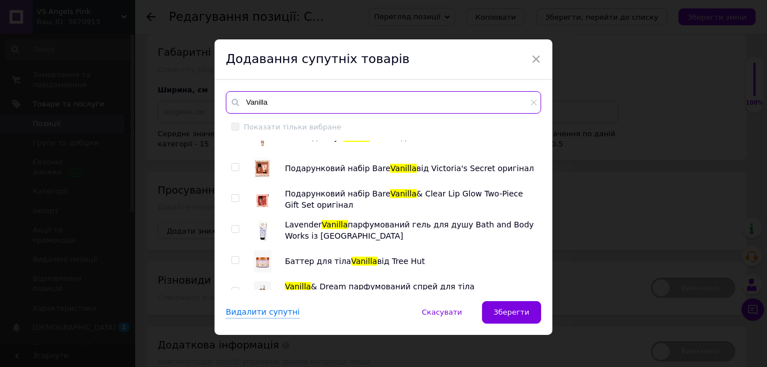
scroll to position [1500, 0]
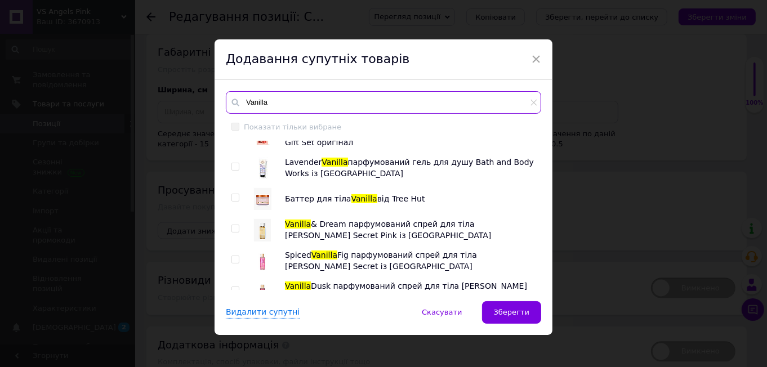
type input "Vanilla"
click at [234, 196] on input "checkbox" at bounding box center [234, 197] width 7 height 7
checkbox input "true"
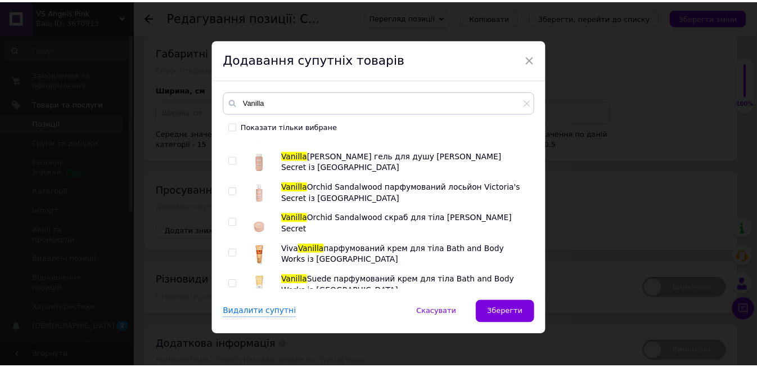
scroll to position [1884, 0]
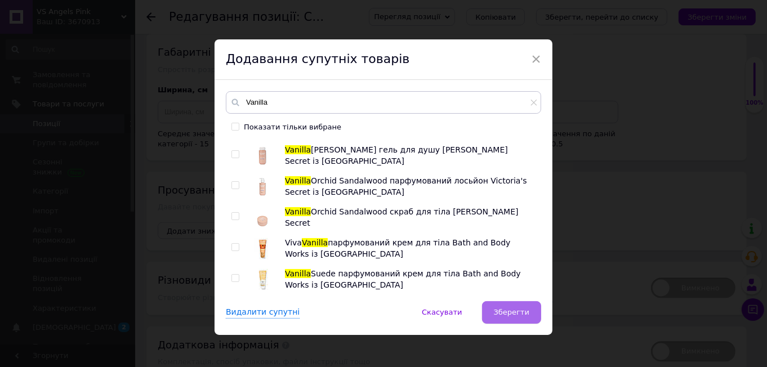
click at [503, 311] on span "Зберегти" at bounding box center [511, 312] width 35 height 8
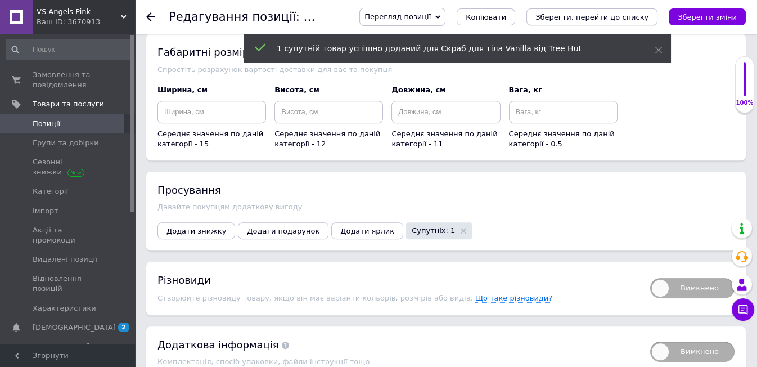
click at [612, 16] on icon "Зберегти, перейти до списку" at bounding box center [592, 17] width 113 height 8
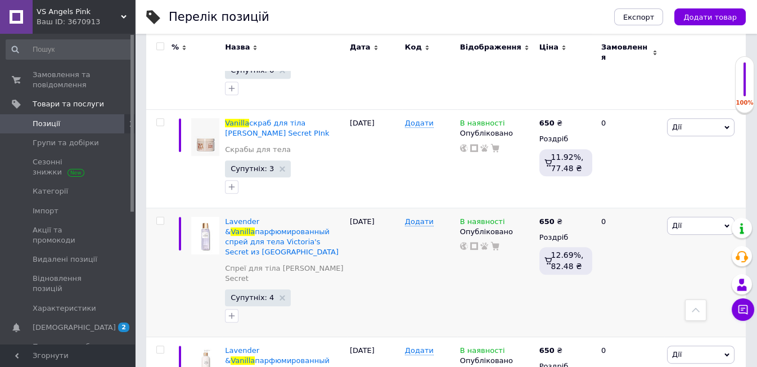
scroll to position [1758, 0]
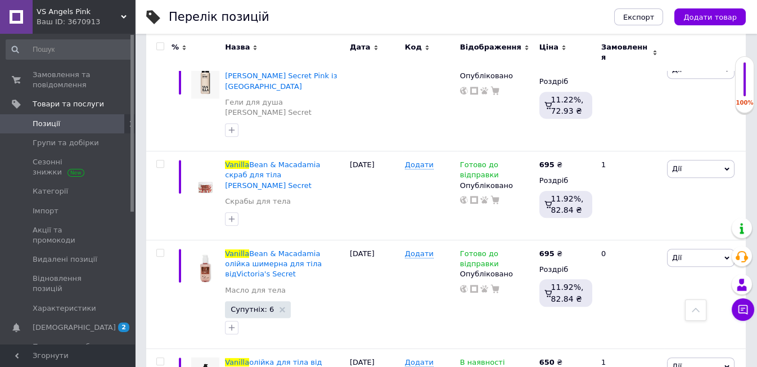
scroll to position [1293, 0]
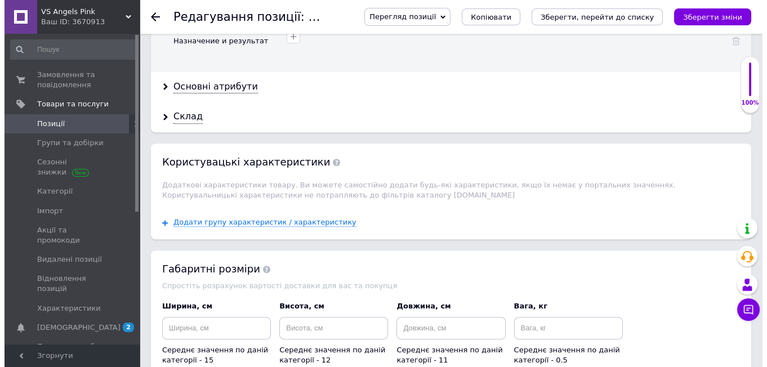
scroll to position [1313, 0]
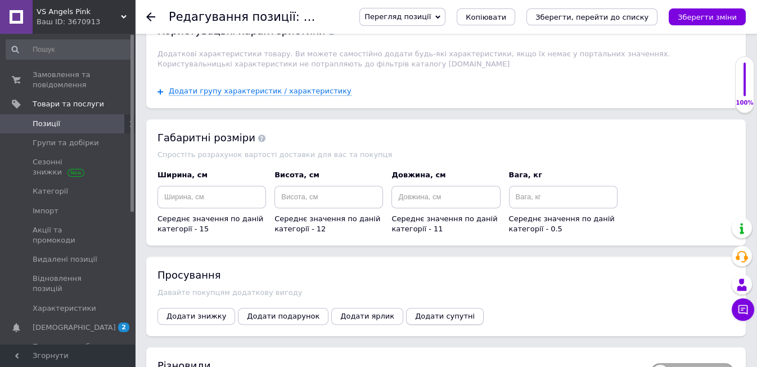
click at [415, 312] on span "Додати супутні" at bounding box center [445, 316] width 60 height 8
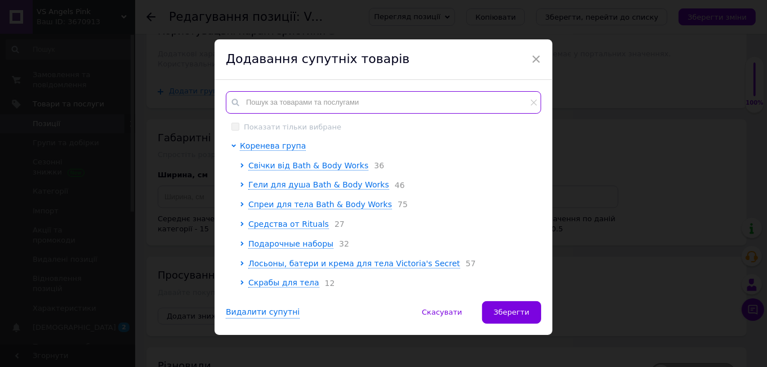
click at [276, 105] on input "text" at bounding box center [383, 102] width 315 height 23
paste input "Vanilla"
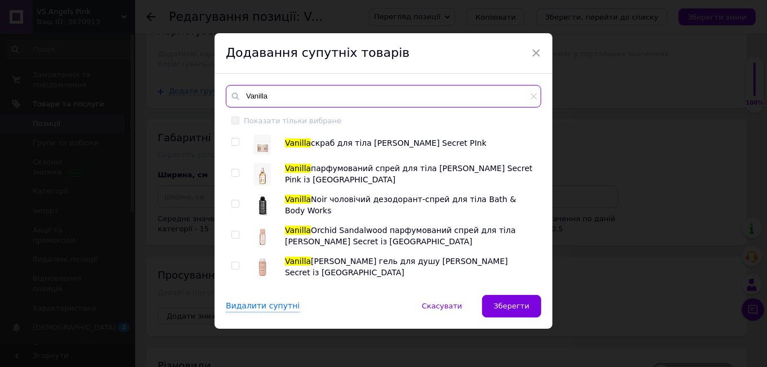
scroll to position [1759, 0]
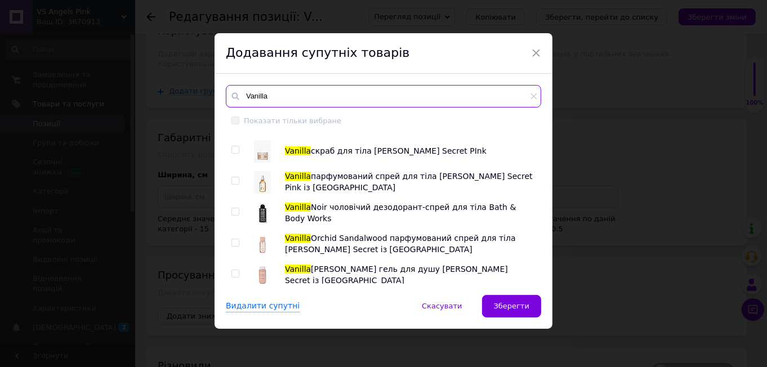
type input "Vanilla"
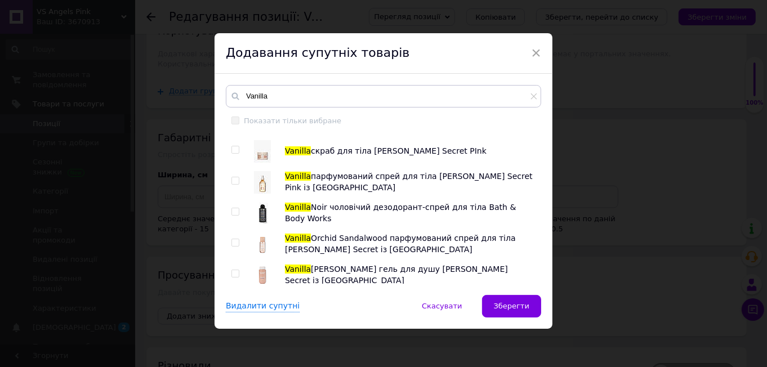
click at [234, 180] on input "checkbox" at bounding box center [234, 180] width 7 height 7
checkbox input "true"
click at [235, 147] on input "checkbox" at bounding box center [234, 149] width 7 height 7
checkbox input "true"
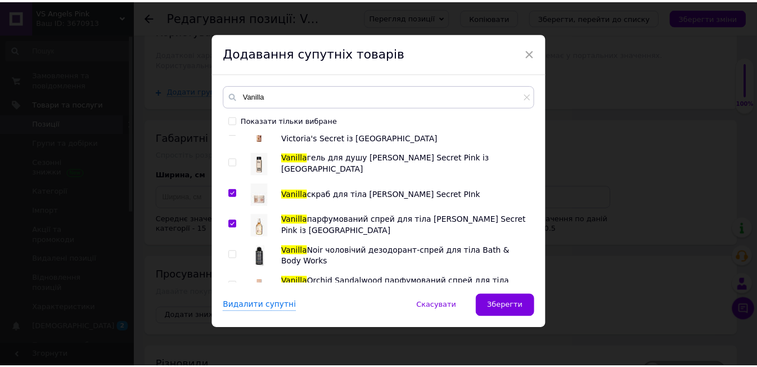
scroll to position [1696, 0]
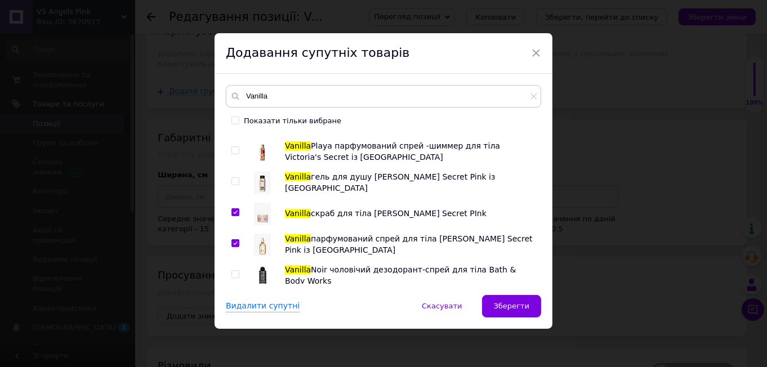
click at [232, 178] on input "checkbox" at bounding box center [234, 181] width 7 height 7
checkbox input "true"
click at [503, 307] on span "Зберегти" at bounding box center [511, 306] width 35 height 8
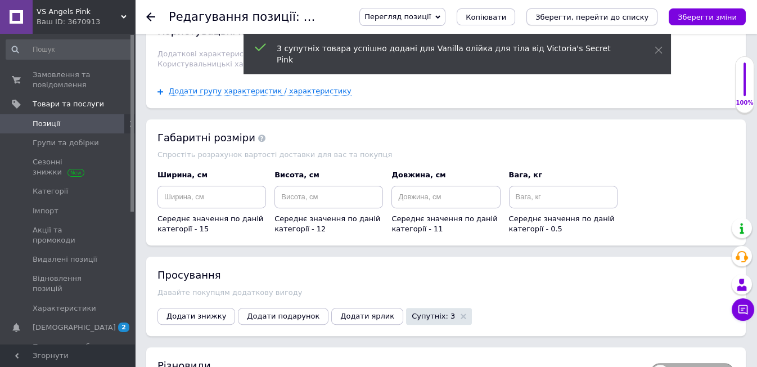
click at [591, 17] on icon "Зберегти, перейти до списку" at bounding box center [592, 17] width 113 height 8
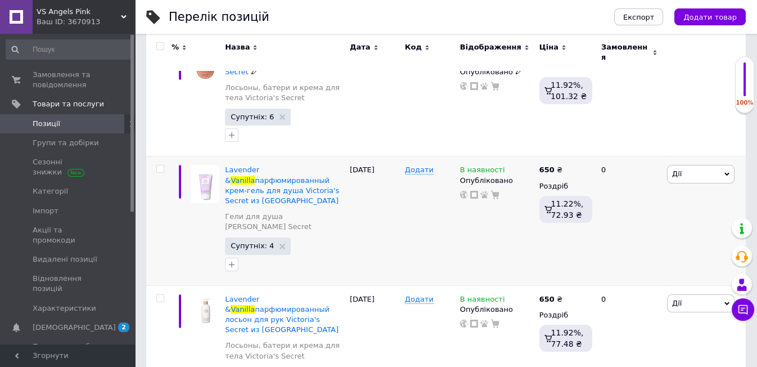
scroll to position [688, 0]
